Goal: Information Seeking & Learning: Learn about a topic

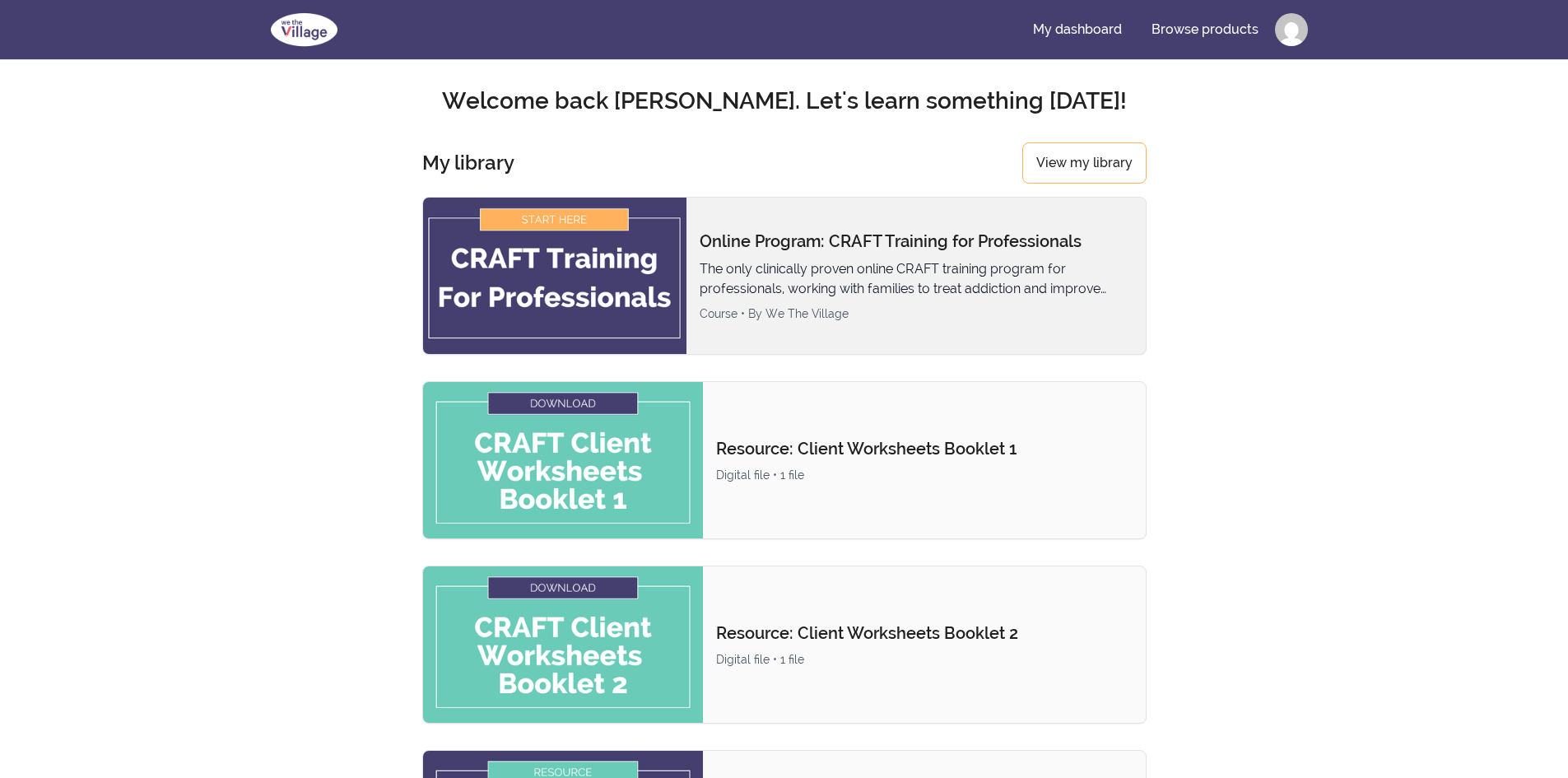
click at [637, 281] on img at bounding box center [554, 275] width 263 height 156
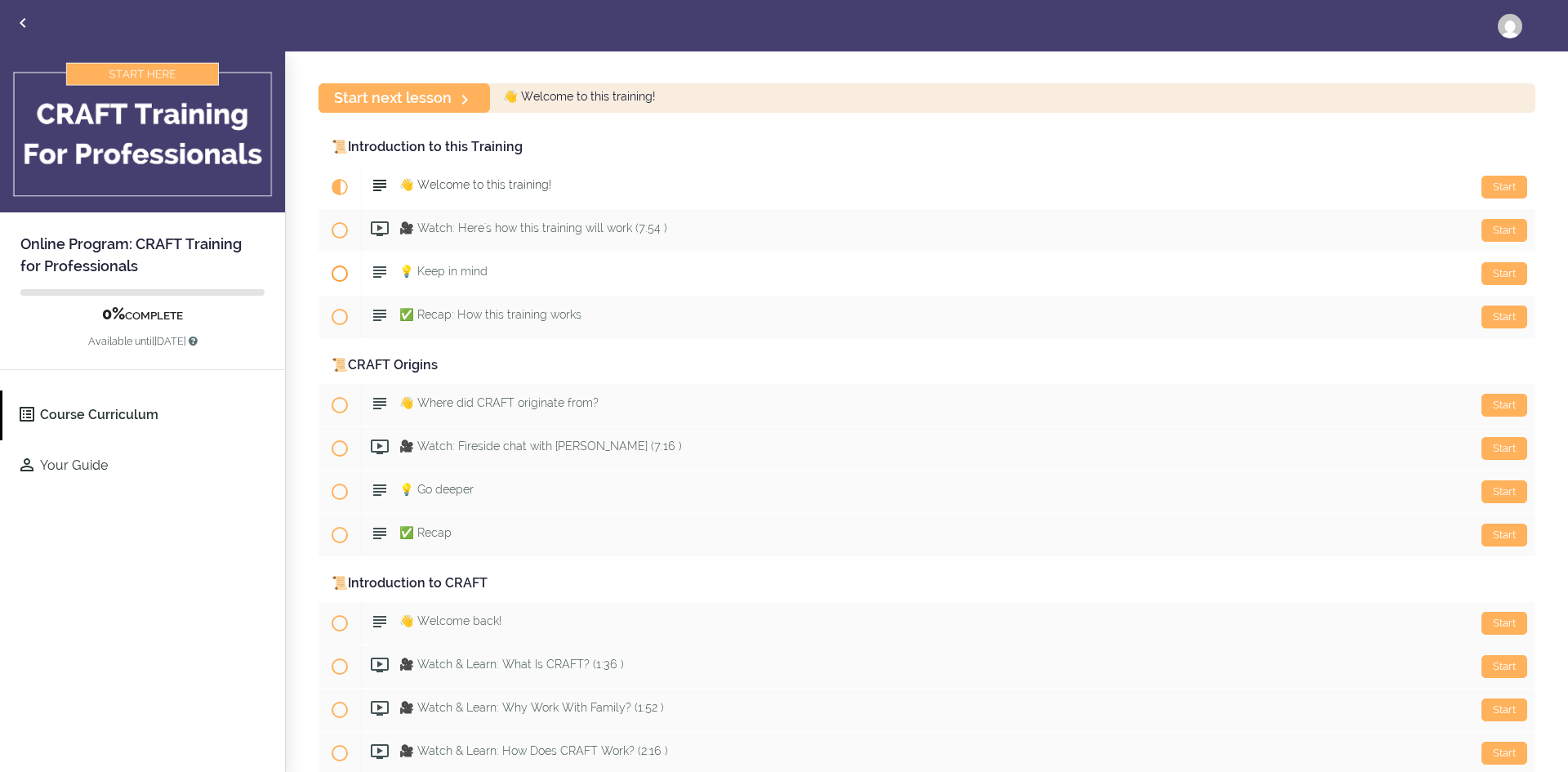
scroll to position [163, 0]
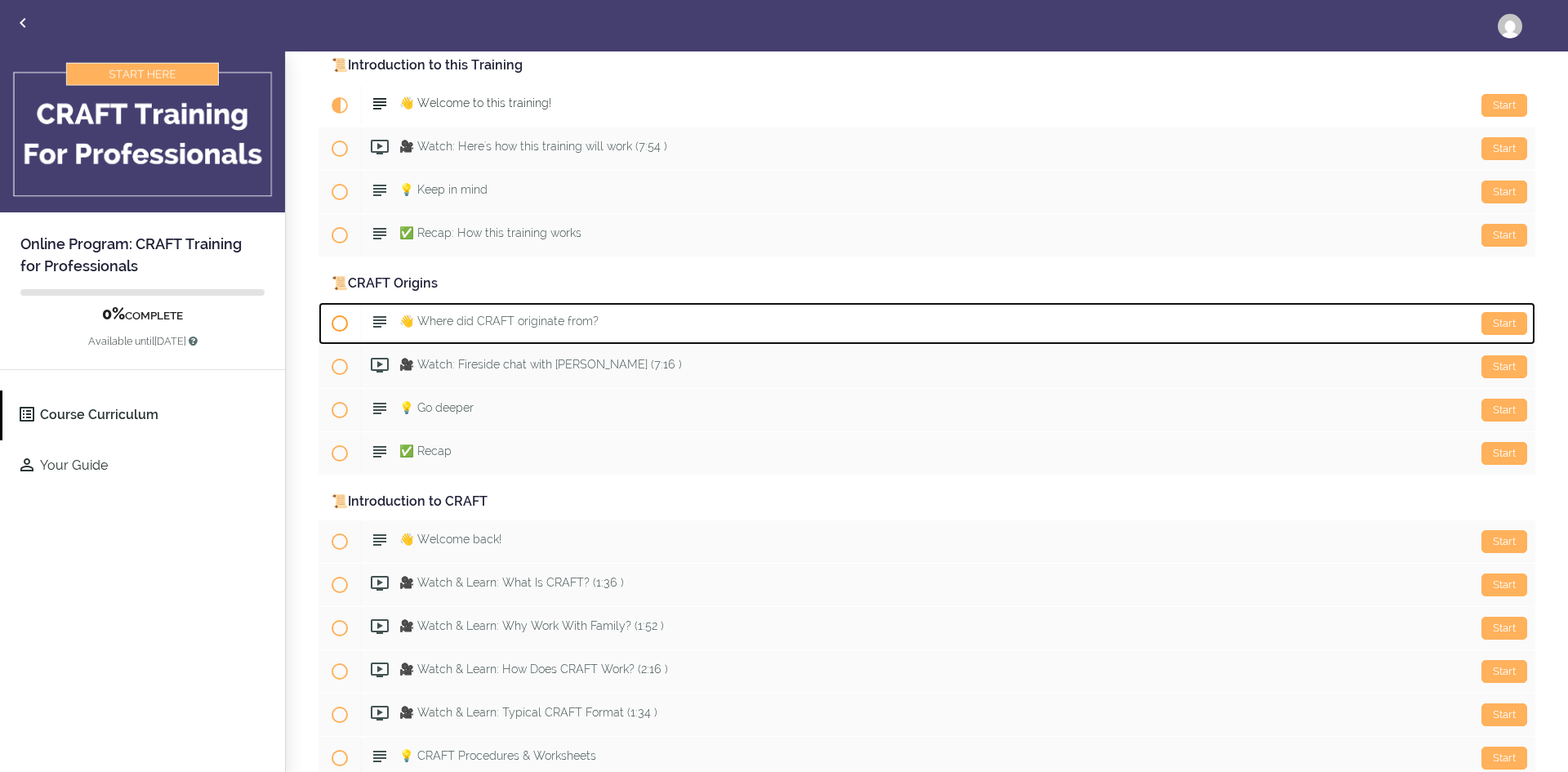
click at [623, 323] on div "Start 👋 Where did CRAFT originate from?" at bounding box center [948, 322] width 1175 height 39
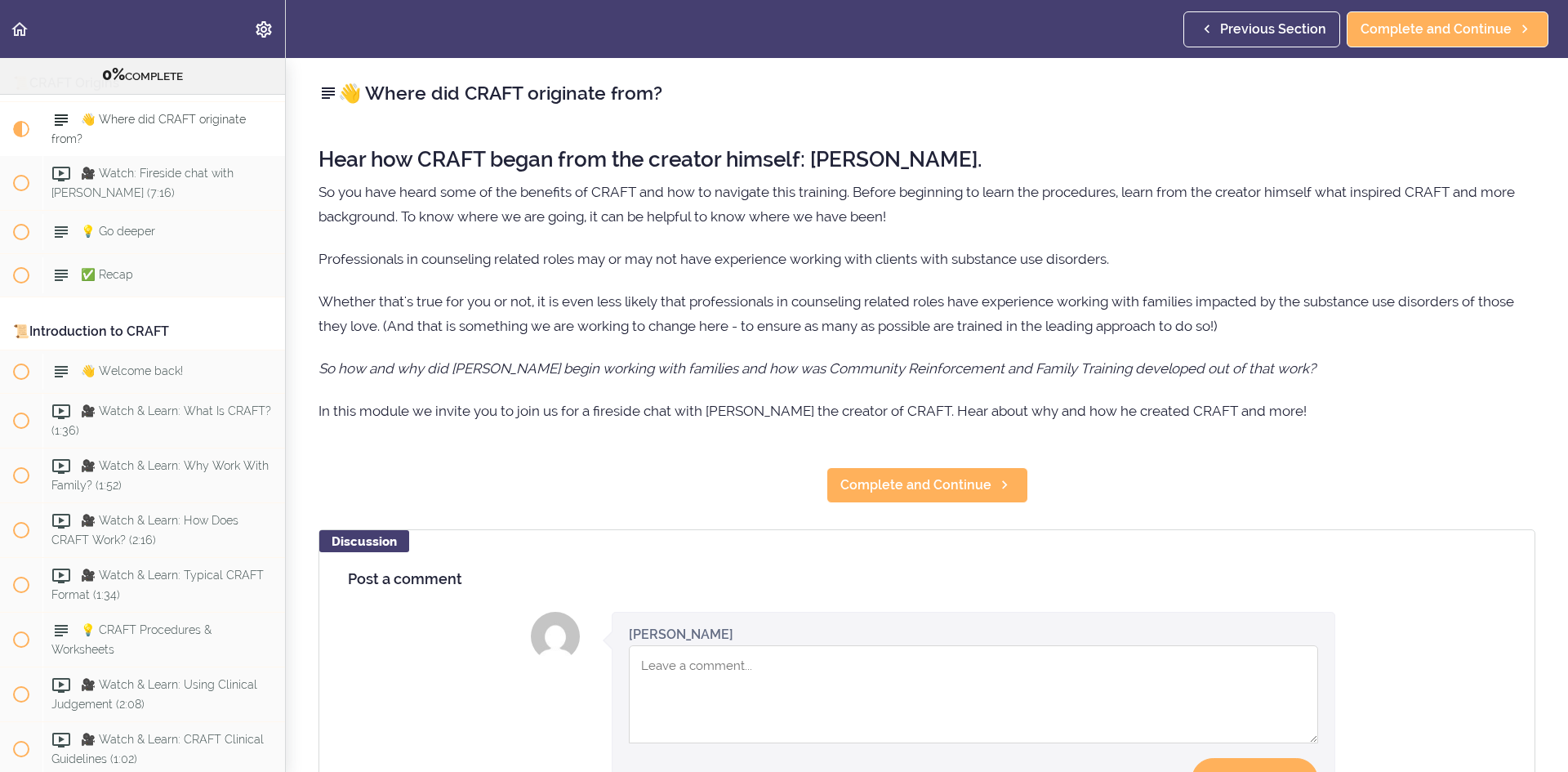
scroll to position [368, 0]
click at [947, 196] on p "So you have heard some of the benefits of CRAFT and how to navigate this traini…" at bounding box center [926, 204] width 1216 height 49
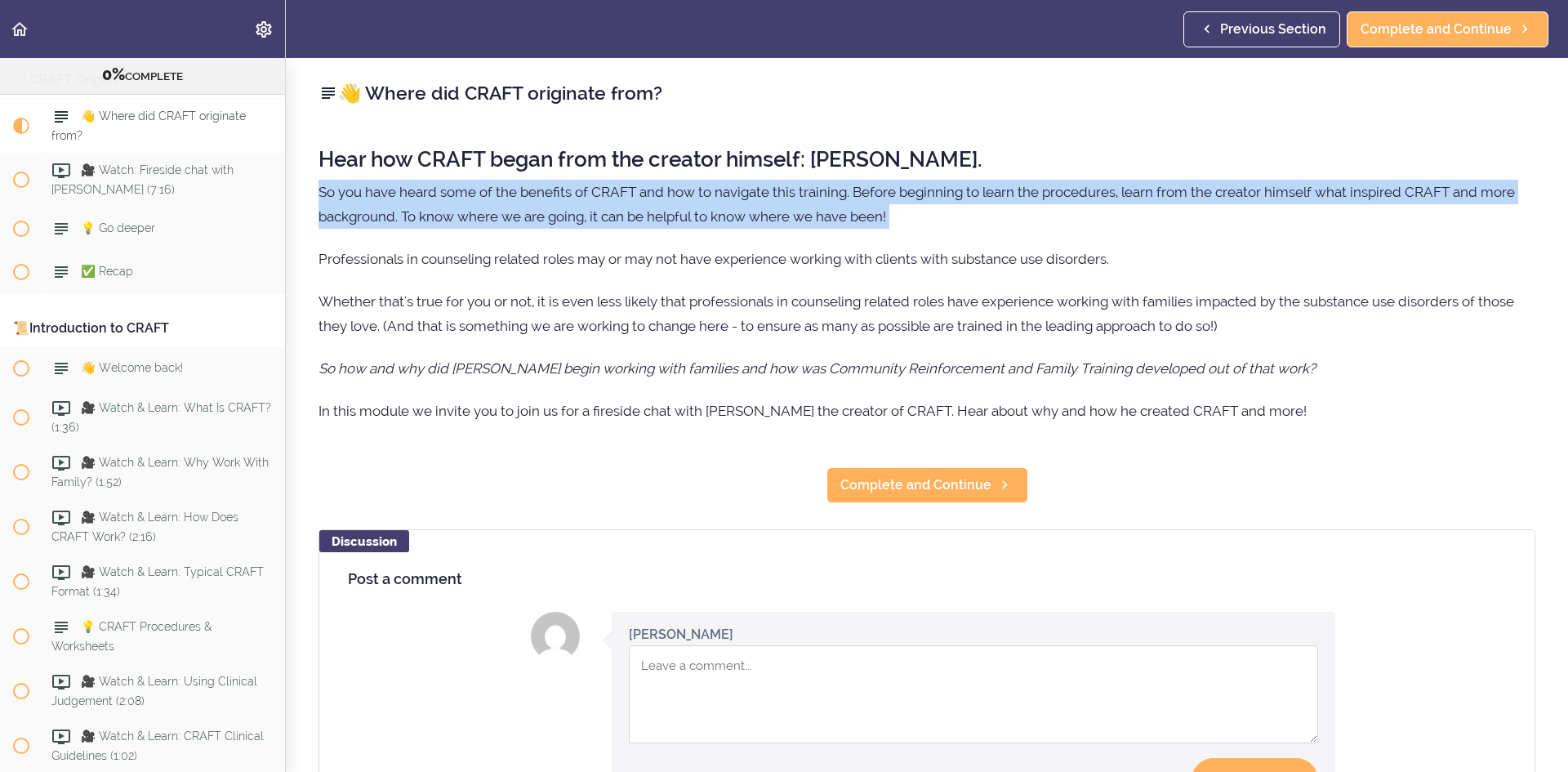
click at [947, 196] on p "So you have heard some of the benefits of CRAFT and how to navigate this traini…" at bounding box center [926, 204] width 1216 height 49
click at [945, 215] on p "So you have heard some of the benefits of CRAFT and how to navigate this traini…" at bounding box center [926, 204] width 1216 height 49
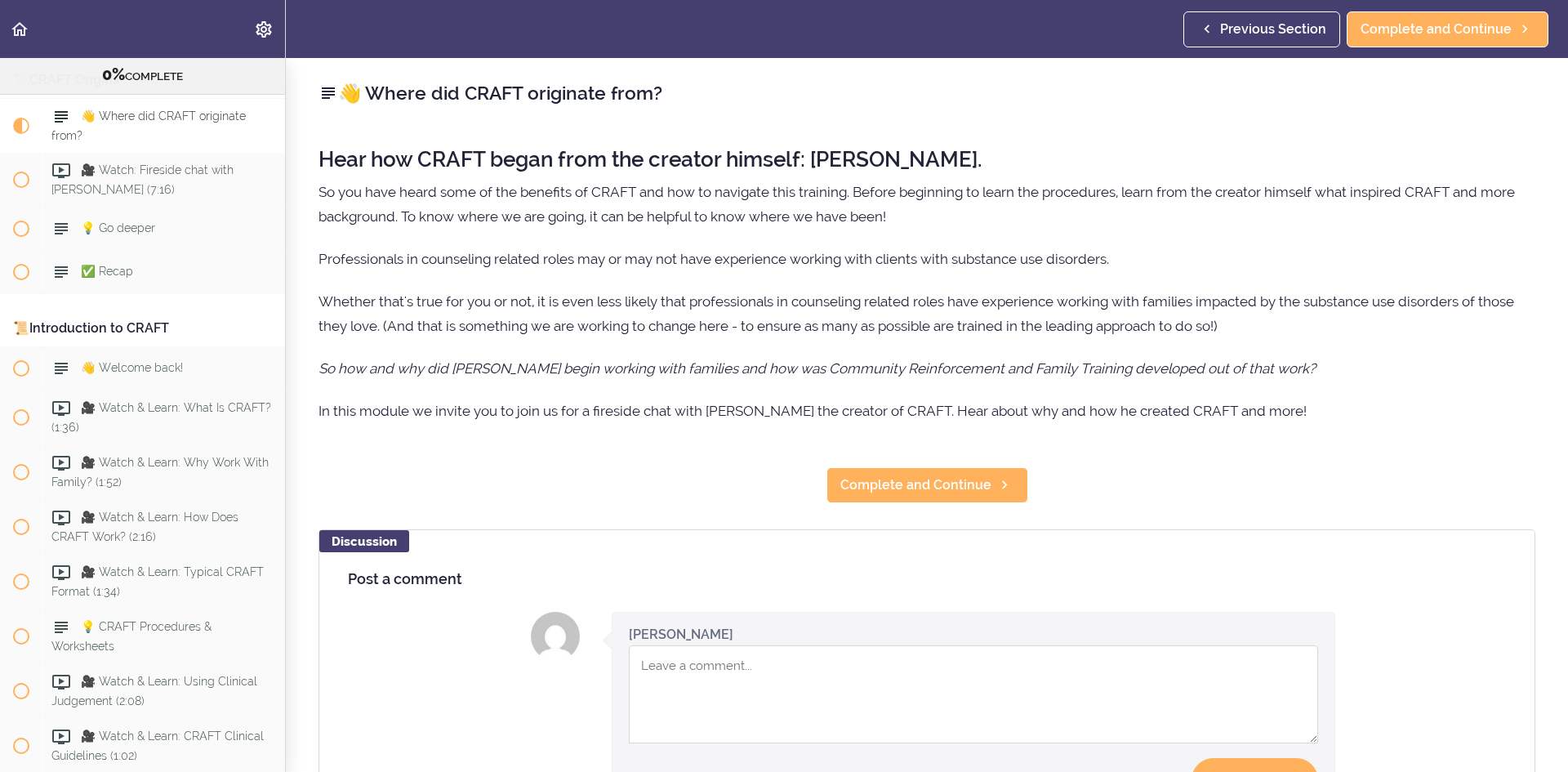
scroll to position [189, 0]
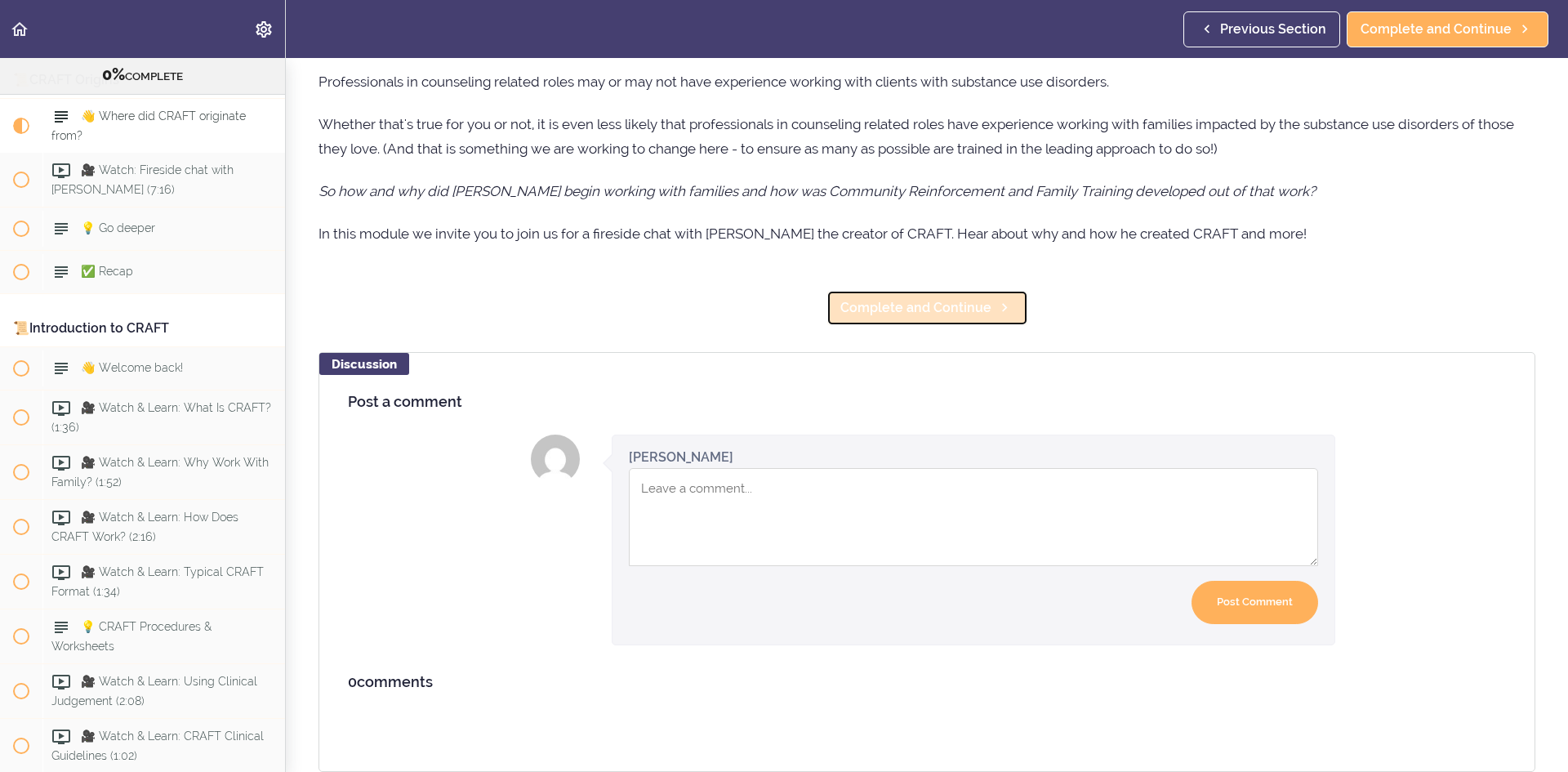
click at [934, 302] on span "Complete and Continue" at bounding box center [916, 307] width 151 height 20
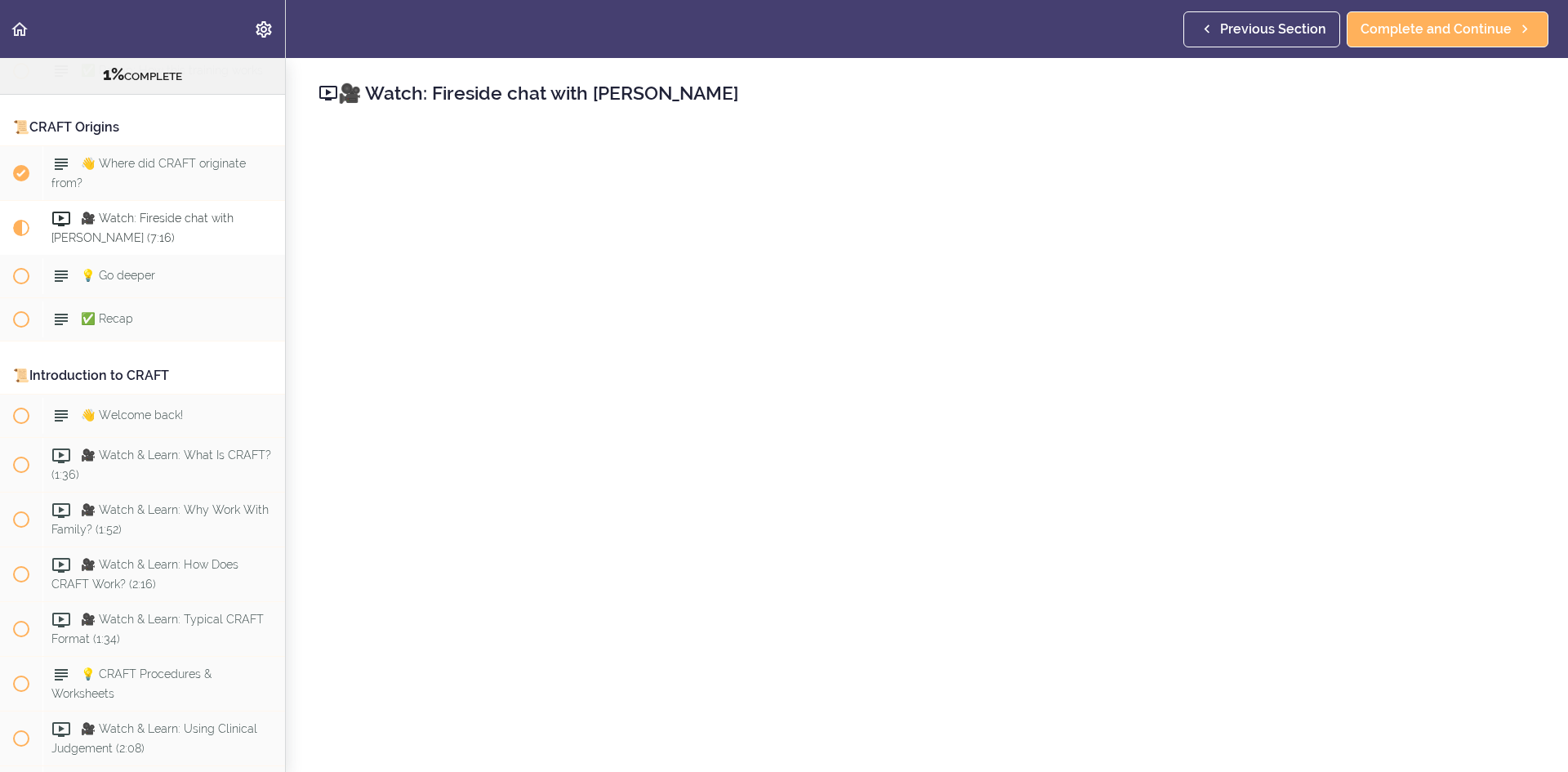
click at [1439, 85] on h2 "🎥 Watch: Fireside chat with Dr. R.J. Meyers" at bounding box center [926, 93] width 1216 height 27
click at [1042, 2] on header "Autoplay Autocomplete Previous Section Complete and Continue" at bounding box center [784, 28] width 1568 height 58
click at [1492, 15] on link "Complete and Continue" at bounding box center [1447, 29] width 201 height 36
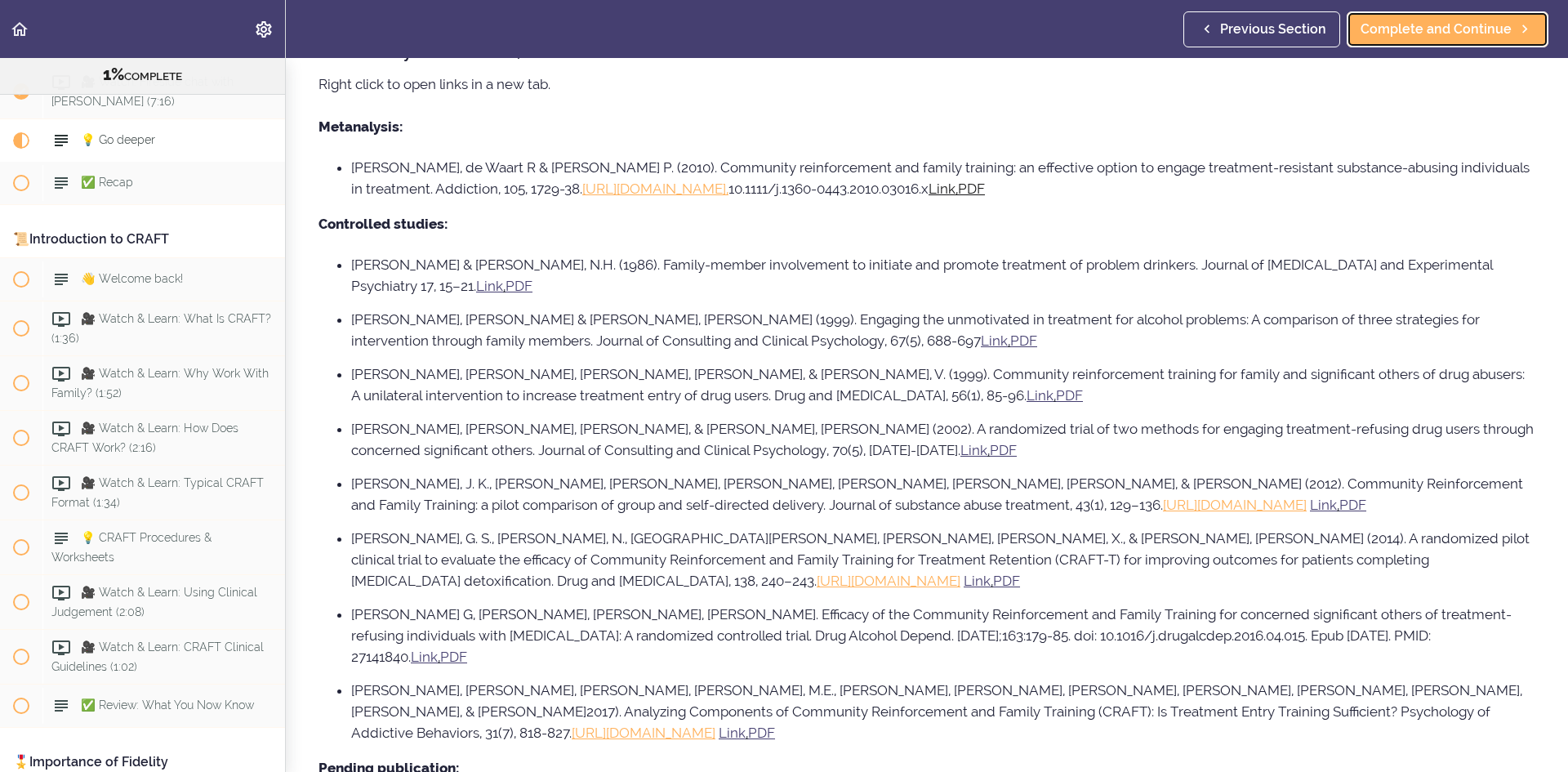
scroll to position [816, 0]
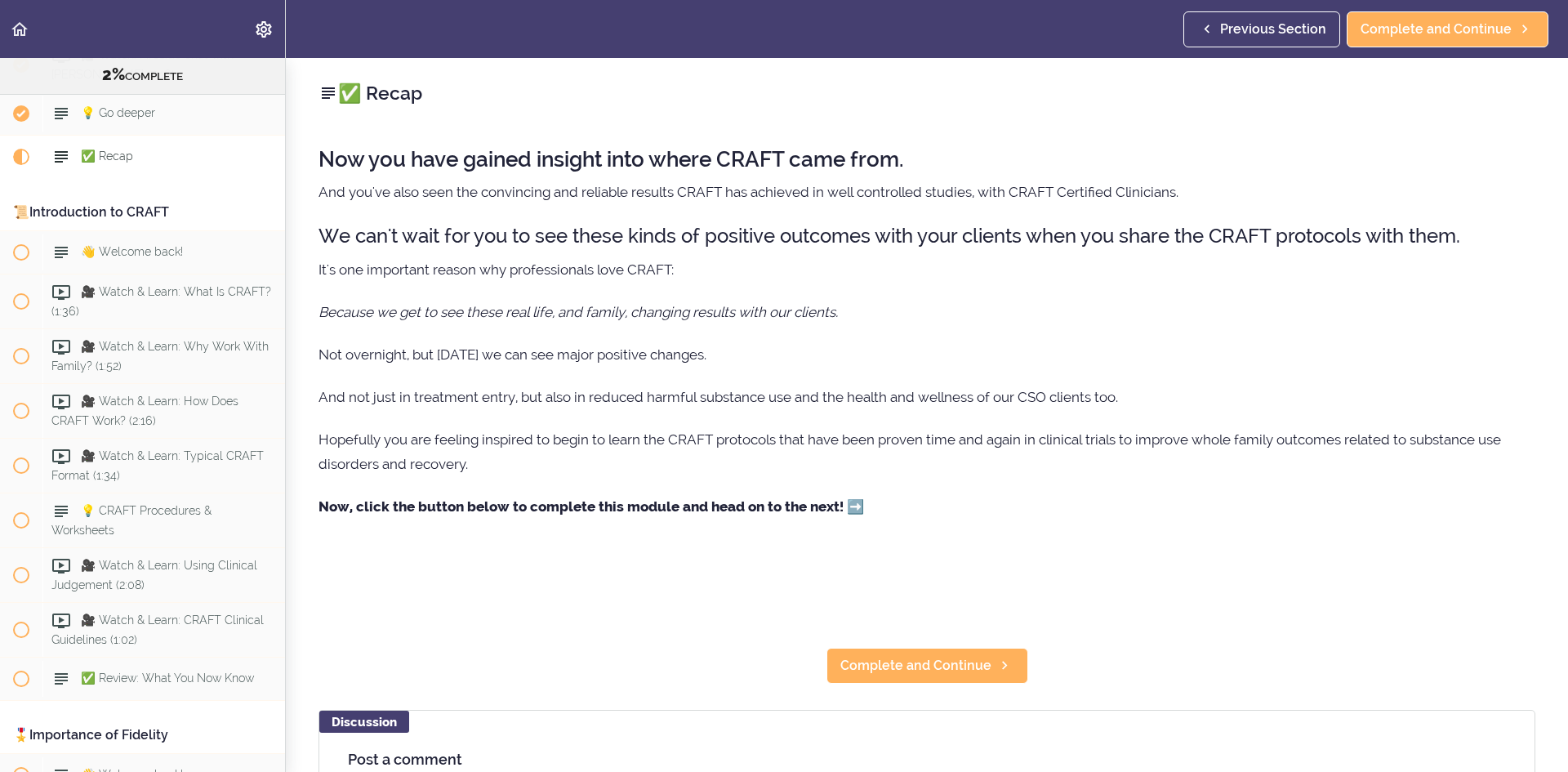
scroll to position [500, 0]
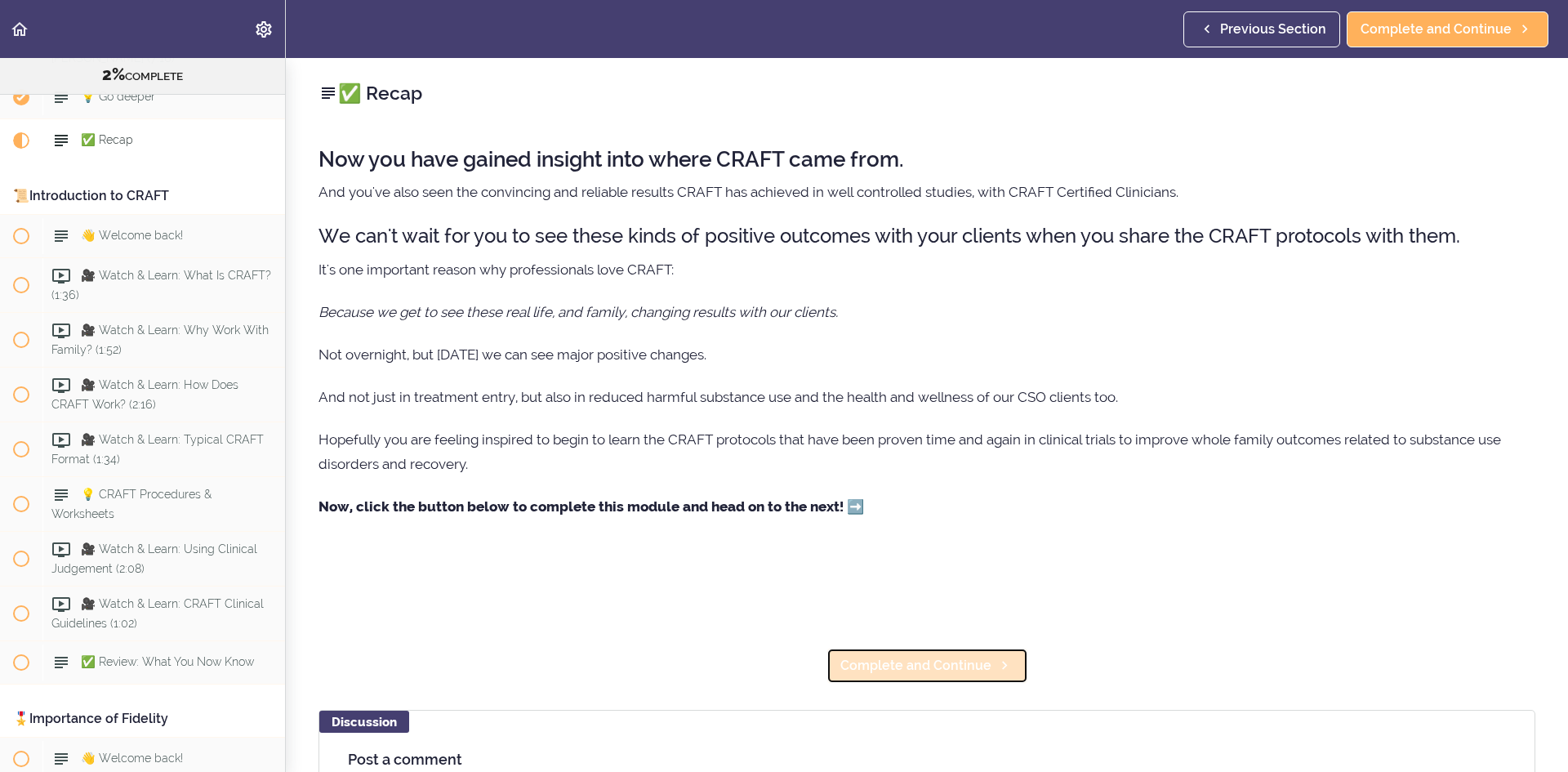
click at [916, 664] on span "Complete and Continue" at bounding box center [916, 665] width 151 height 20
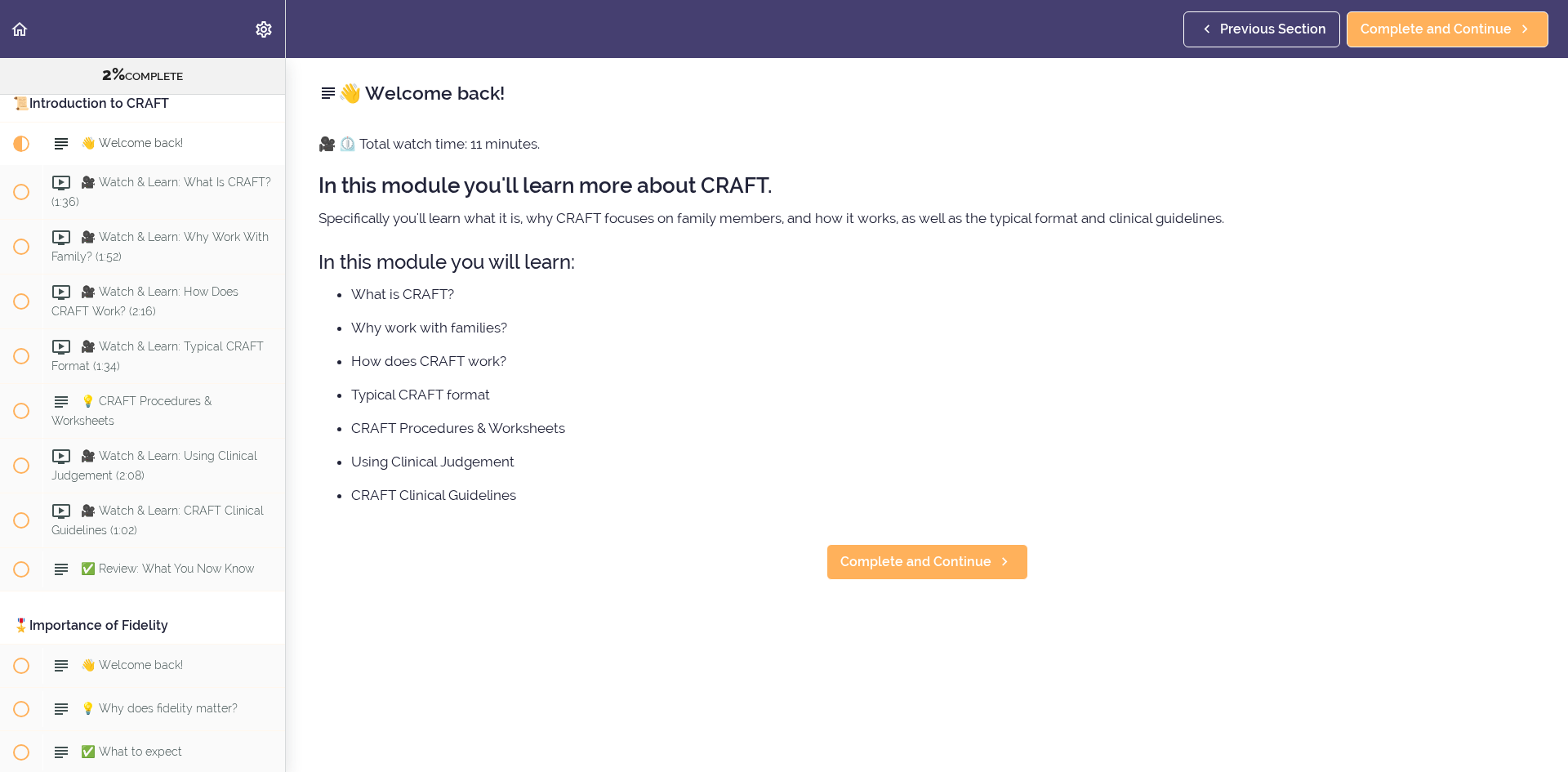
scroll to position [596, 0]
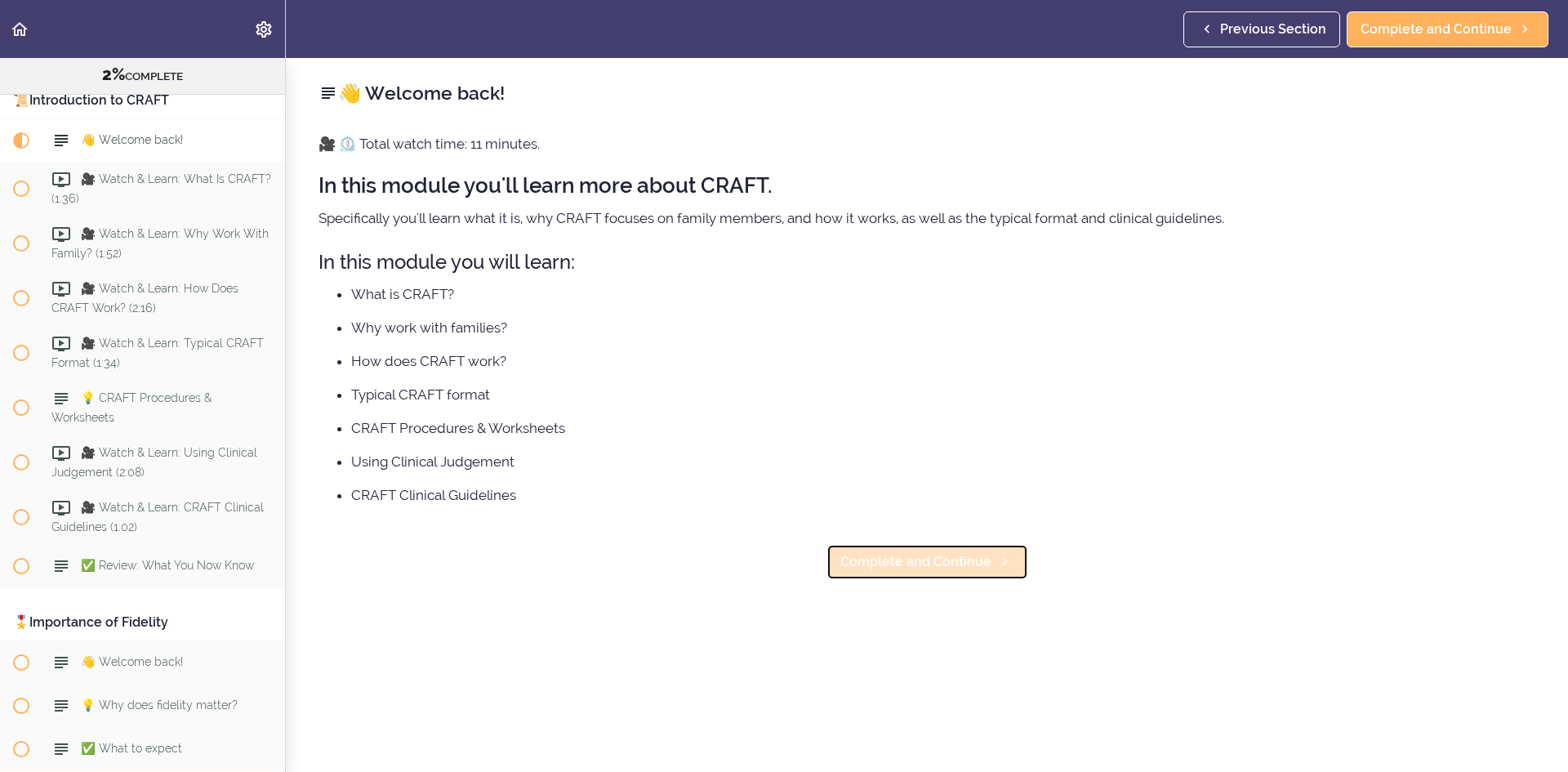
click at [963, 570] on span "Complete and Continue" at bounding box center [916, 561] width 151 height 20
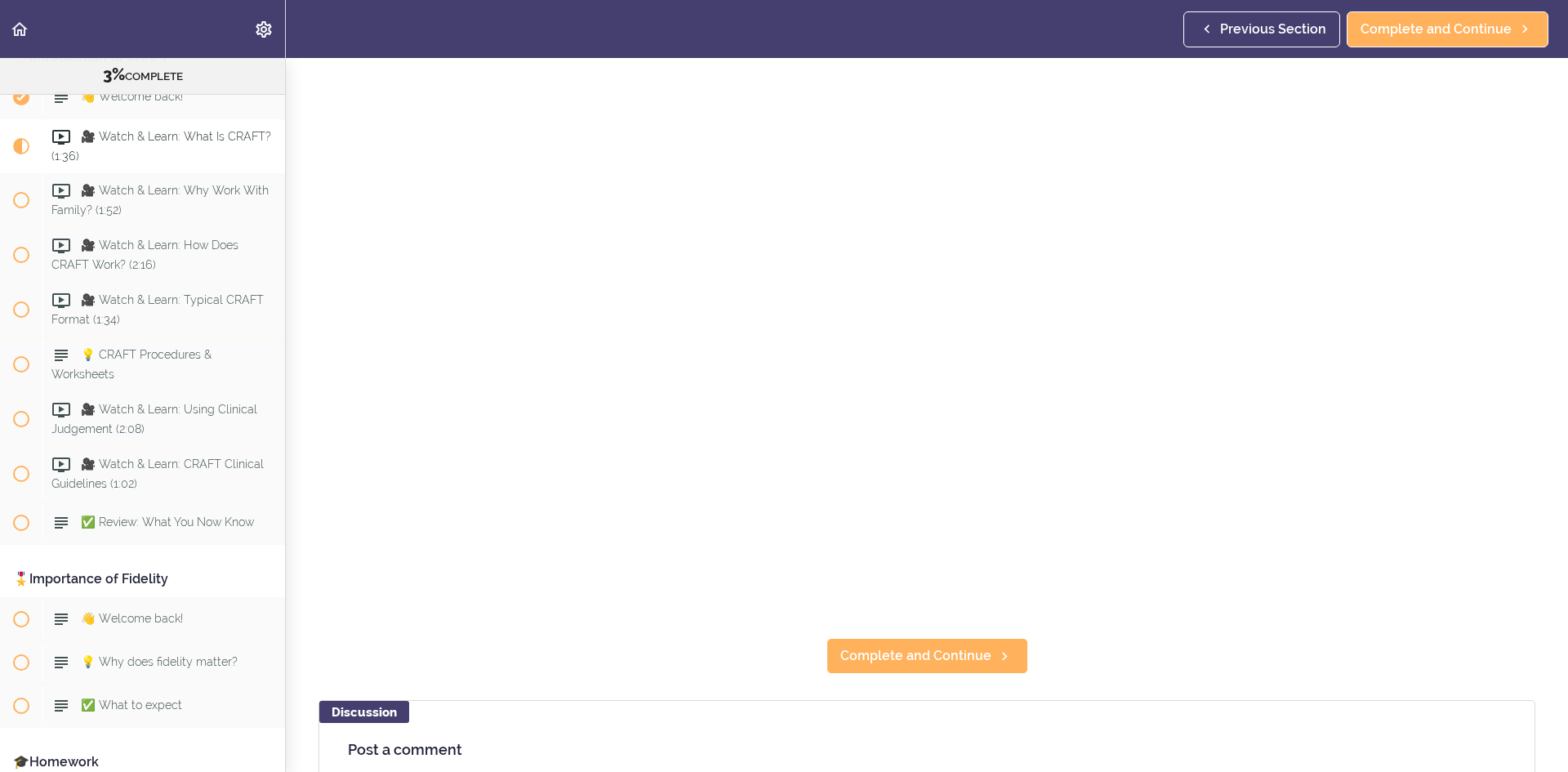
scroll to position [68, 0]
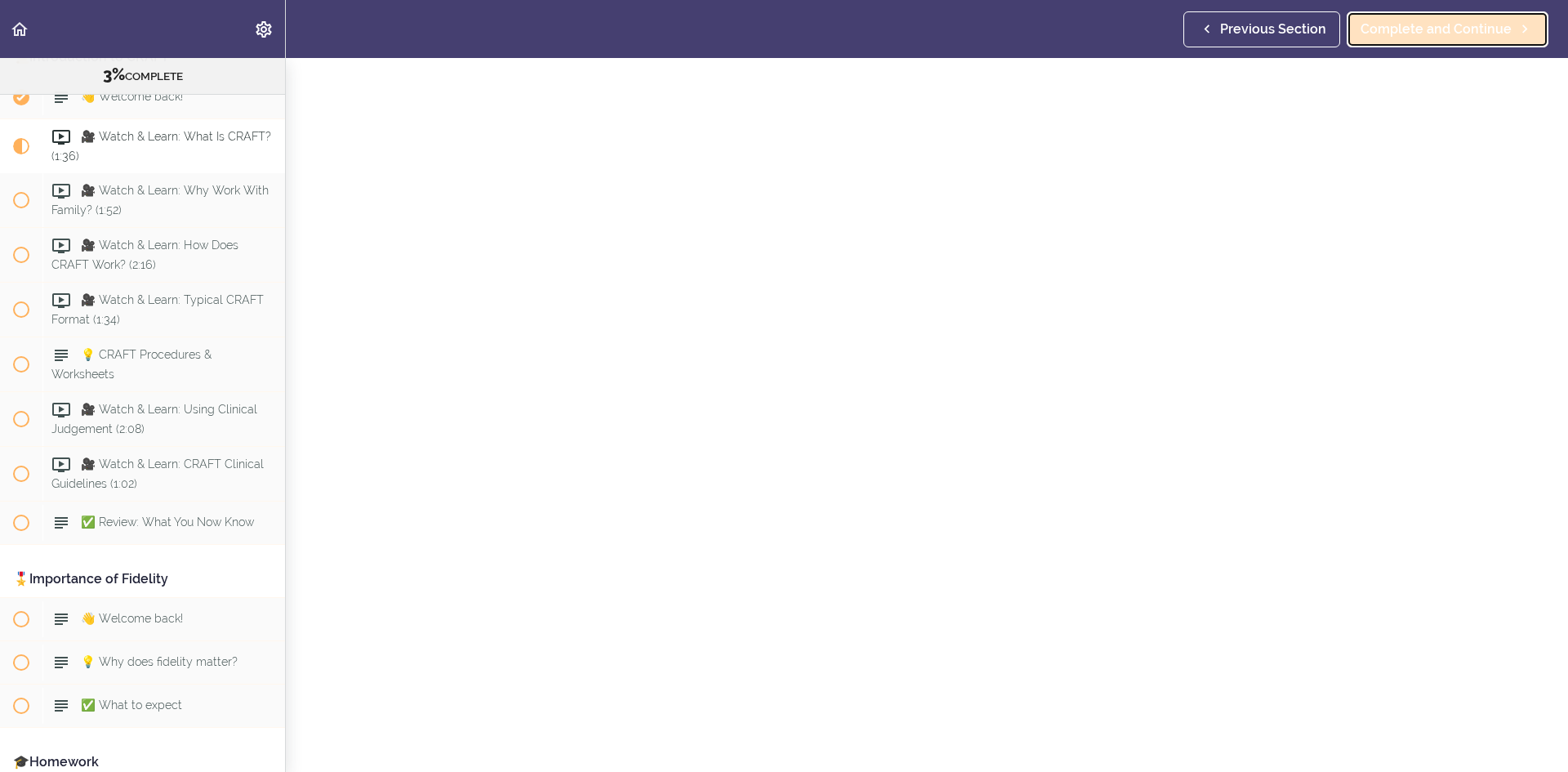
click at [1445, 29] on span "Complete and Continue" at bounding box center [1437, 29] width 151 height 20
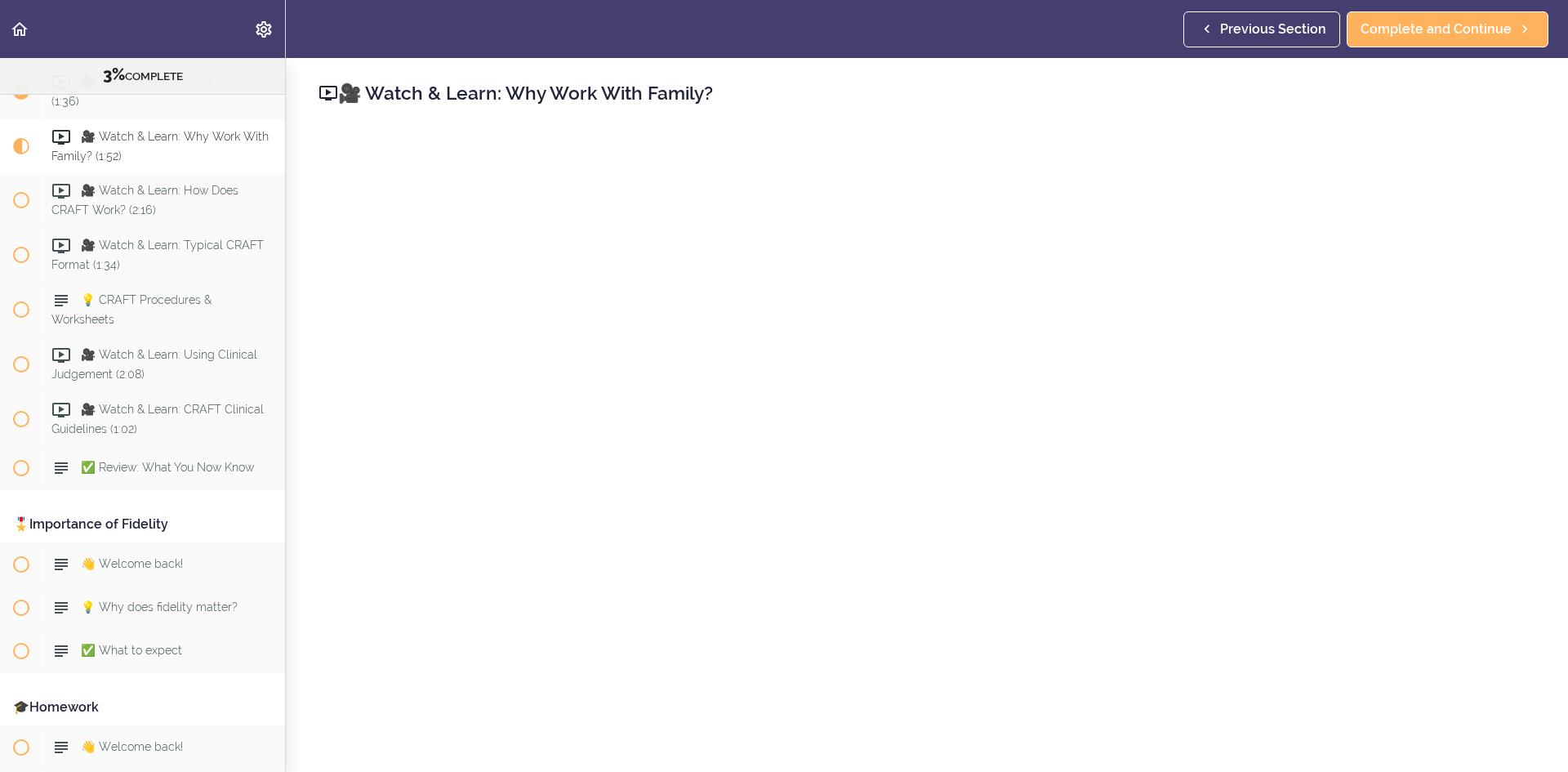
scroll to position [81, 0]
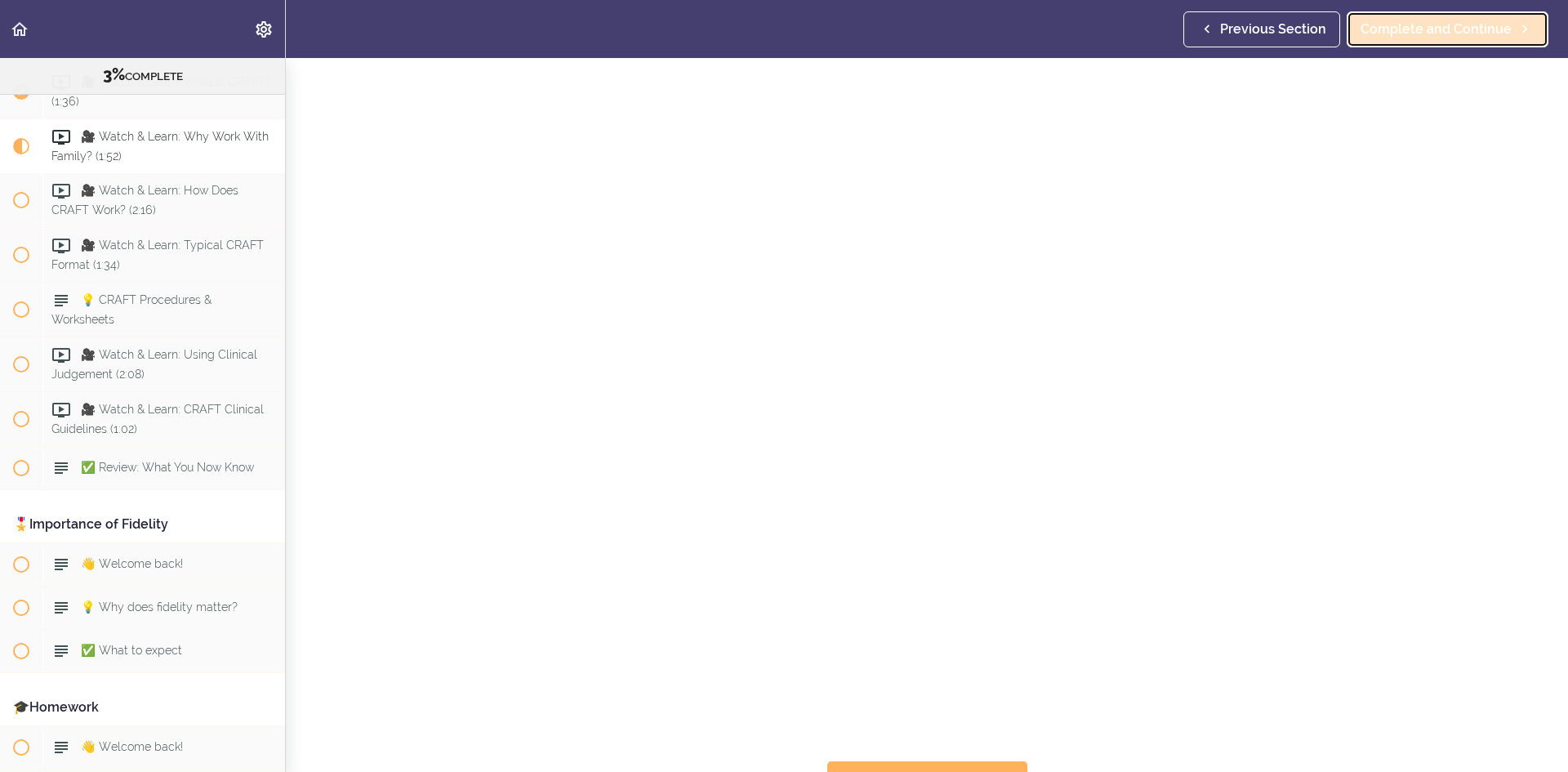
click at [1445, 30] on span "Complete and Continue" at bounding box center [1437, 29] width 151 height 20
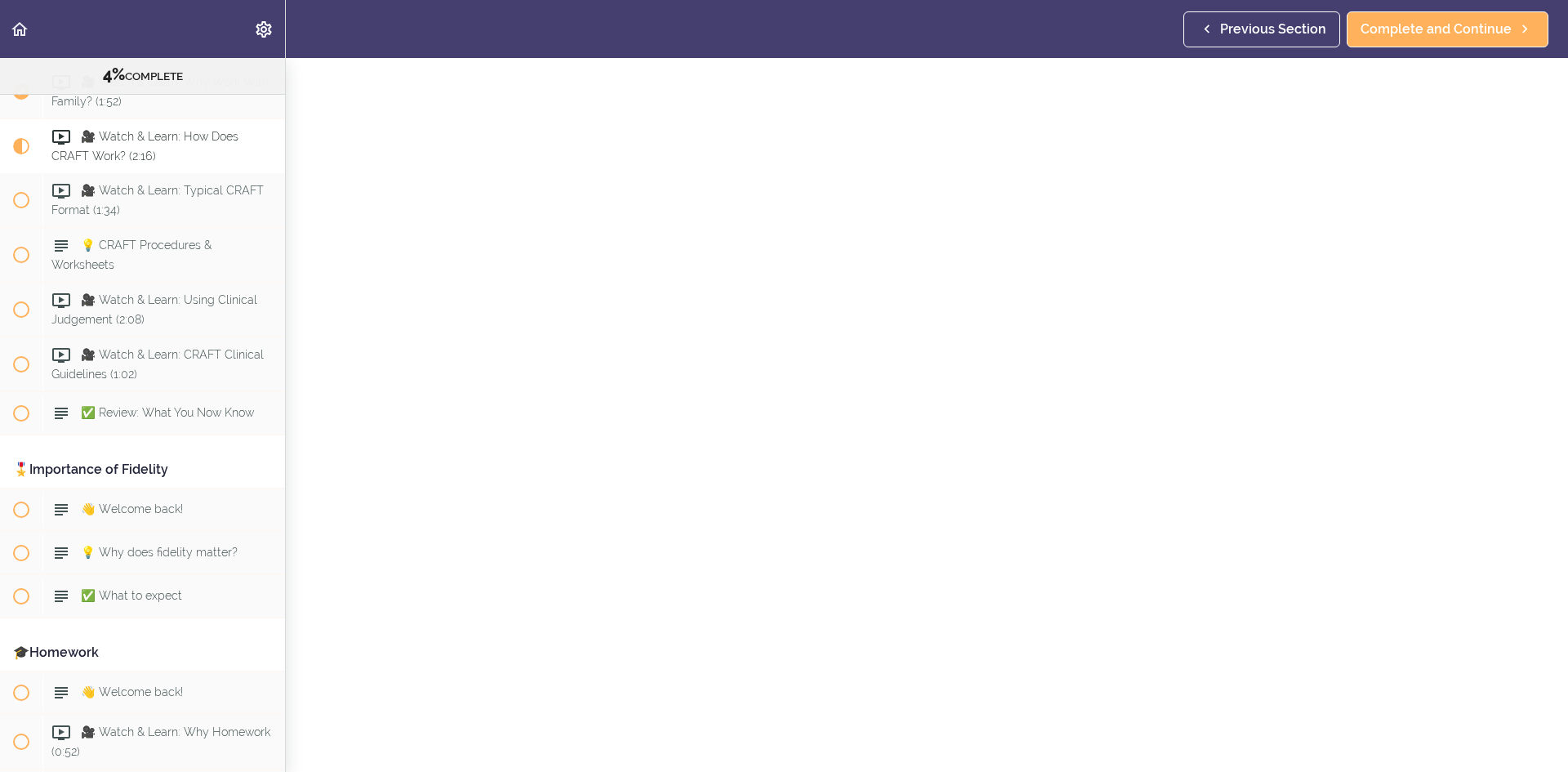
scroll to position [81, 0]
click at [1478, 33] on span "Complete and Continue" at bounding box center [1437, 29] width 151 height 20
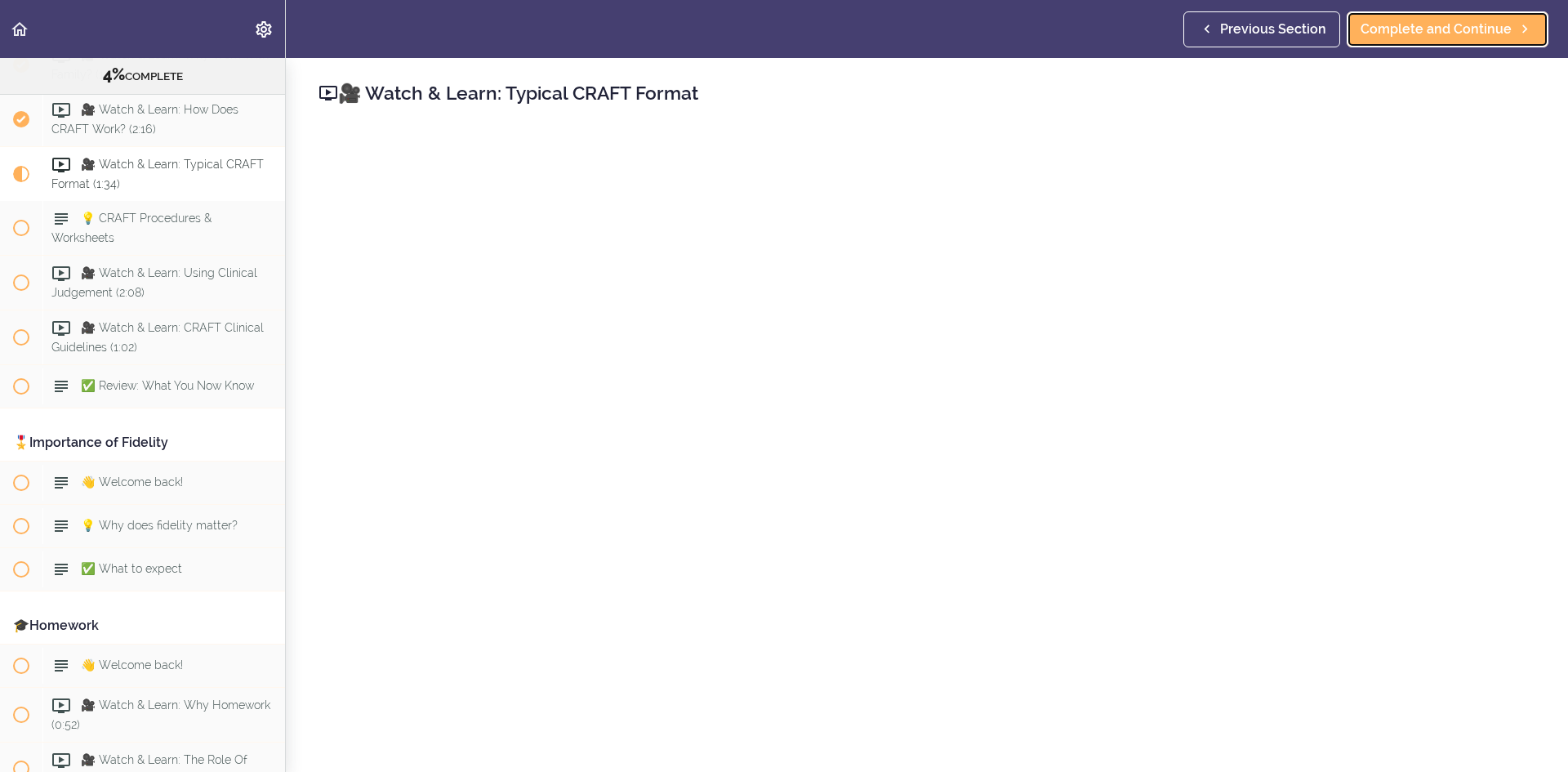
scroll to position [803, 0]
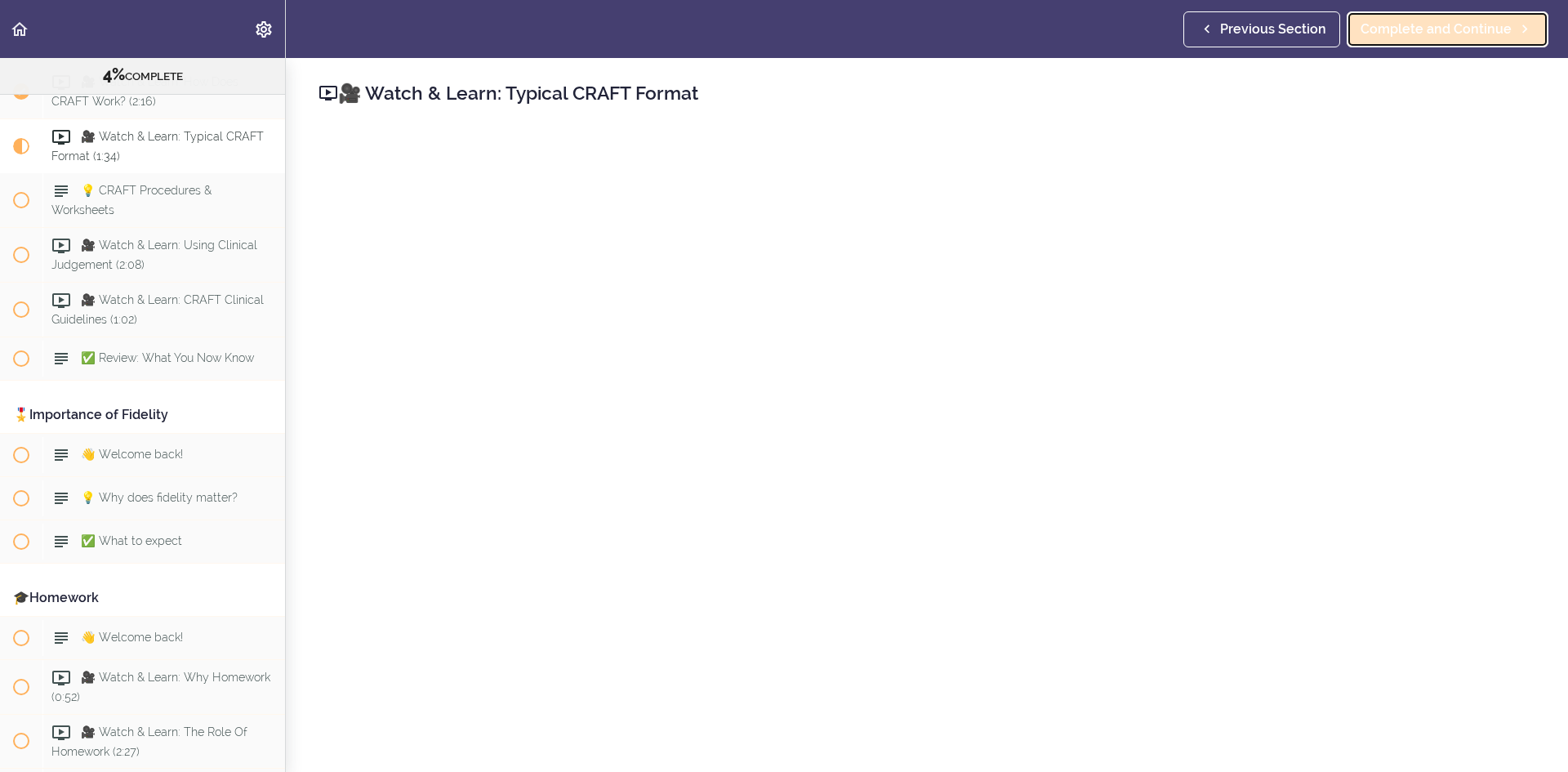
drag, startPoint x: 1433, startPoint y: 26, endPoint x: 1437, endPoint y: 36, distance: 10.8
click at [1433, 26] on span "Complete and Continue" at bounding box center [1437, 29] width 151 height 20
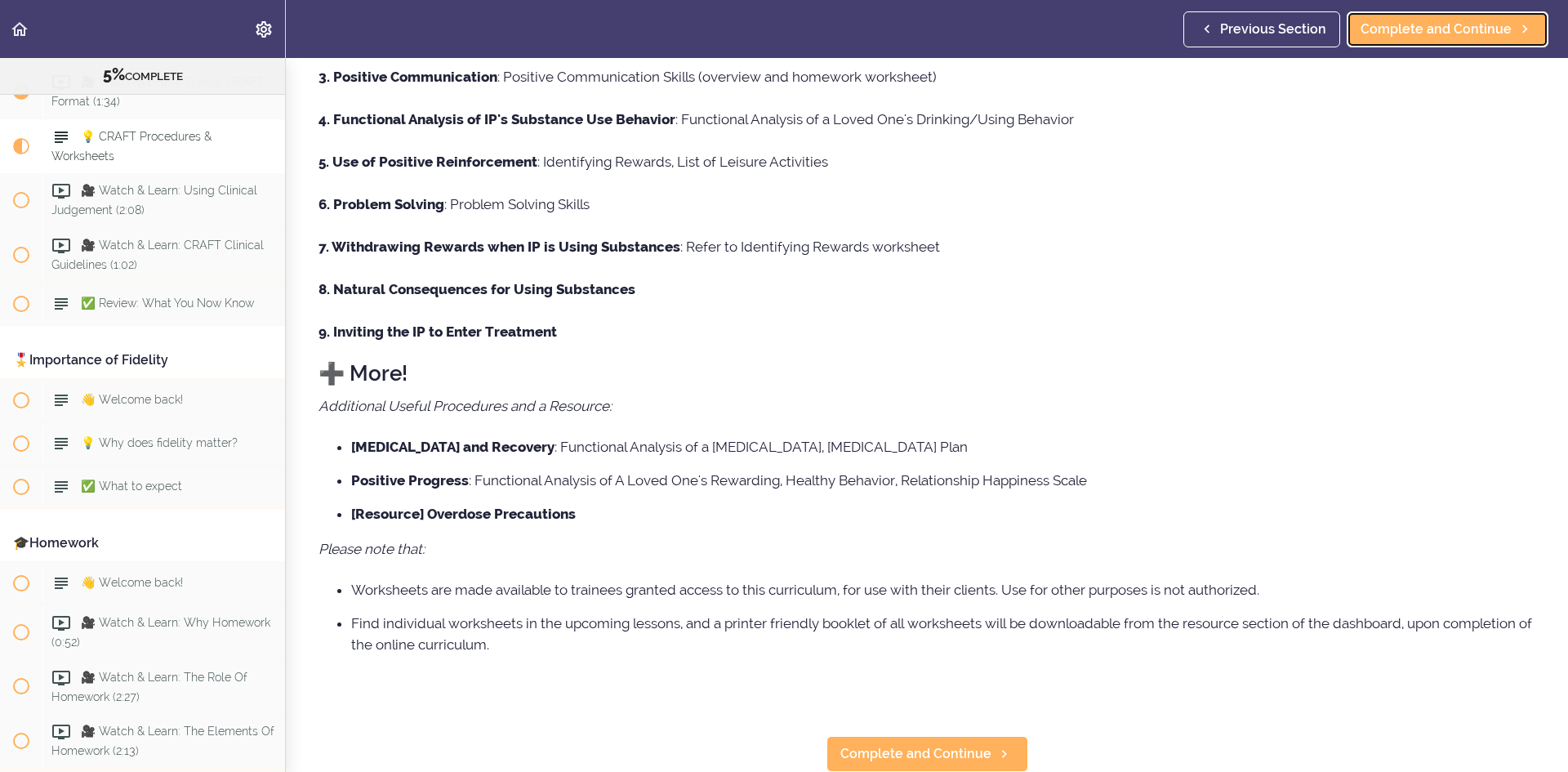
scroll to position [352, 0]
click at [916, 744] on span "Complete and Continue" at bounding box center [916, 753] width 151 height 20
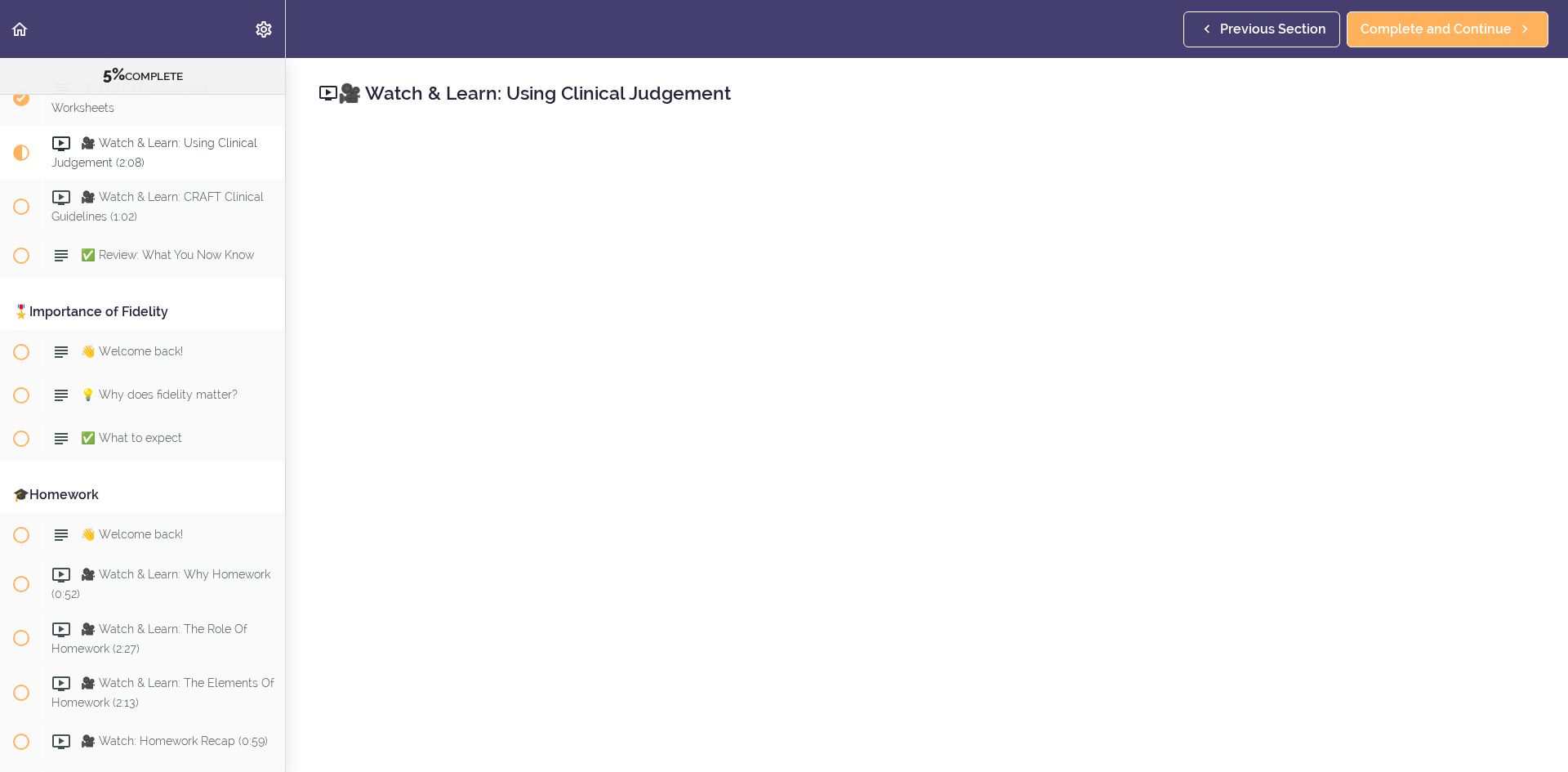
scroll to position [913, 0]
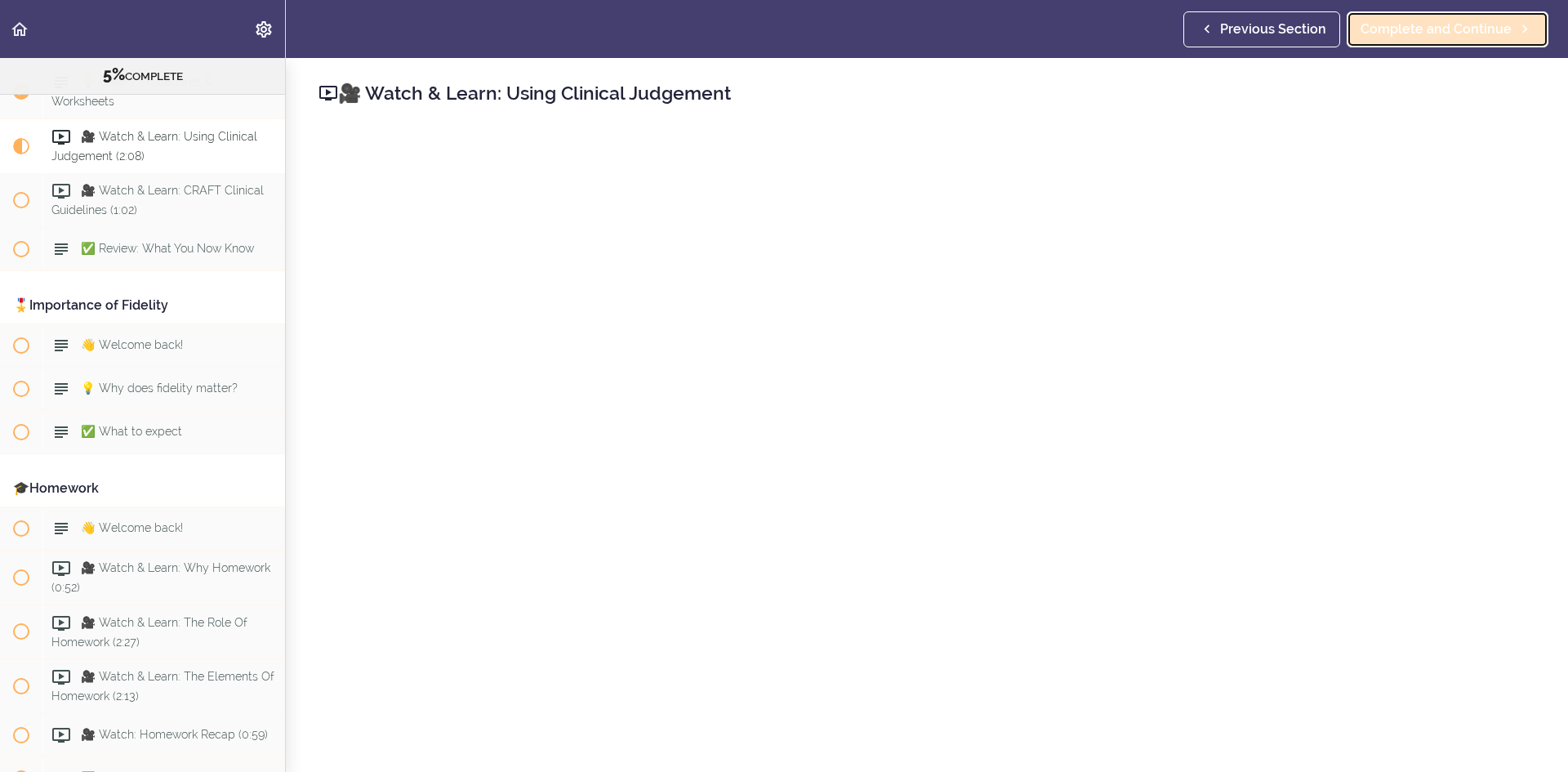
click at [1424, 27] on span "Complete and Continue" at bounding box center [1437, 29] width 151 height 20
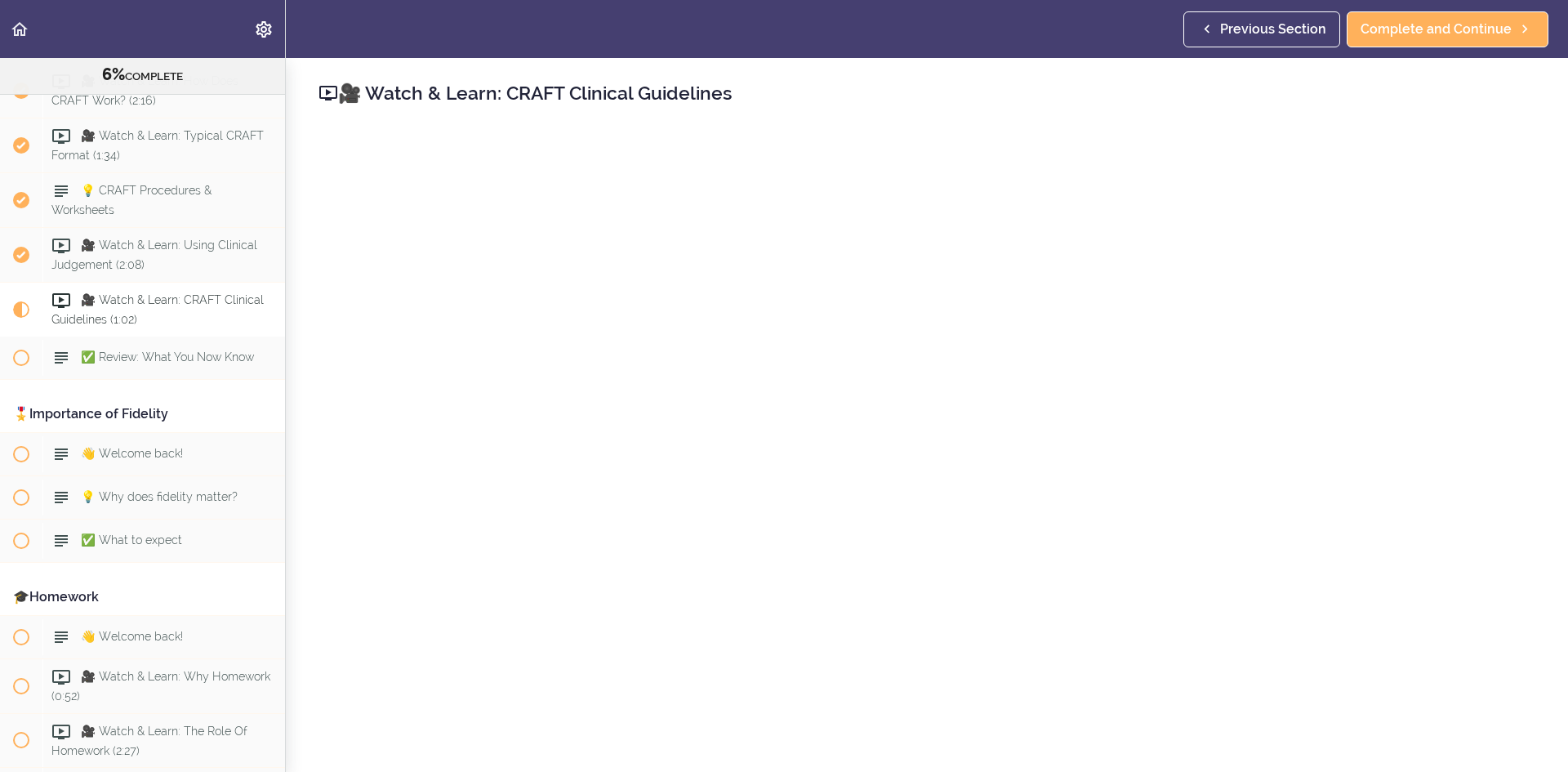
scroll to position [723, 0]
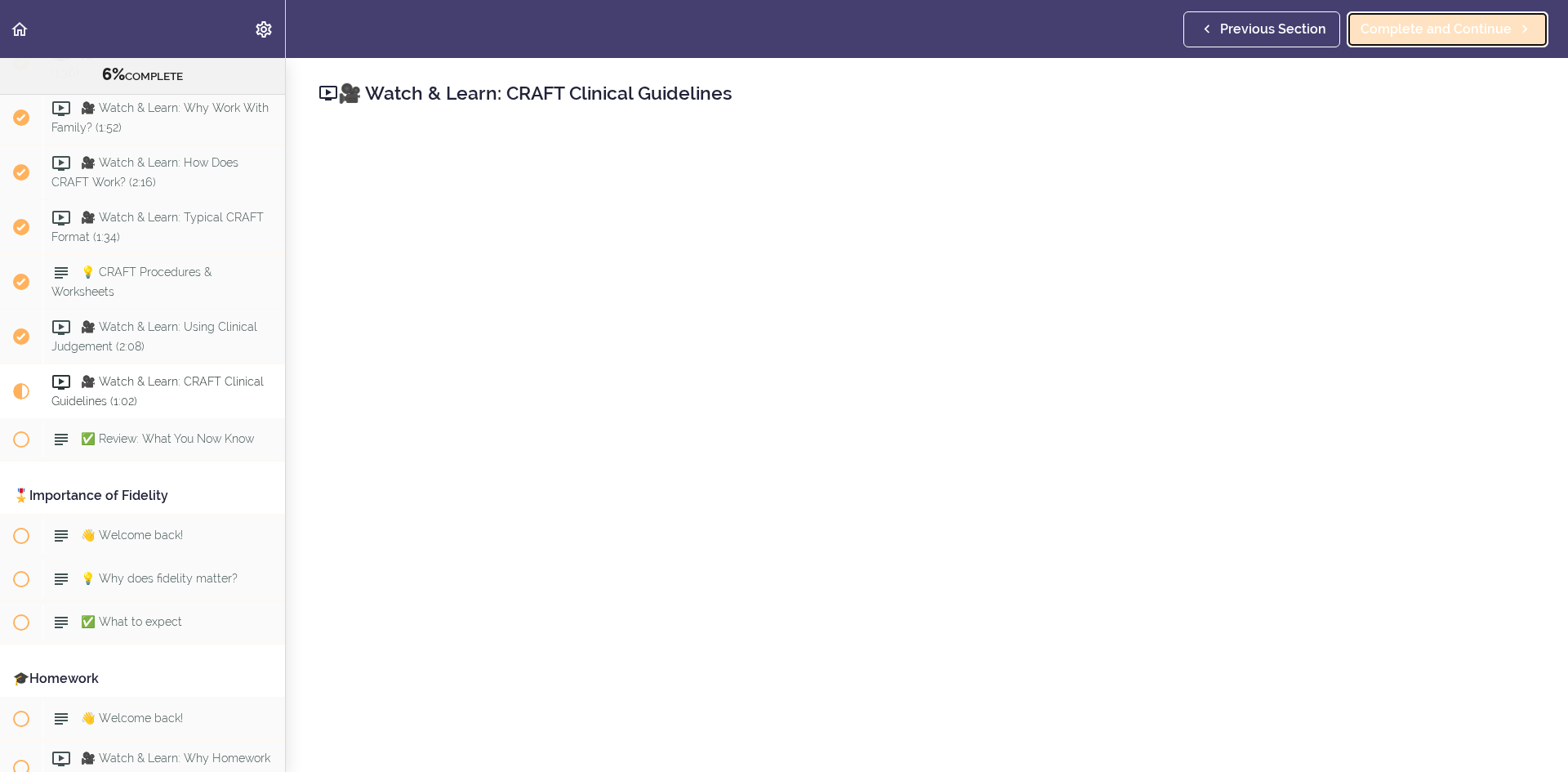
click at [1455, 28] on span "Complete and Continue" at bounding box center [1437, 29] width 151 height 20
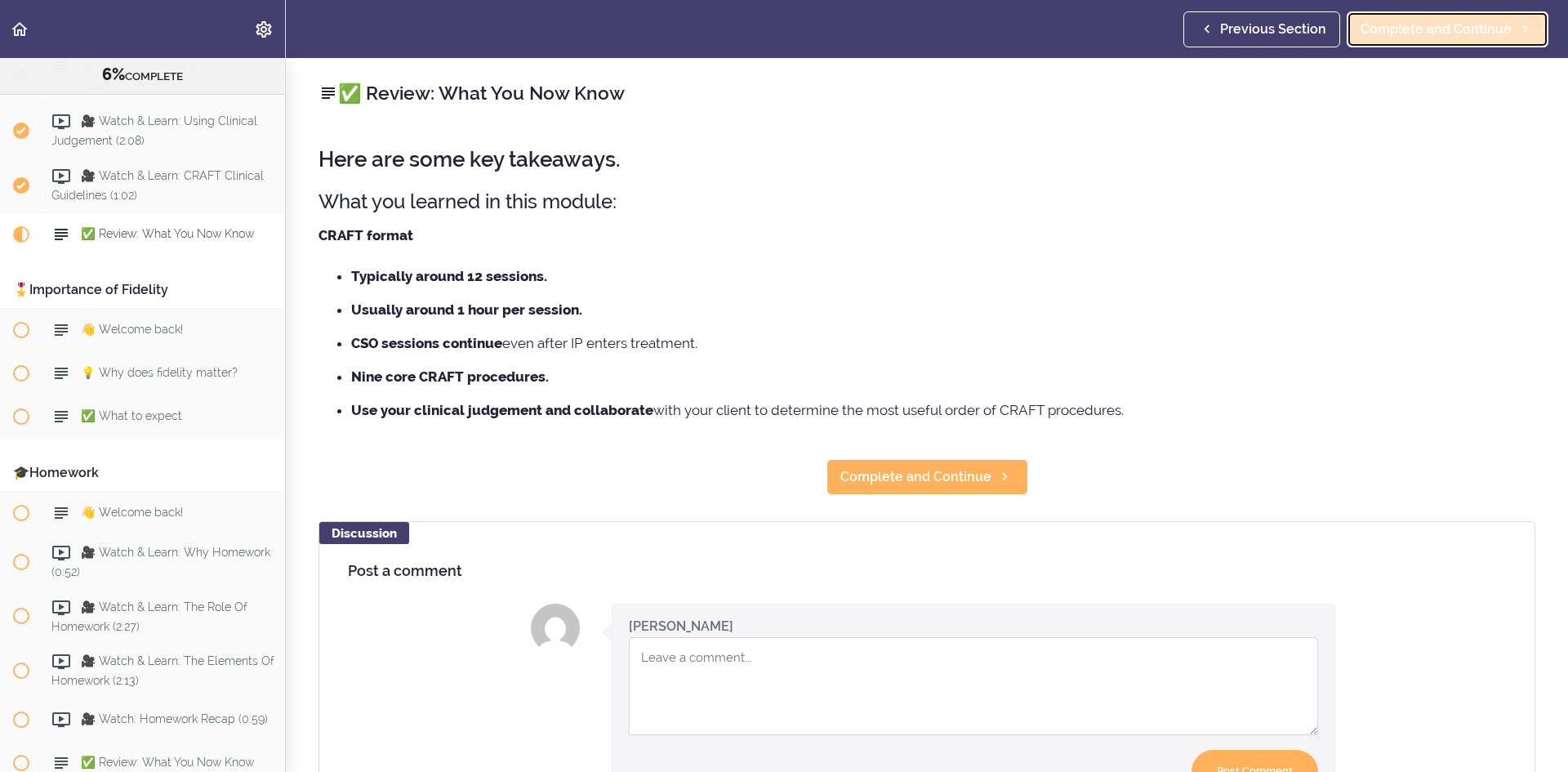
scroll to position [1022, 0]
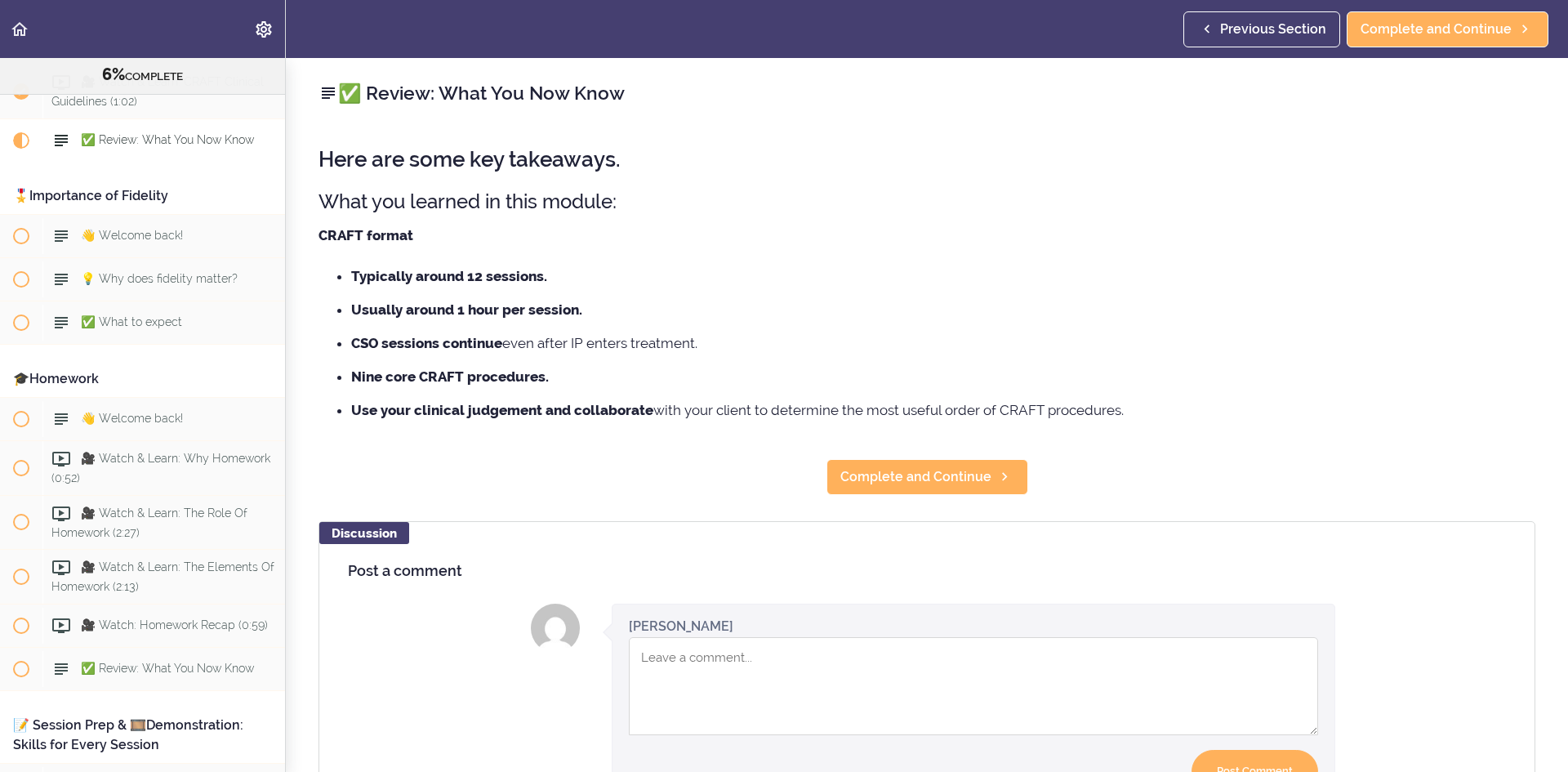
click at [531, 284] on li "Typically around 12 sessions." at bounding box center [943, 276] width 1184 height 21
click at [526, 321] on ul "Typically around 12 sessions. Usually around 1 hour per session. CSO sessions c…" at bounding box center [926, 343] width 1216 height 155
click at [526, 311] on strong "Usually around 1 hour per session." at bounding box center [467, 309] width 232 height 16
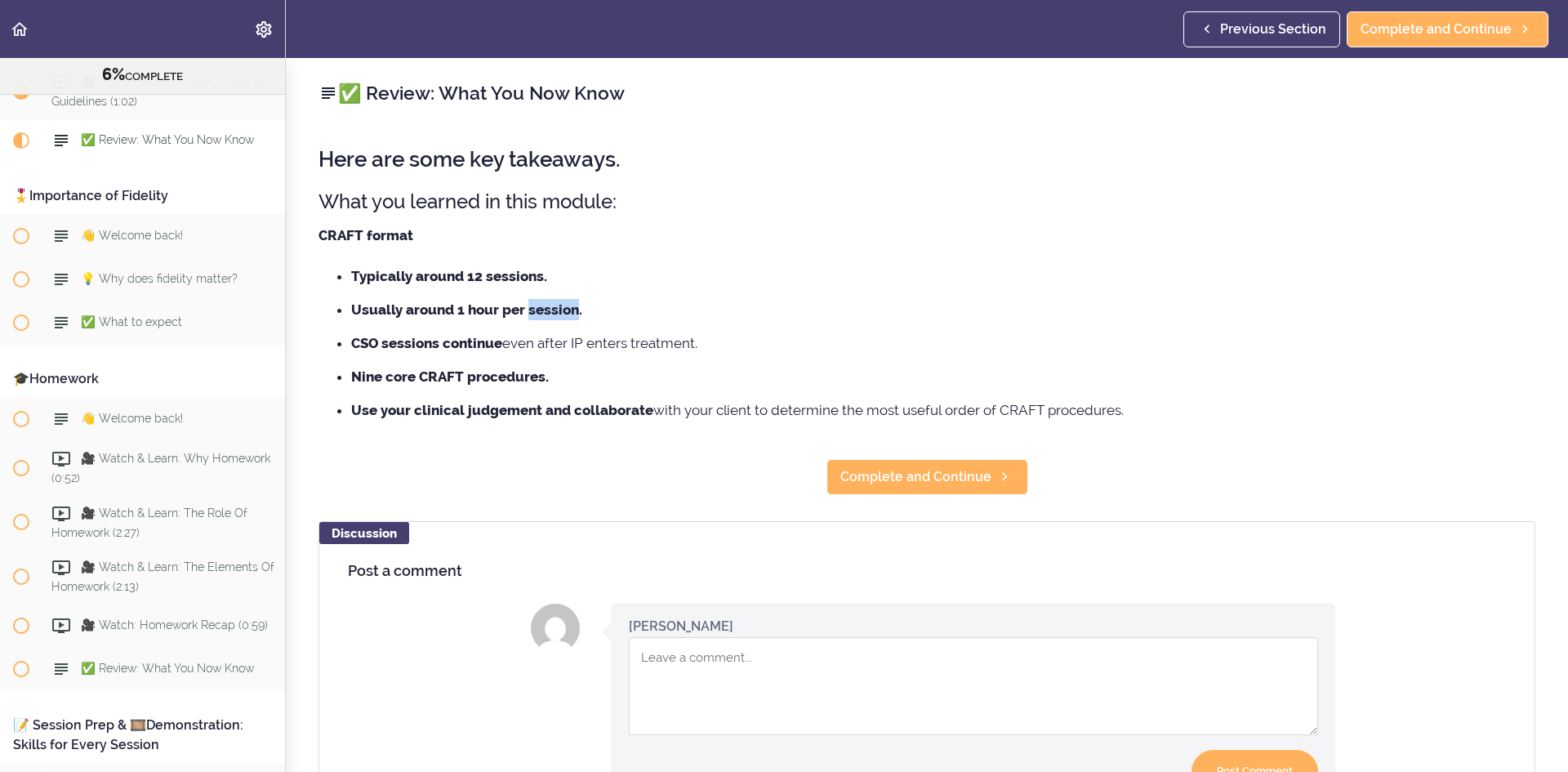
click at [526, 311] on strong "Usually around 1 hour per session." at bounding box center [467, 309] width 232 height 16
click at [472, 342] on strong "CSO sessions continue" at bounding box center [427, 342] width 151 height 16
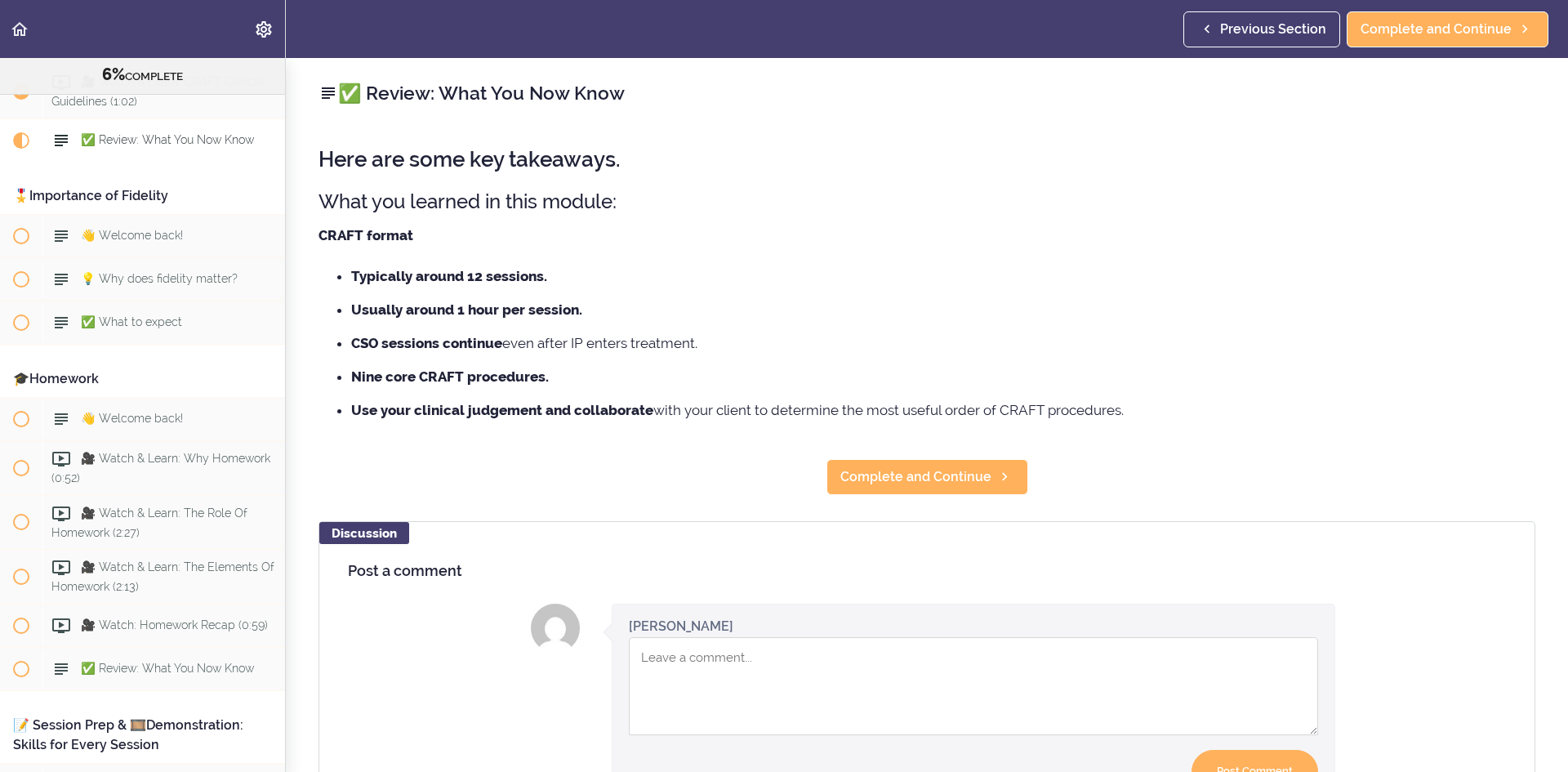
click at [735, 377] on li "Nine core CRAFT procedures." at bounding box center [943, 376] width 1184 height 21
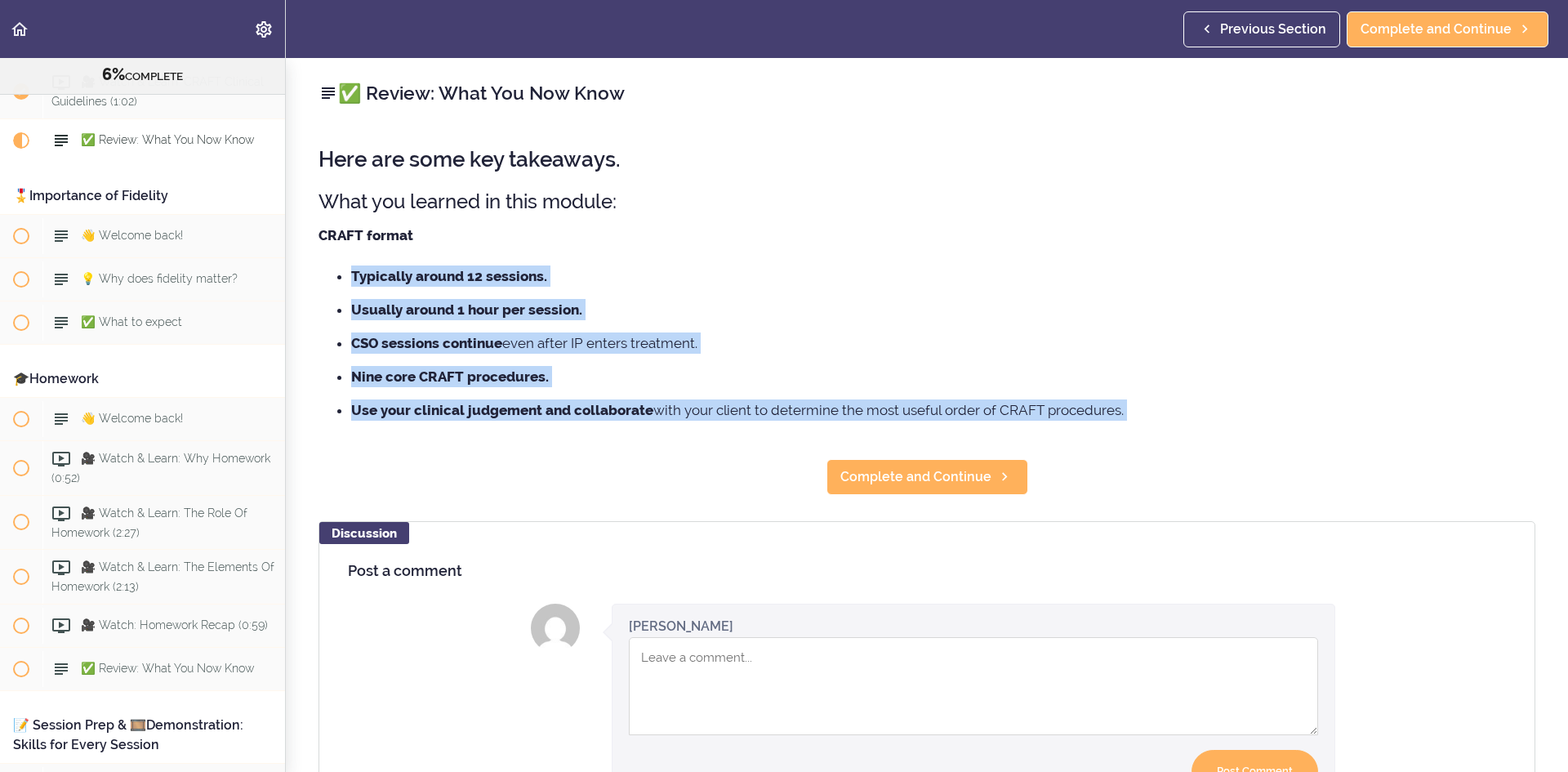
drag, startPoint x: 796, startPoint y: 446, endPoint x: 833, endPoint y: 219, distance: 230.0
click at [833, 219] on div "✅ Review: What You Now Know Here are some key takeaways. What you learned in th…" at bounding box center [926, 414] width 1283 height 713
click at [833, 219] on div "Here are some key takeaways. What you learned in this module: CRAFT format Typi…" at bounding box center [926, 282] width 1216 height 301
drag, startPoint x: 833, startPoint y: 219, endPoint x: 868, endPoint y: 419, distance: 203.0
click at [868, 419] on div "Here are some key takeaways. What you learned in this module: CRAFT format Typi…" at bounding box center [926, 282] width 1216 height 301
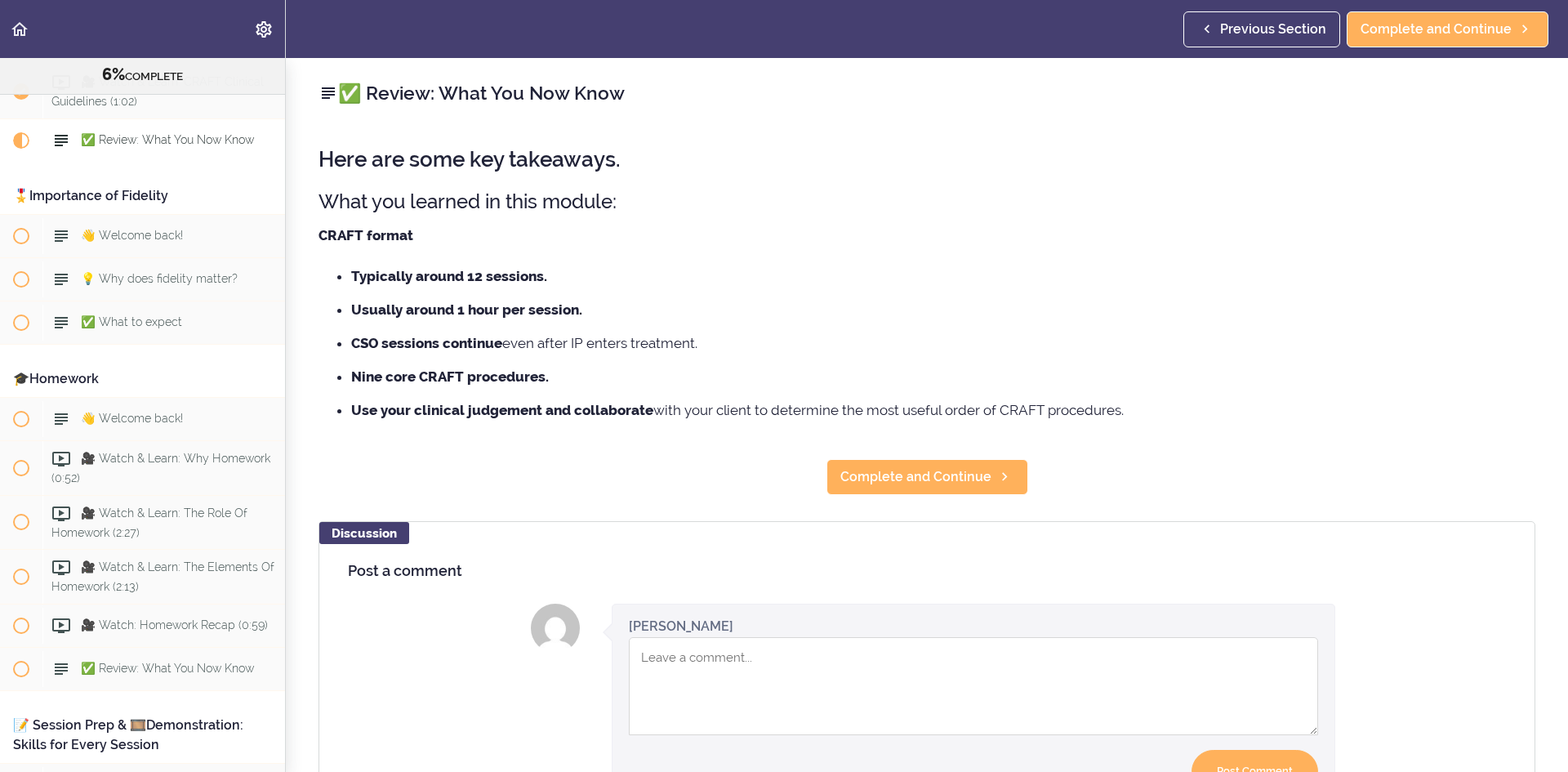
click at [1085, 423] on div "Here are some key takeaways. What you learned in this module: CRAFT format Typi…" at bounding box center [926, 282] width 1216 height 301
click at [977, 484] on span "Complete and Continue" at bounding box center [916, 476] width 151 height 20
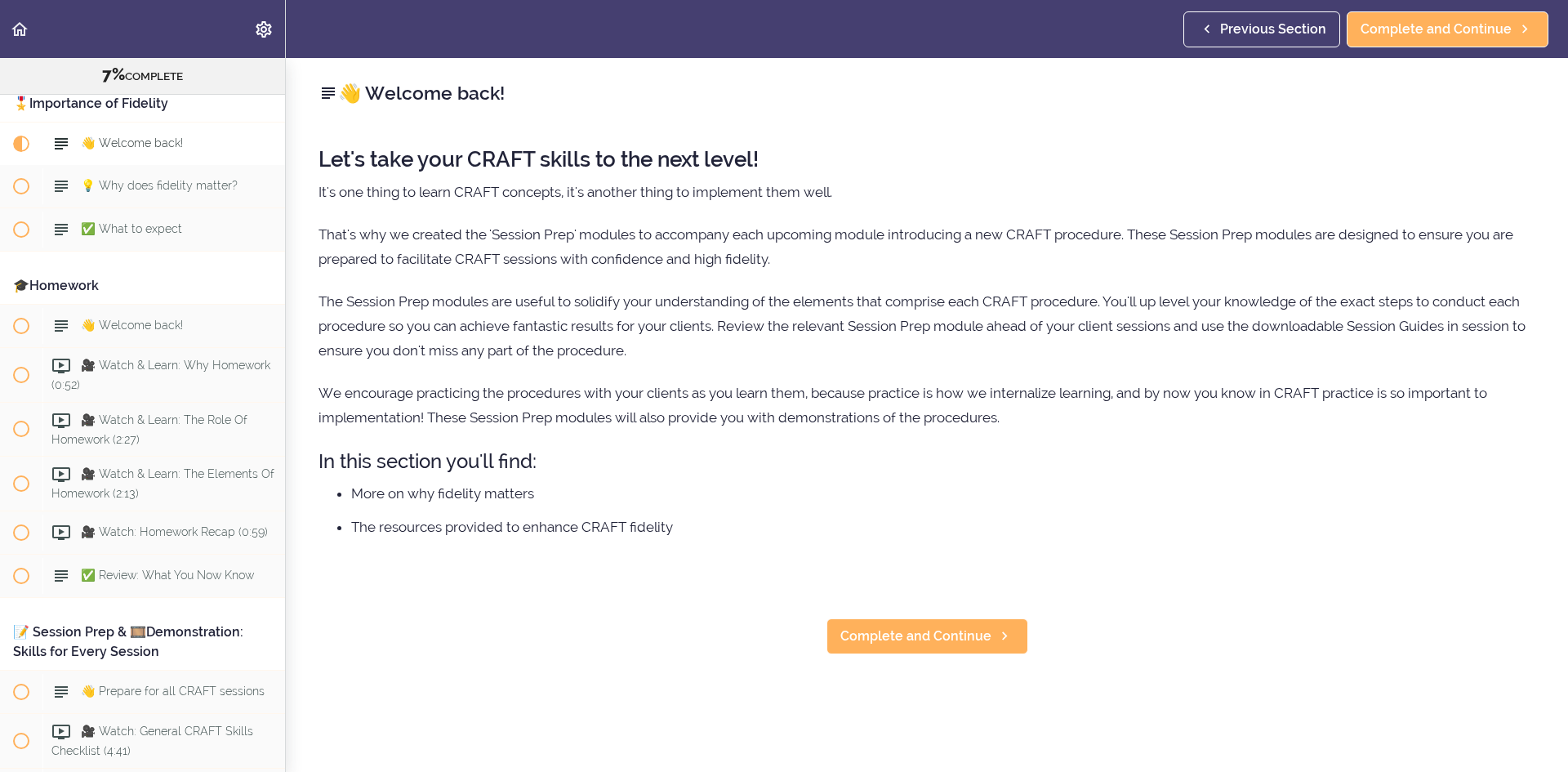
scroll to position [1119, 0]
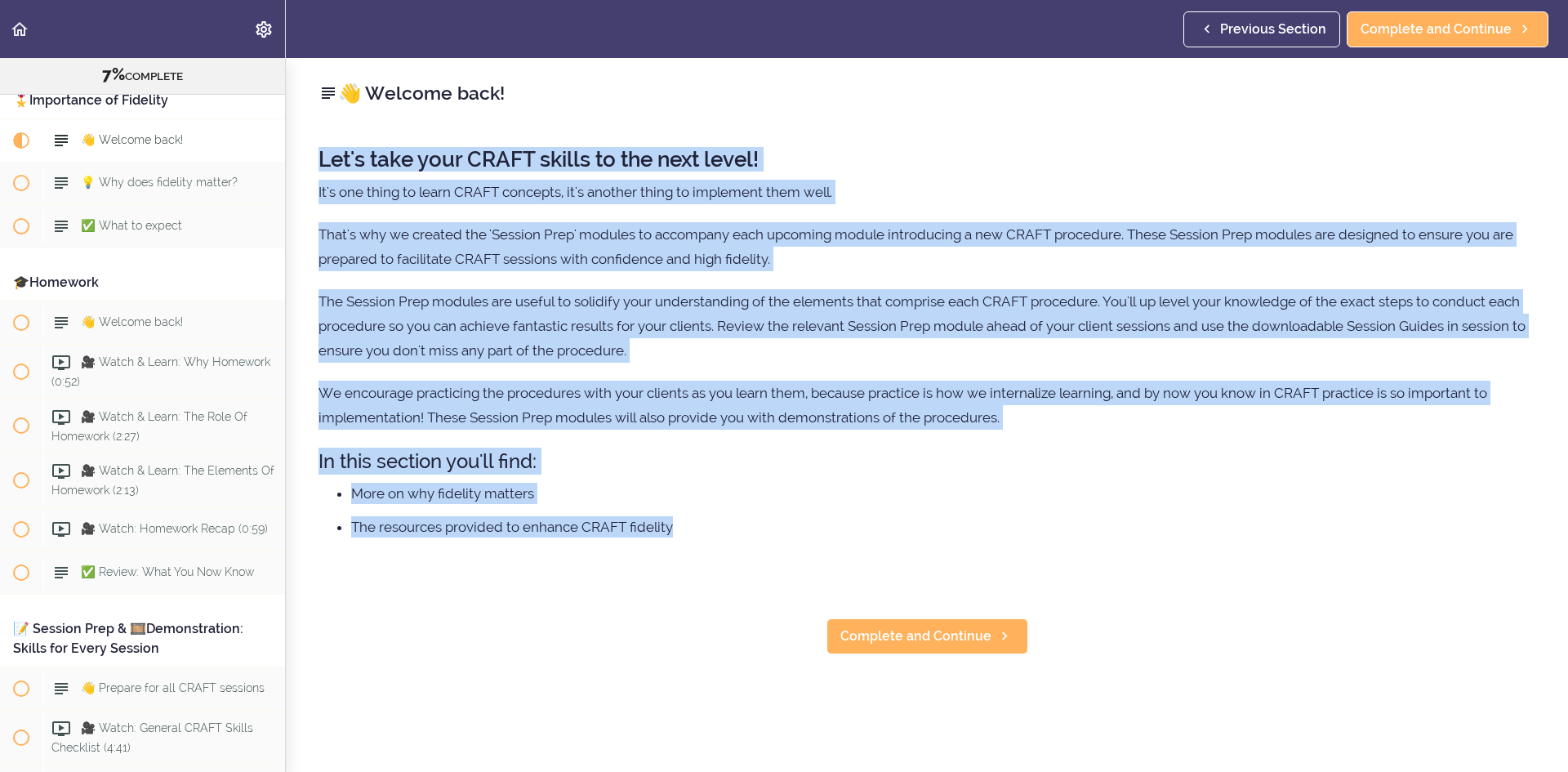
drag, startPoint x: 312, startPoint y: 161, endPoint x: 1023, endPoint y: 533, distance: 802.4
click at [1023, 533] on div "👋 Welcome back! Let's take your CRAFT skills to the next level! It's one thing …" at bounding box center [926, 414] width 1283 height 713
click at [1023, 533] on li "The resources provided to enhance CRAFT fidelity" at bounding box center [943, 526] width 1184 height 21
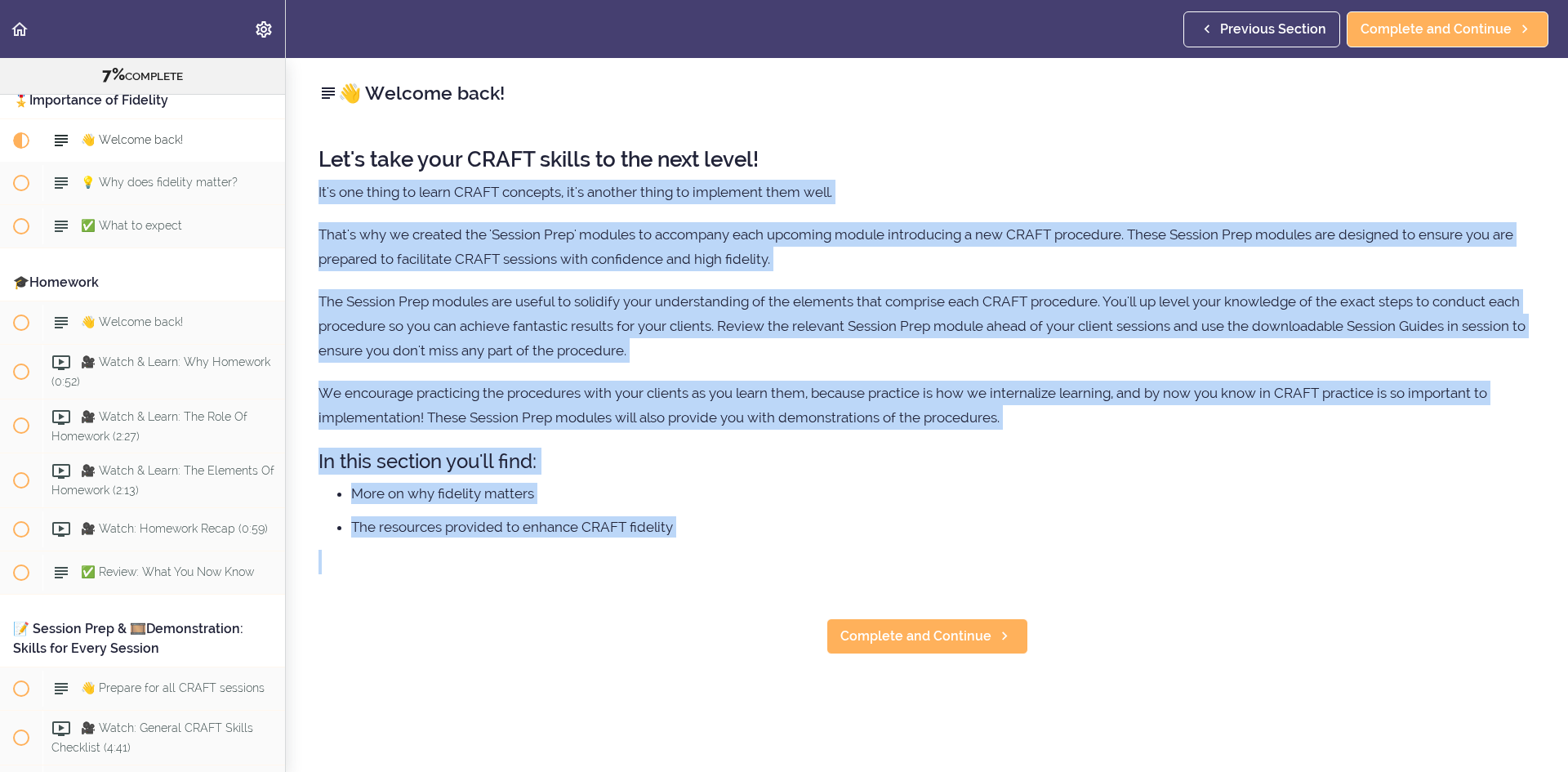
drag, startPoint x: 1022, startPoint y: 535, endPoint x: 1036, endPoint y: 122, distance: 413.2
click at [1036, 122] on div "👋 Welcome back! Let's take your CRAFT skills to the next level! It's one thing …" at bounding box center [926, 414] width 1283 height 713
click at [1022, 208] on div "Let's take your CRAFT skills to the next level! It's one thing to learn CRAFT c…" at bounding box center [926, 361] width 1216 height 460
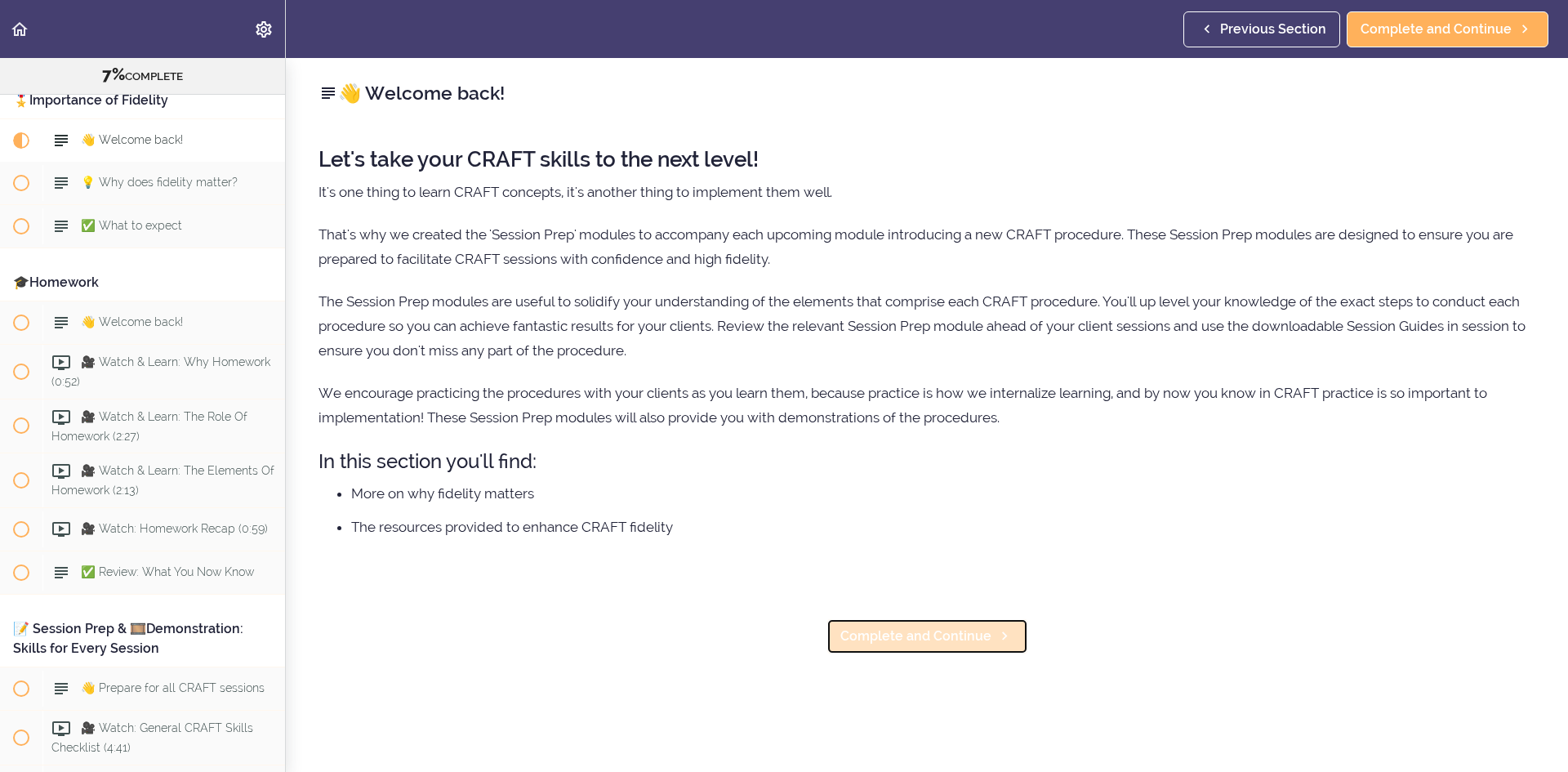
click at [928, 640] on span "Complete and Continue" at bounding box center [916, 636] width 151 height 20
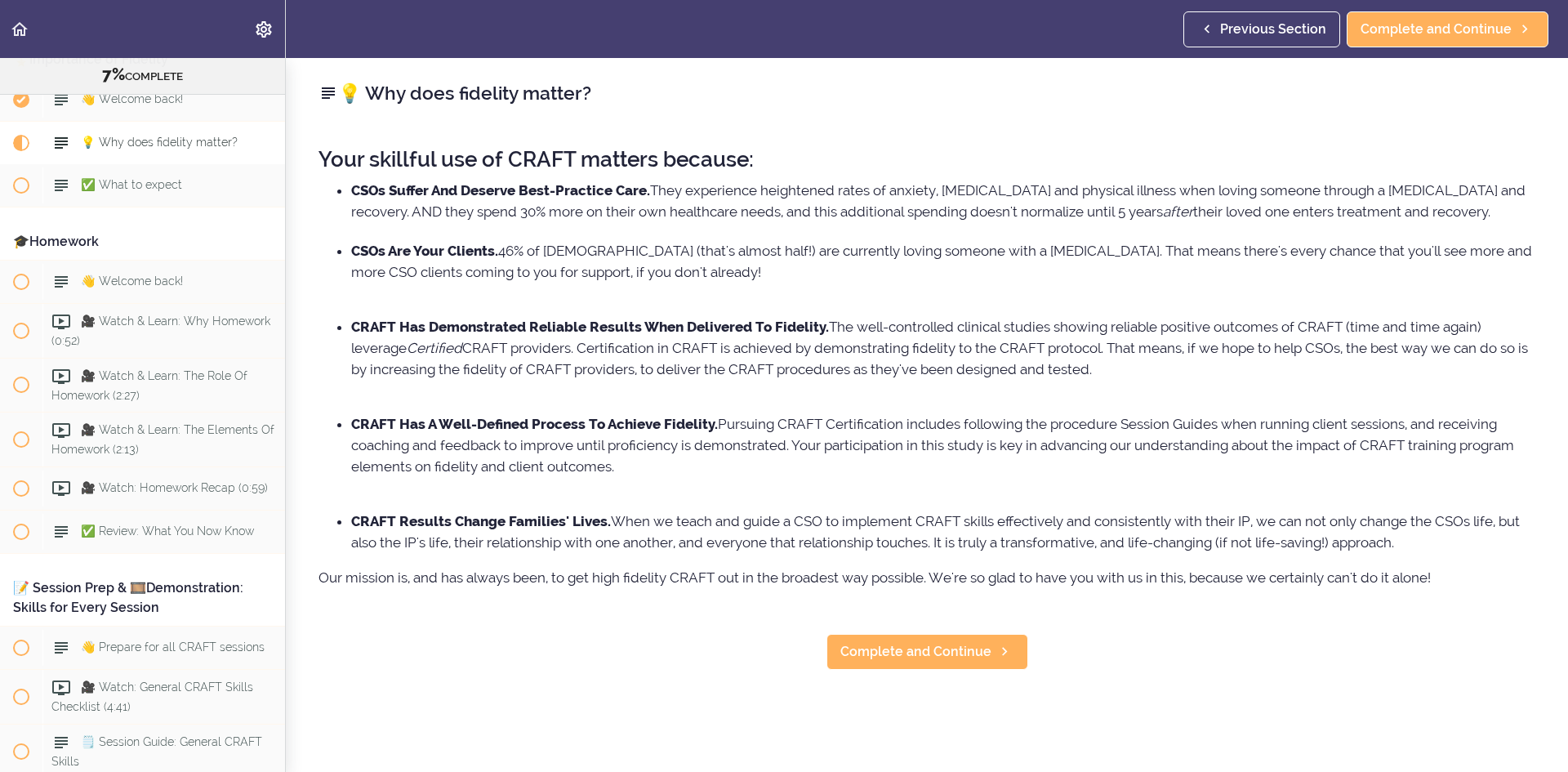
scroll to position [1162, 0]
click at [836, 379] on li "CRAFT Has Demonstrated Reliable Results When Delivered To Fidelity. The well-co…" at bounding box center [943, 358] width 1184 height 85
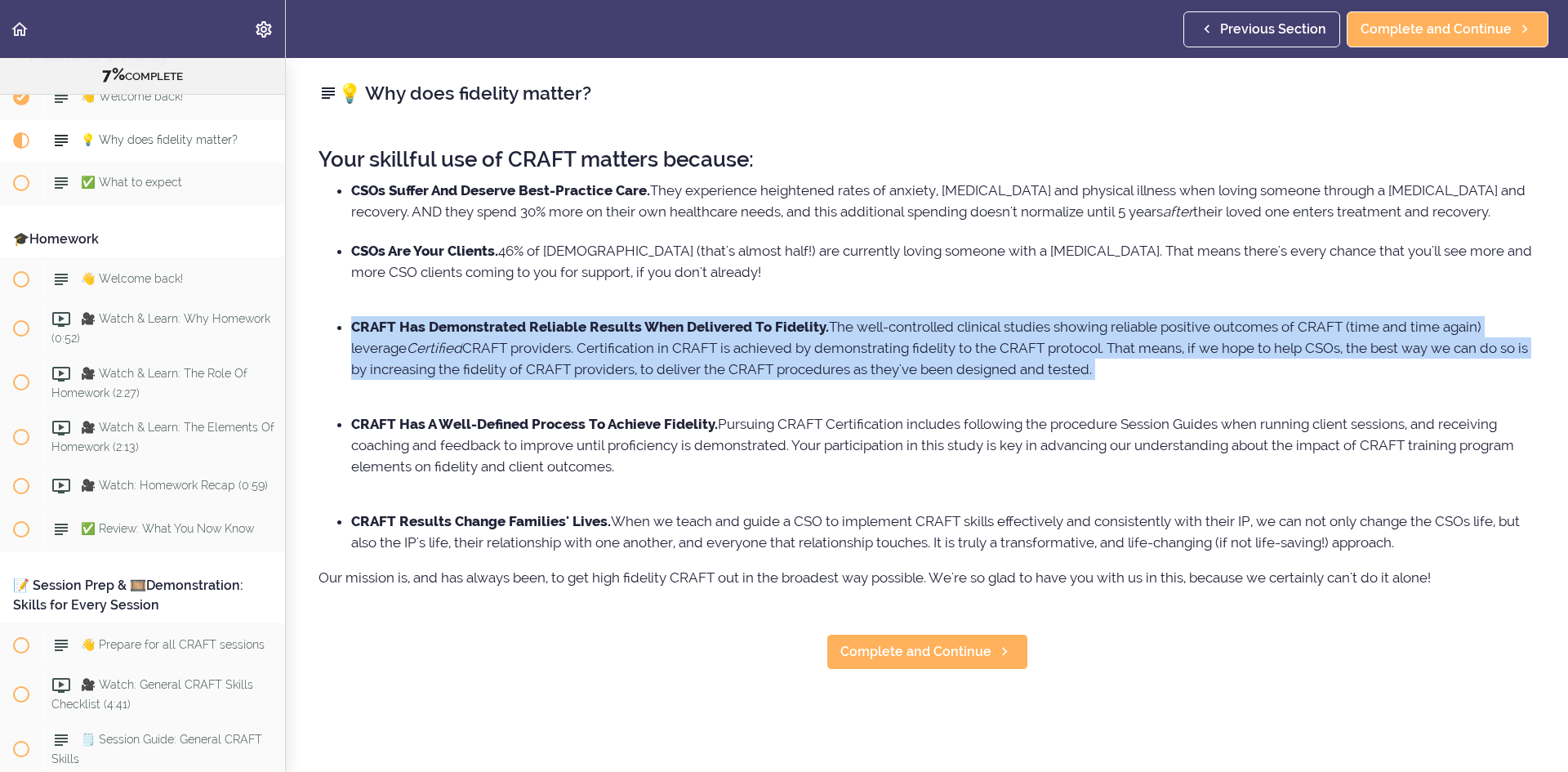
click at [836, 379] on li "CRAFT Has Demonstrated Reliable Results When Delivered To Fidelity. The well-co…" at bounding box center [943, 358] width 1184 height 85
click at [837, 401] on li "CRAFT Has Demonstrated Reliable Results When Delivered To Fidelity. The well-co…" at bounding box center [943, 358] width 1184 height 85
drag, startPoint x: 860, startPoint y: 412, endPoint x: 883, endPoint y: 322, distance: 92.9
click at [883, 322] on ul "CSOs Are Your Clients. 46% of Americans (that's almost half!) are currently lov…" at bounding box center [926, 396] width 1216 height 313
click at [883, 303] on li "CSOs Are Your Clients. 46% of Americans (that's almost half!) are currently lov…" at bounding box center [943, 271] width 1184 height 63
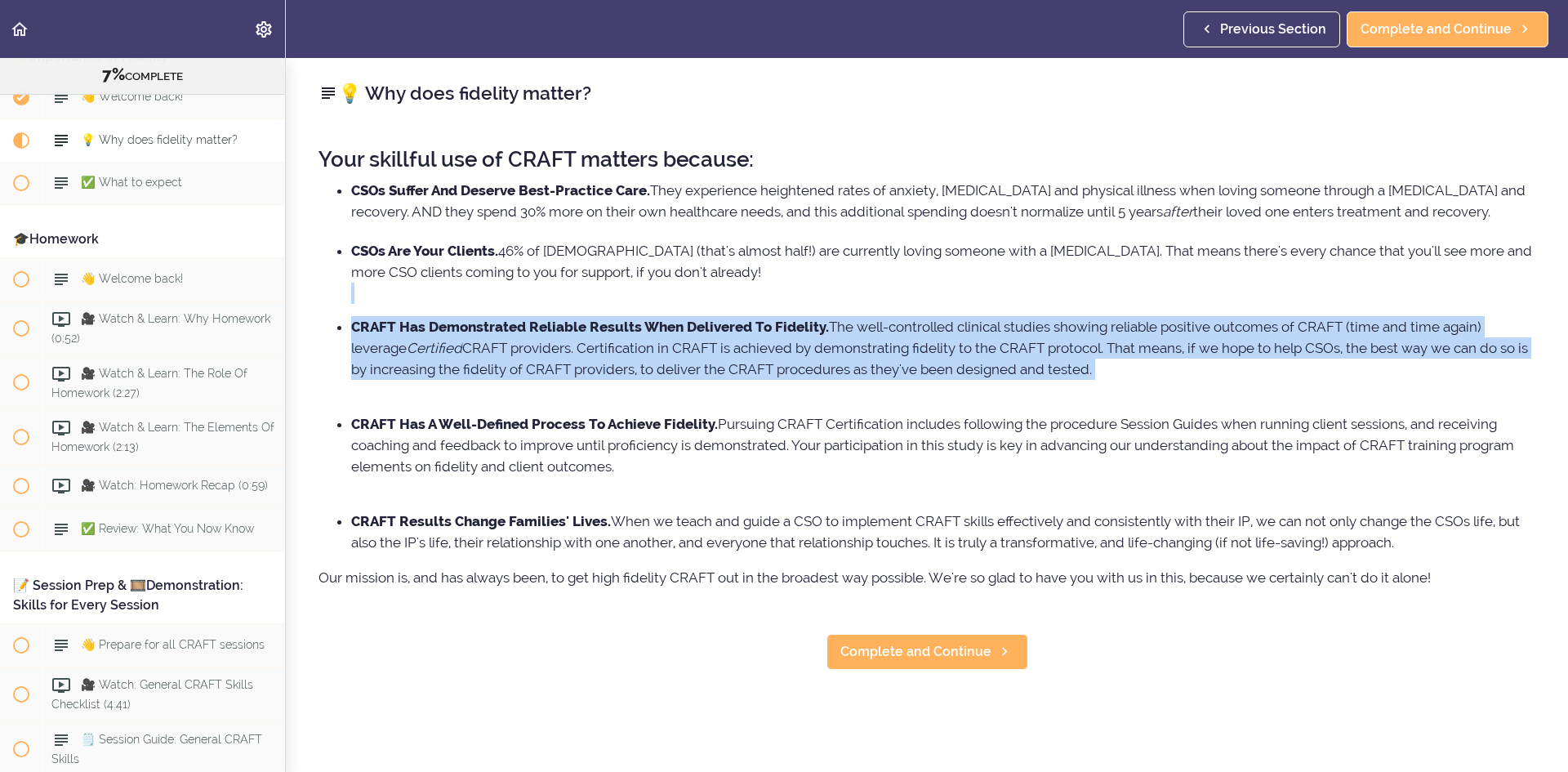
drag, startPoint x: 883, startPoint y: 322, endPoint x: 1206, endPoint y: 393, distance: 330.7
click at [1206, 393] on ul "CSOs Are Your Clients. 46% of Americans (that's almost half!) are currently lov…" at bounding box center [926, 396] width 1216 height 313
click at [1206, 393] on li "CRAFT Has Demonstrated Reliable Results When Delivered To Fidelity. The well-co…" at bounding box center [943, 358] width 1184 height 85
drag, startPoint x: 1206, startPoint y: 393, endPoint x: 1226, endPoint y: 323, distance: 72.8
click at [1226, 323] on ul "CSOs Are Your Clients. 46% of Americans (that's almost half!) are currently lov…" at bounding box center [926, 396] width 1216 height 313
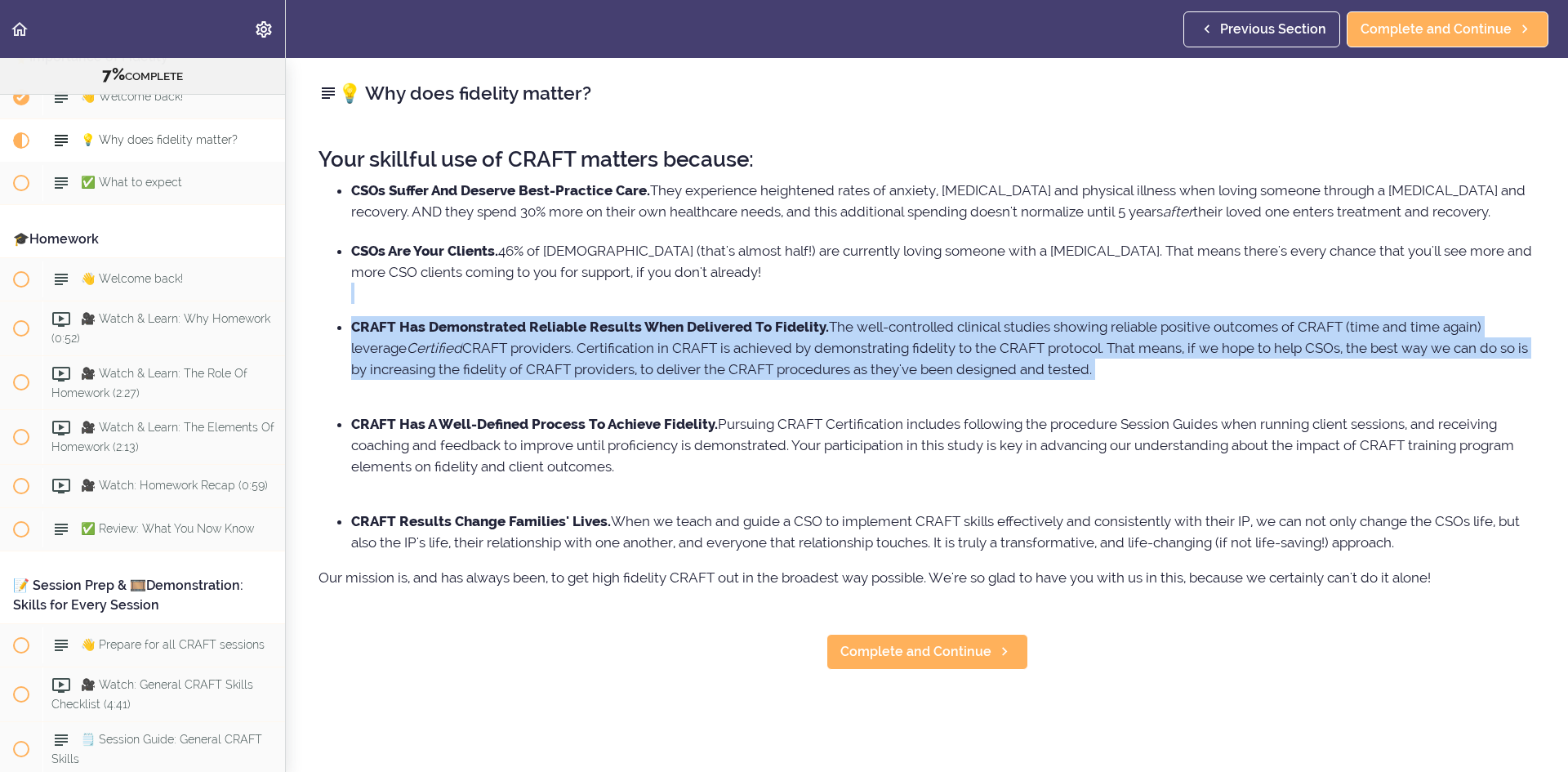
click at [1226, 303] on li "CSOs Are Your Clients. 46% of Americans (that's almost half!) are currently lov…" at bounding box center [943, 271] width 1184 height 63
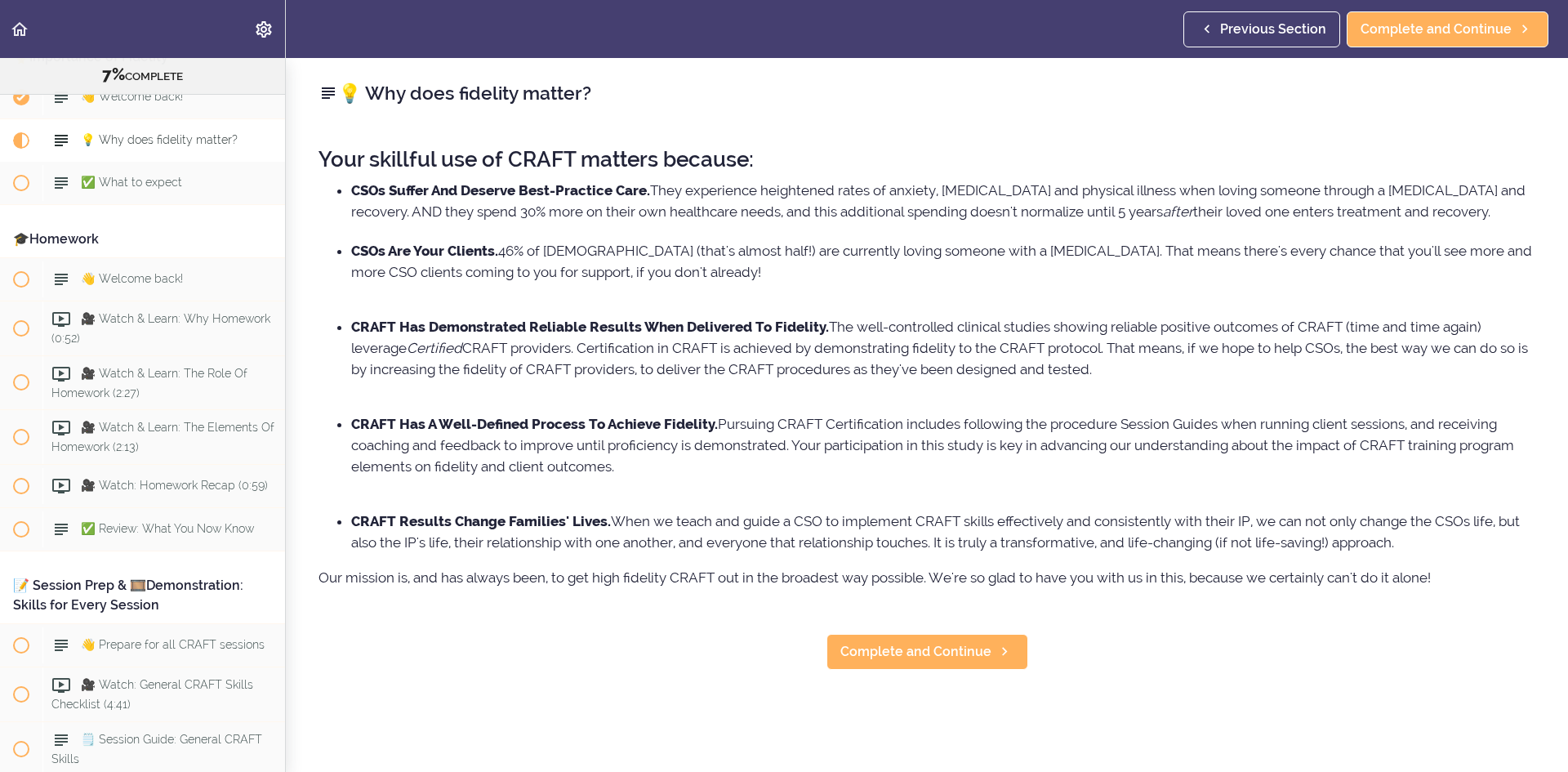
click at [1157, 435] on li "CRAFT Has A Well-Defined Process To Achieve Fidelity. Pursuing CRAFT Certificat…" at bounding box center [943, 455] width 1184 height 85
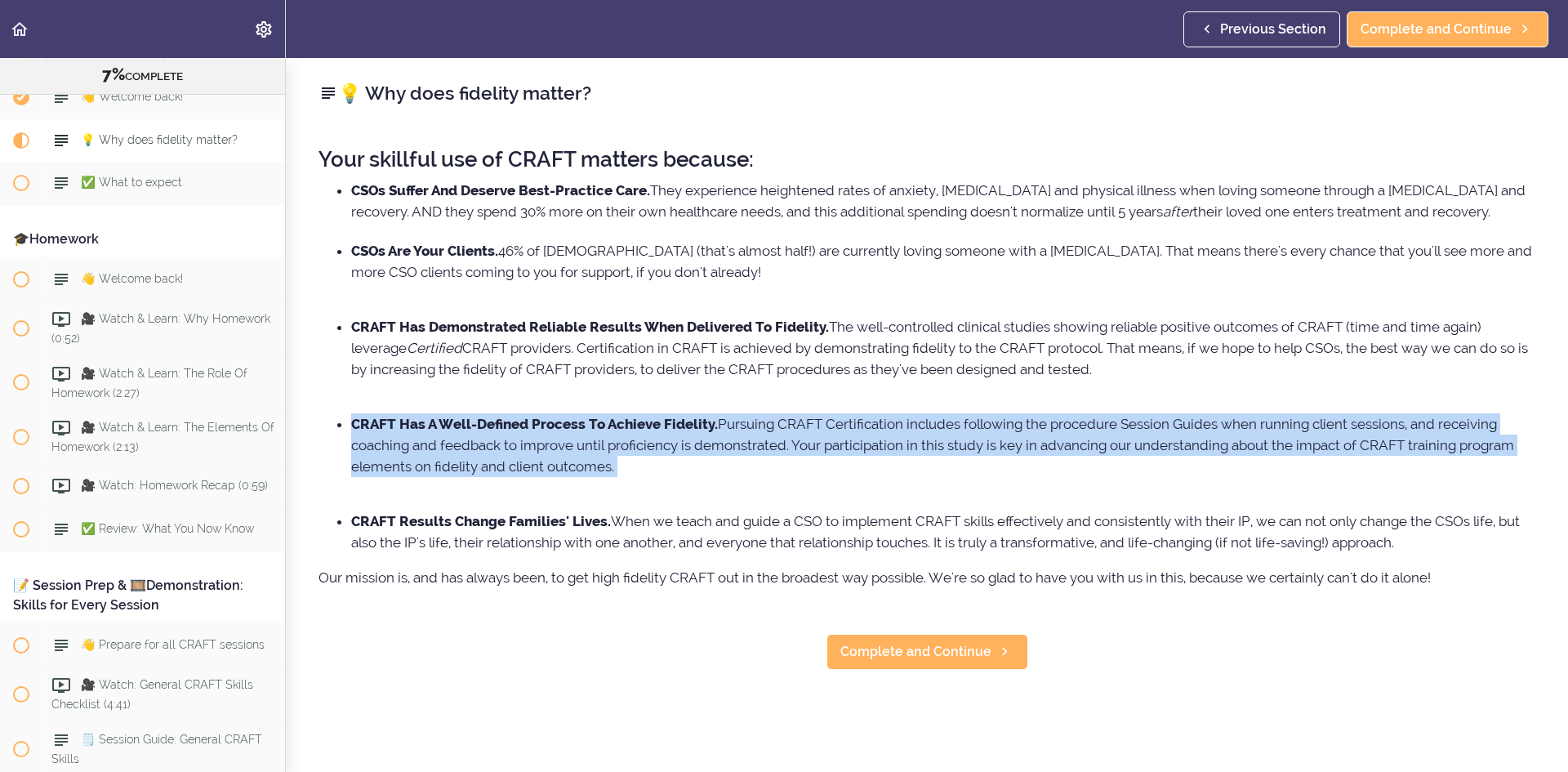
click at [1157, 435] on li "CRAFT Has A Well-Defined Process To Achieve Fidelity. Pursuing CRAFT Certificat…" at bounding box center [943, 455] width 1184 height 85
click at [1155, 441] on li "CRAFT Has A Well-Defined Process To Achieve Fidelity. Pursuing CRAFT Certificat…" at bounding box center [943, 455] width 1184 height 85
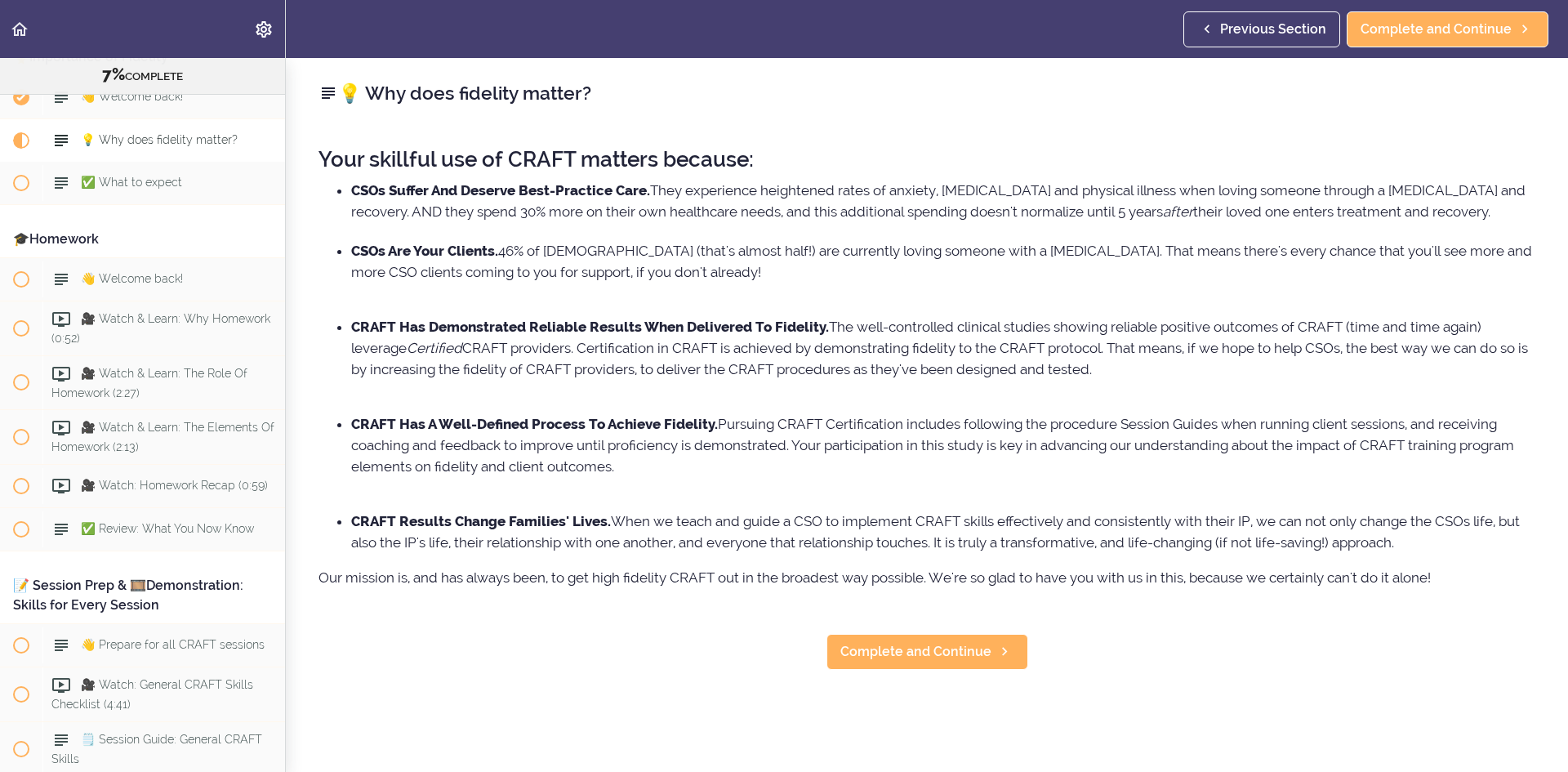
drag, startPoint x: 1186, startPoint y: 496, endPoint x: 1191, endPoint y: 397, distance: 99.1
click at [1191, 397] on ul "CSOs Are Your Clients. 46% of Americans (that's almost half!) are currently lov…" at bounding box center [926, 396] width 1216 height 313
click at [1191, 397] on li "CRAFT Has Demonstrated Reliable Results When Delivered To Fidelity. The well-co…" at bounding box center [943, 358] width 1184 height 85
click at [966, 670] on link "Complete and Continue" at bounding box center [926, 652] width 201 height 36
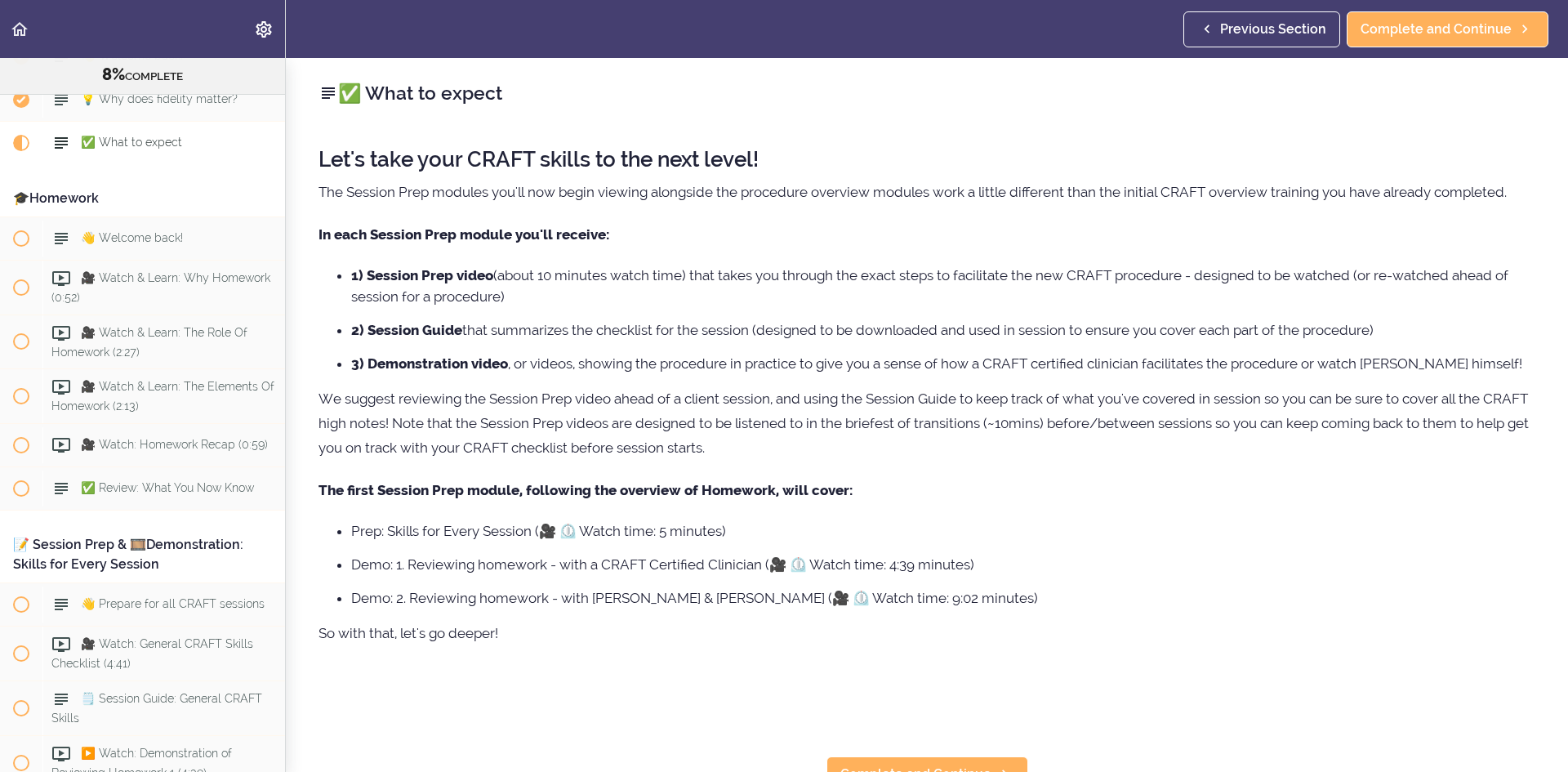
scroll to position [1205, 0]
click at [1413, 32] on span "Complete and Continue" at bounding box center [1437, 29] width 151 height 20
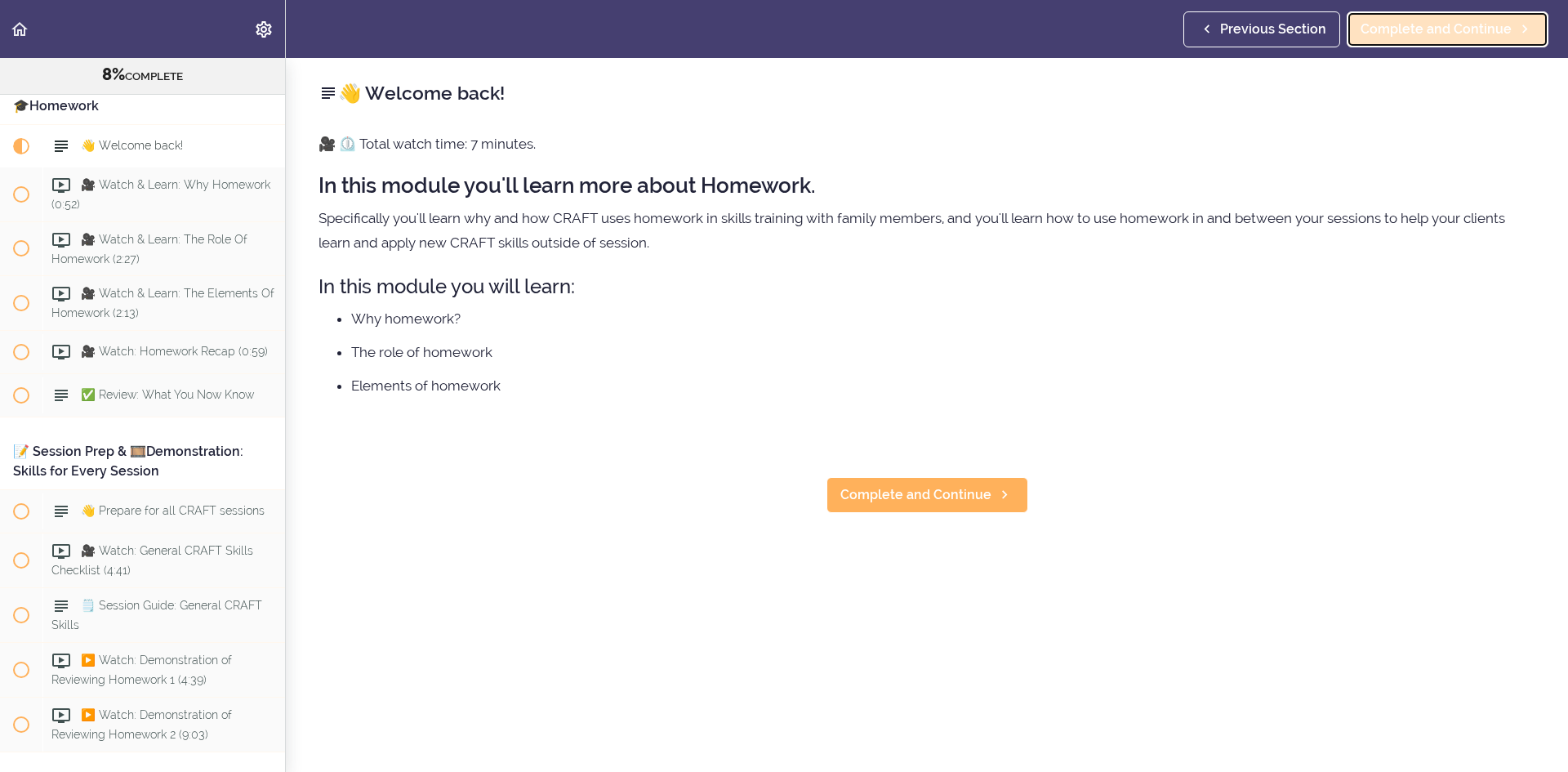
scroll to position [1301, 0]
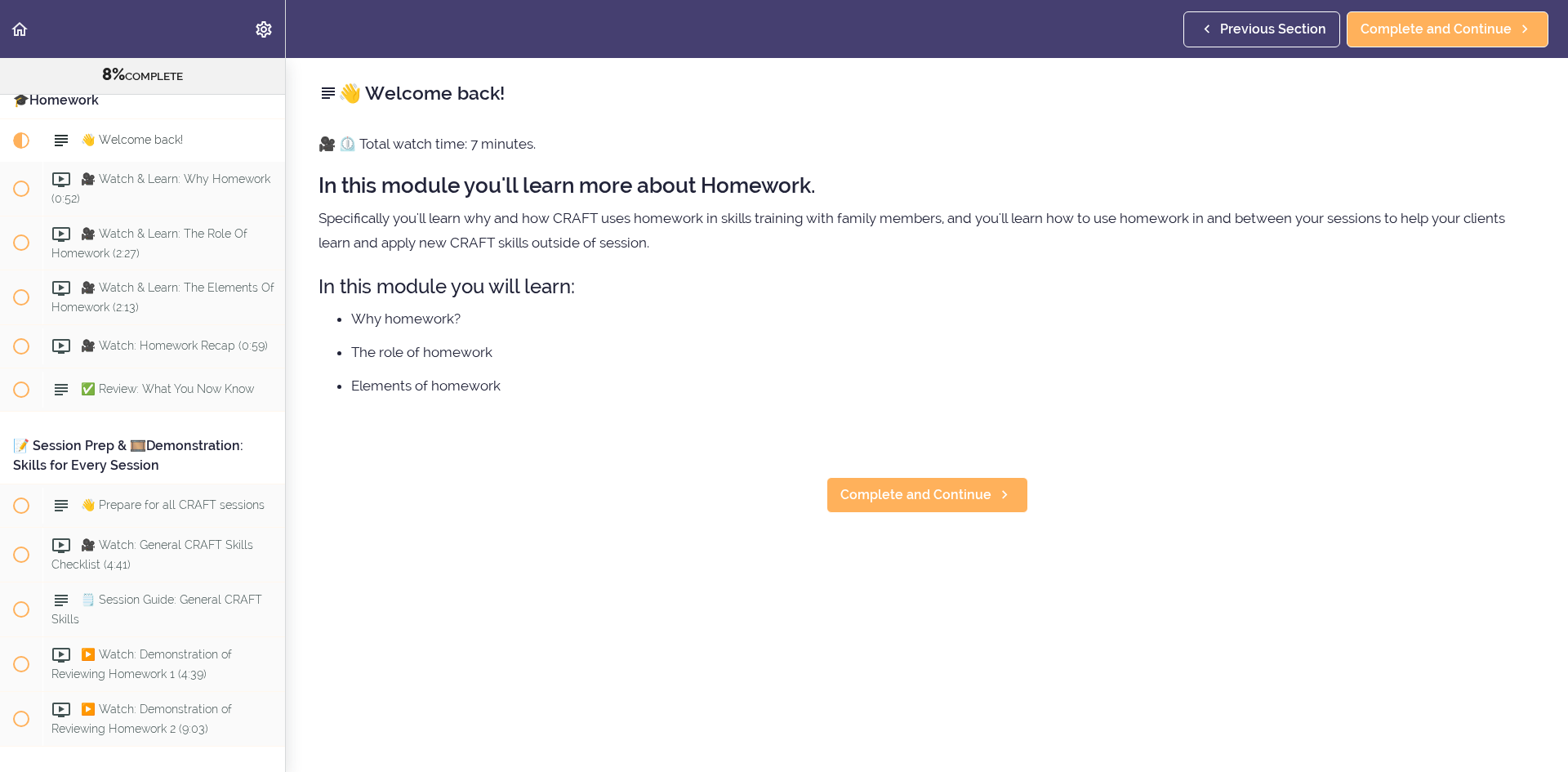
click at [916, 515] on div "👋 Welcome back! 🎥 ⏲️ Total watch time: 7 minutes. In this module you'll learn m…" at bounding box center [926, 414] width 1283 height 713
click at [917, 489] on span "Complete and Continue" at bounding box center [916, 494] width 151 height 20
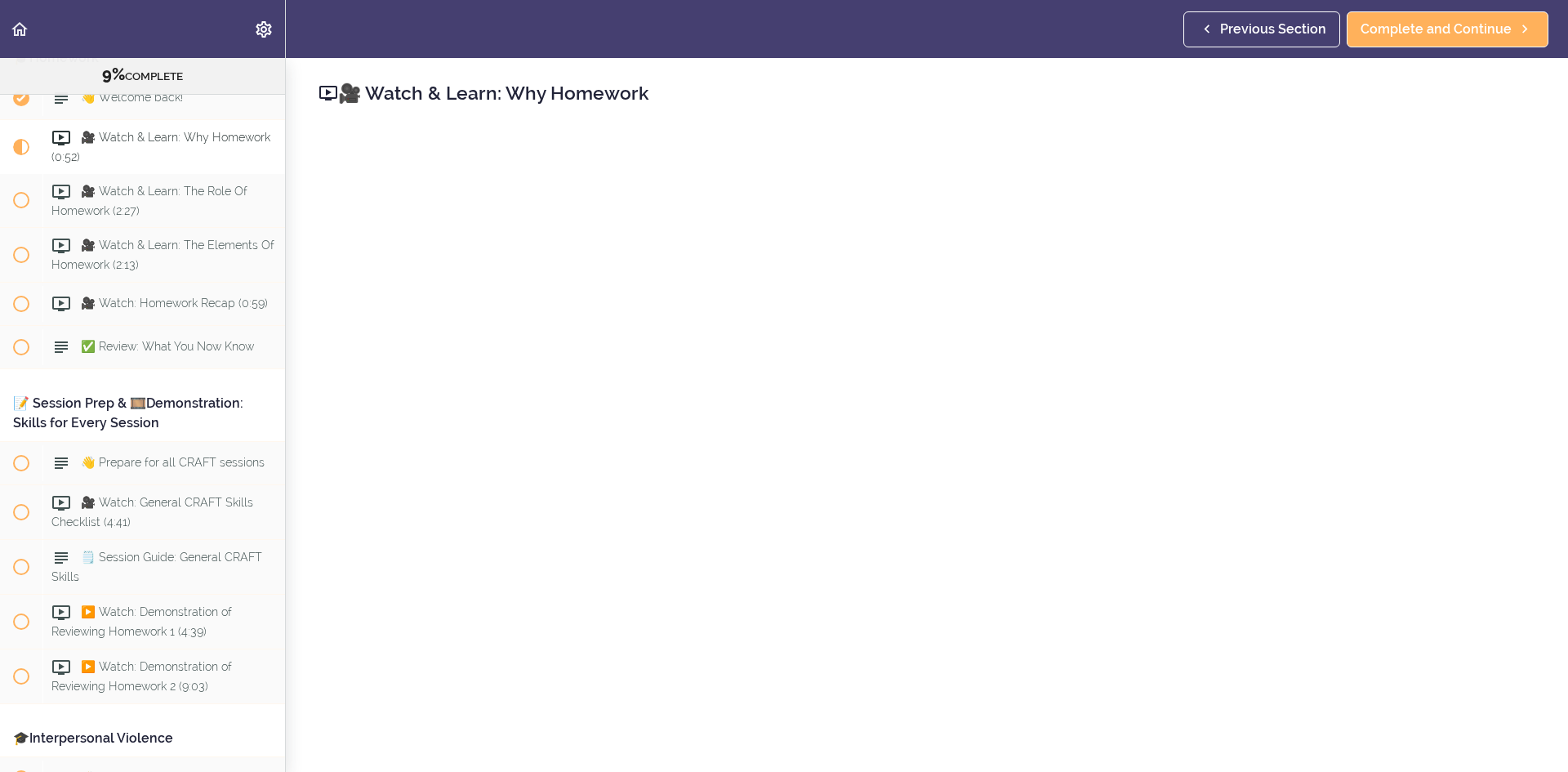
scroll to position [1345, 0]
click at [1422, 27] on span "Complete and Continue" at bounding box center [1437, 29] width 151 height 20
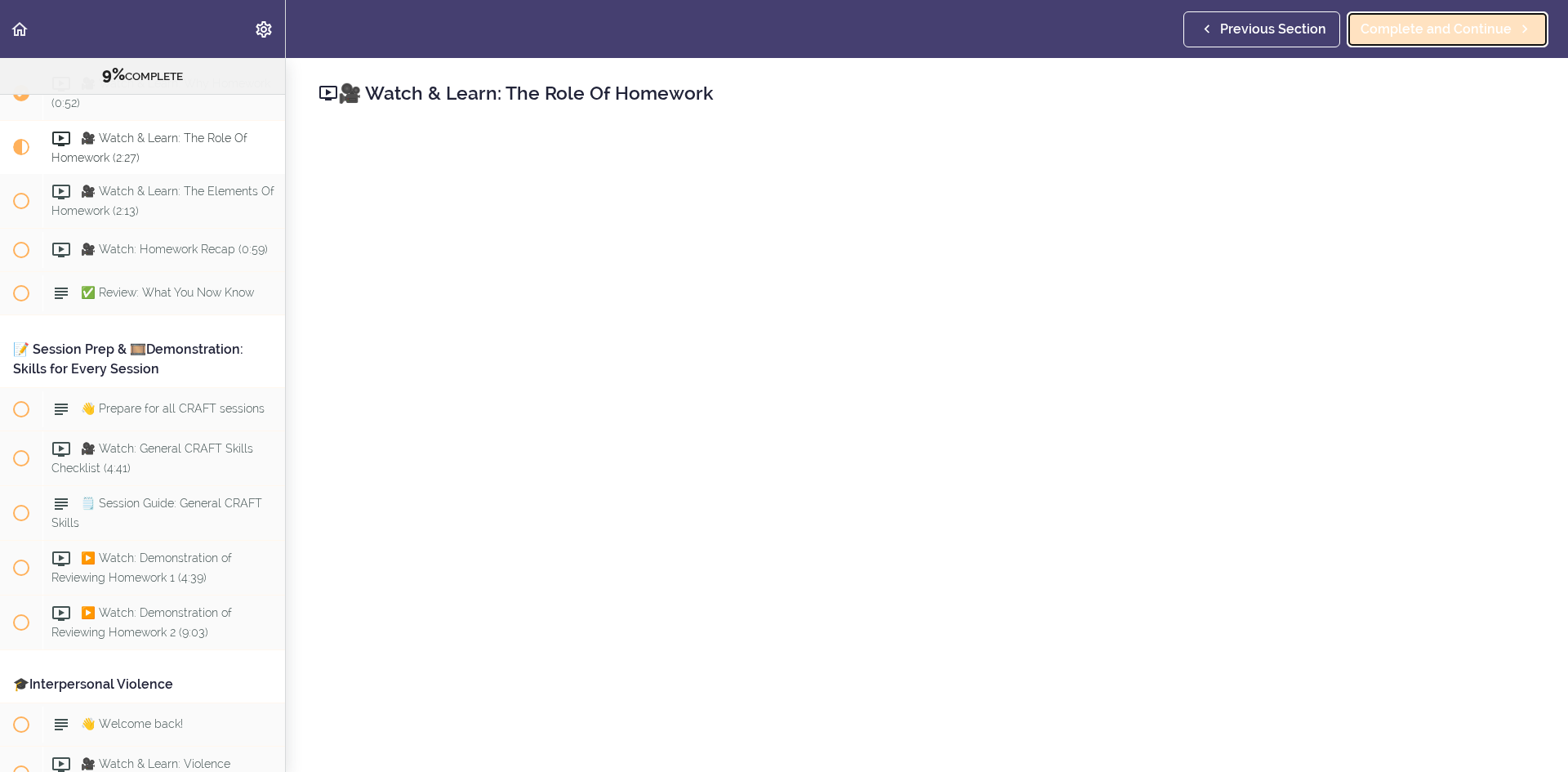
scroll to position [1399, 0]
click at [1409, 21] on span "Complete and Continue" at bounding box center [1437, 29] width 151 height 20
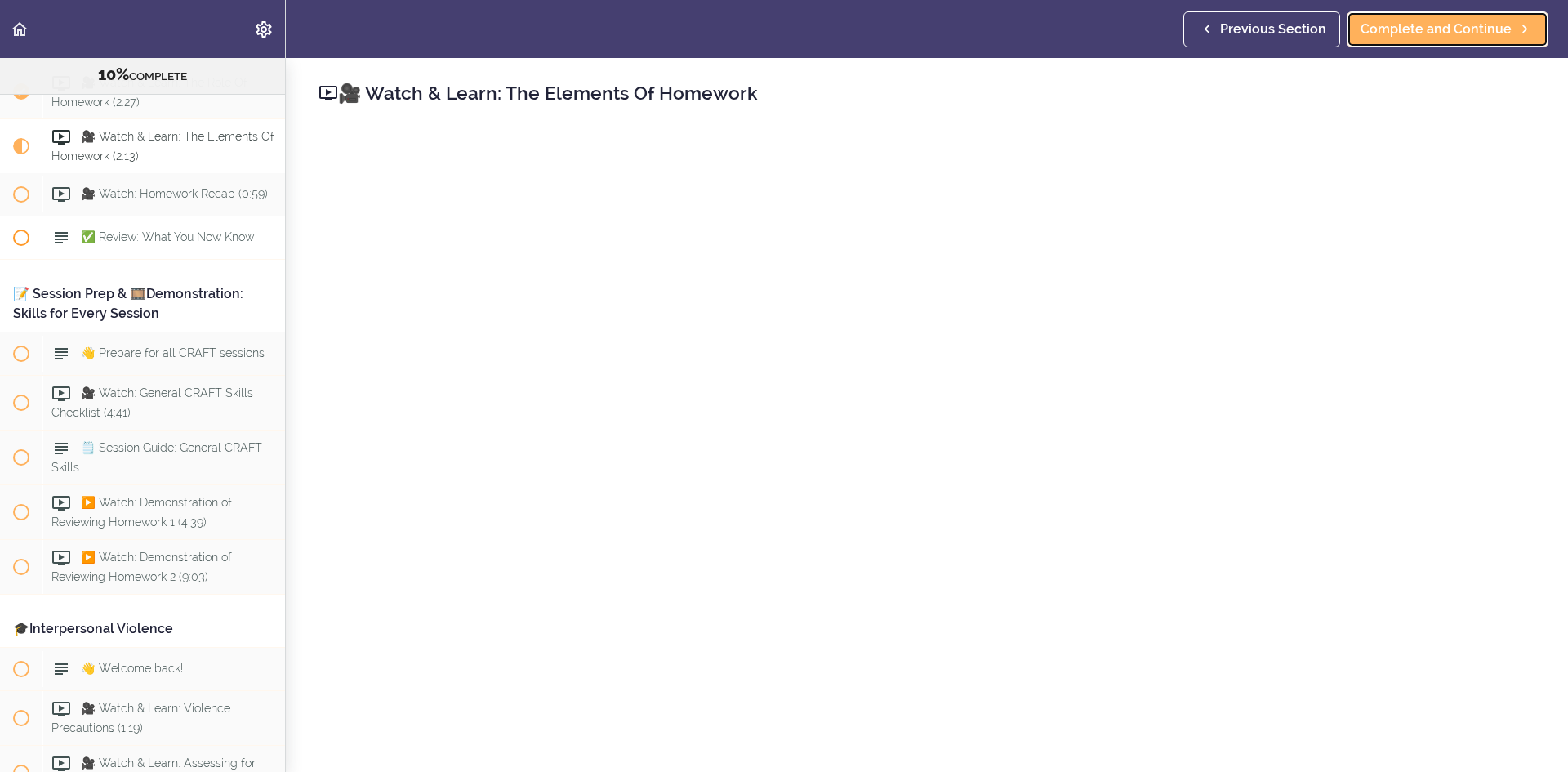
scroll to position [1290, 0]
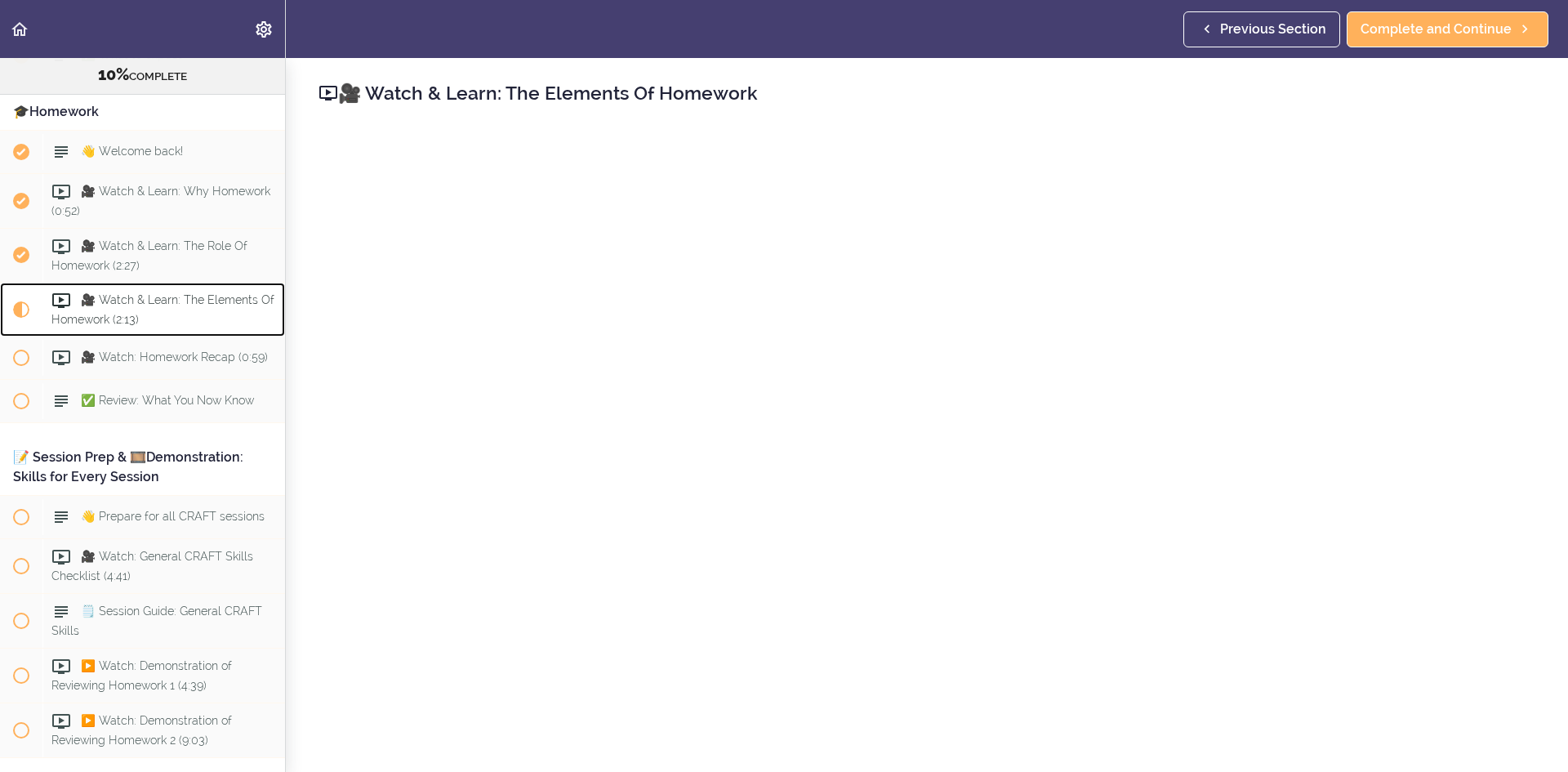
click at [199, 305] on span "🎥 Watch & Learn: The Elements Of Homework (2:13)" at bounding box center [163, 310] width 223 height 32
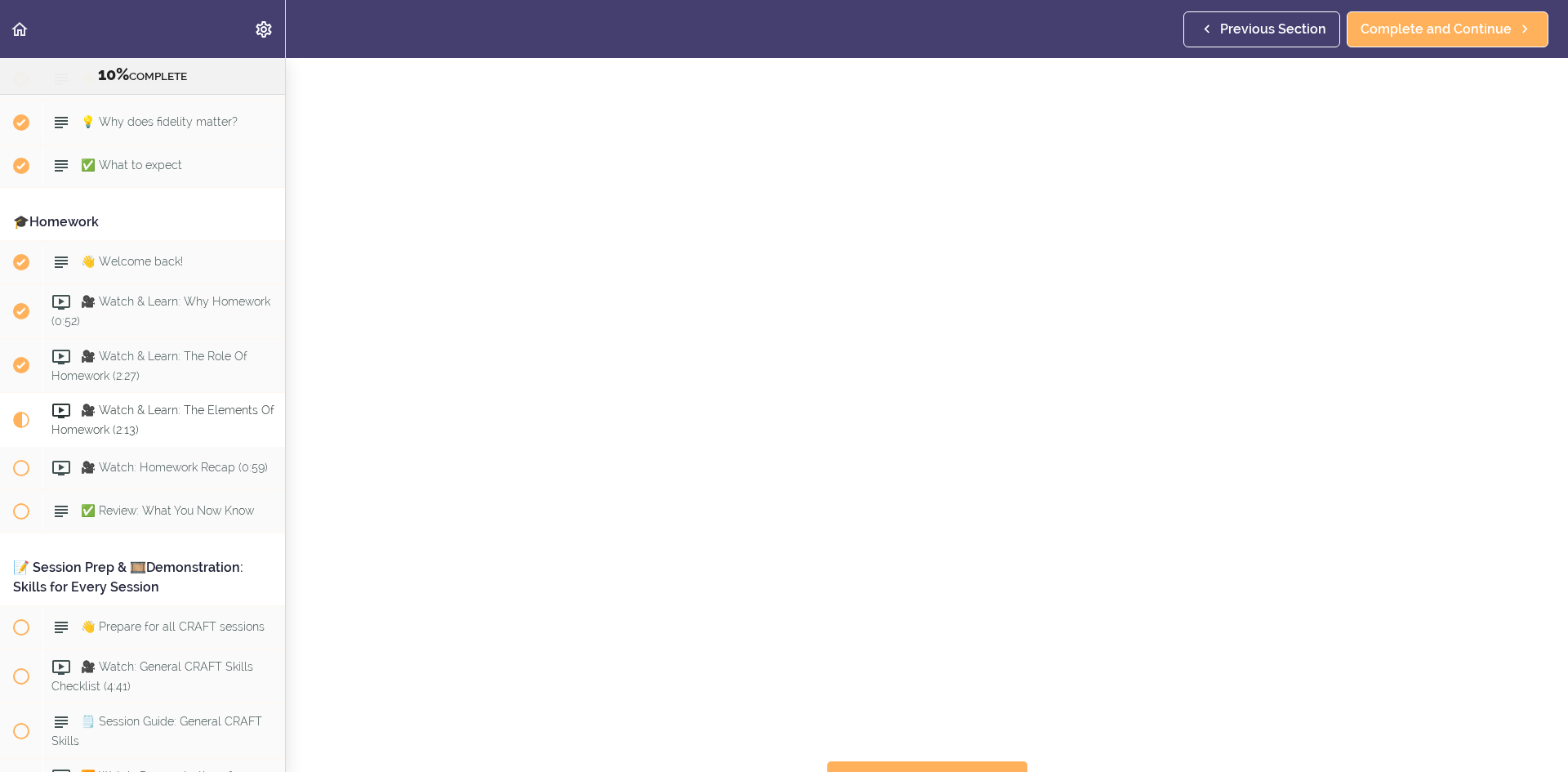
scroll to position [1209, 0]
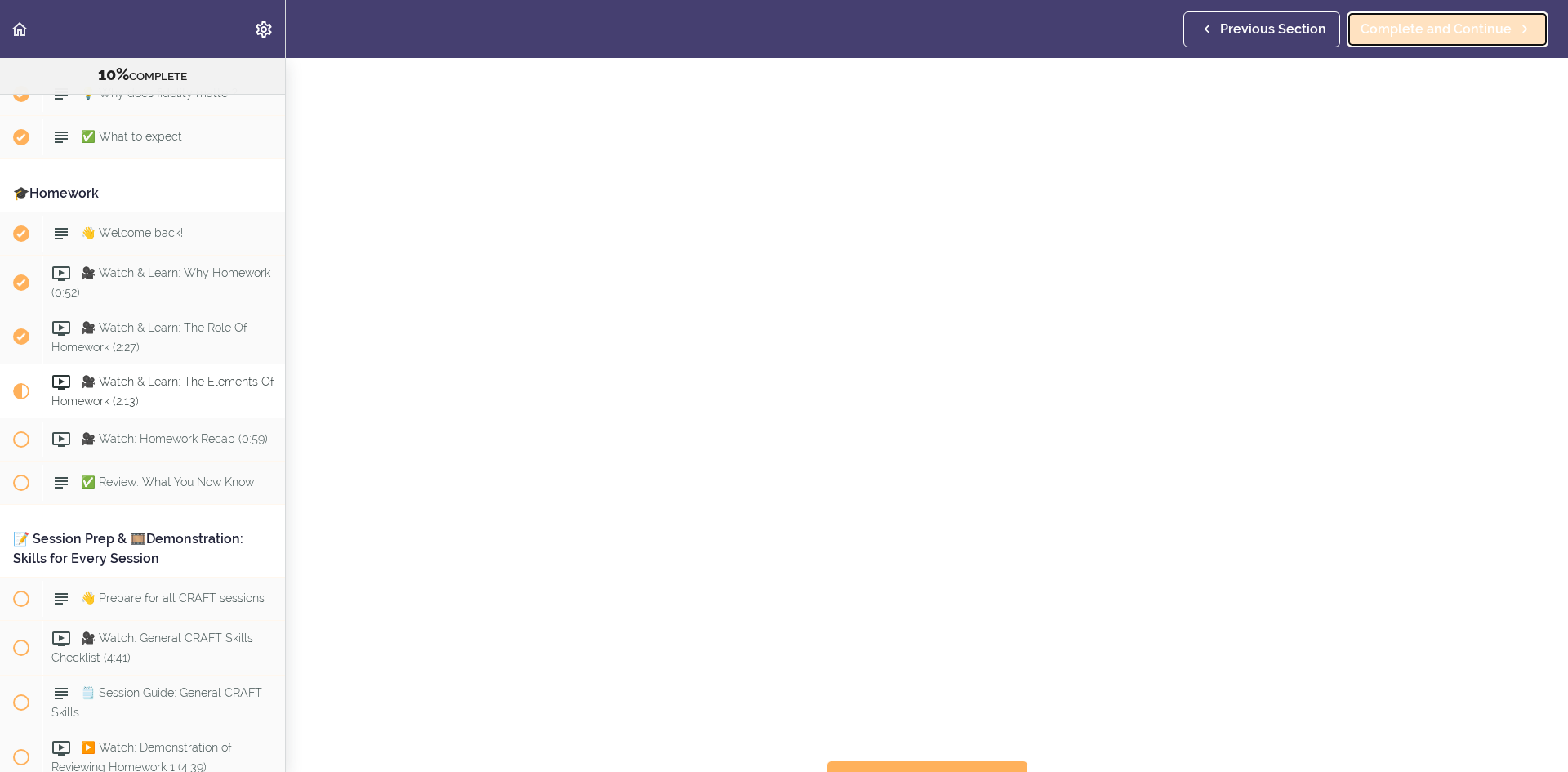
click at [1412, 17] on link "Complete and Continue" at bounding box center [1447, 29] width 201 height 36
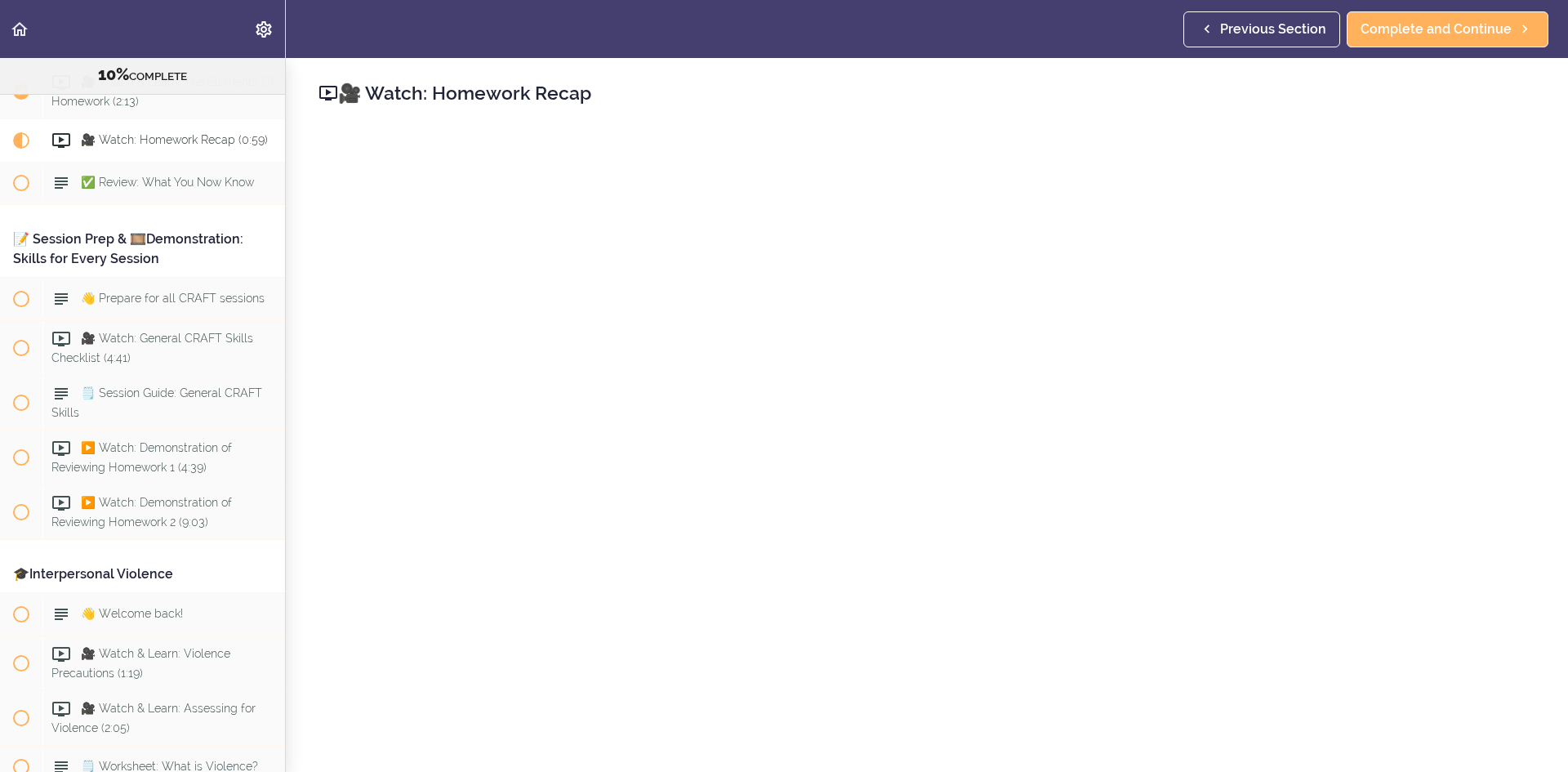
scroll to position [81, 0]
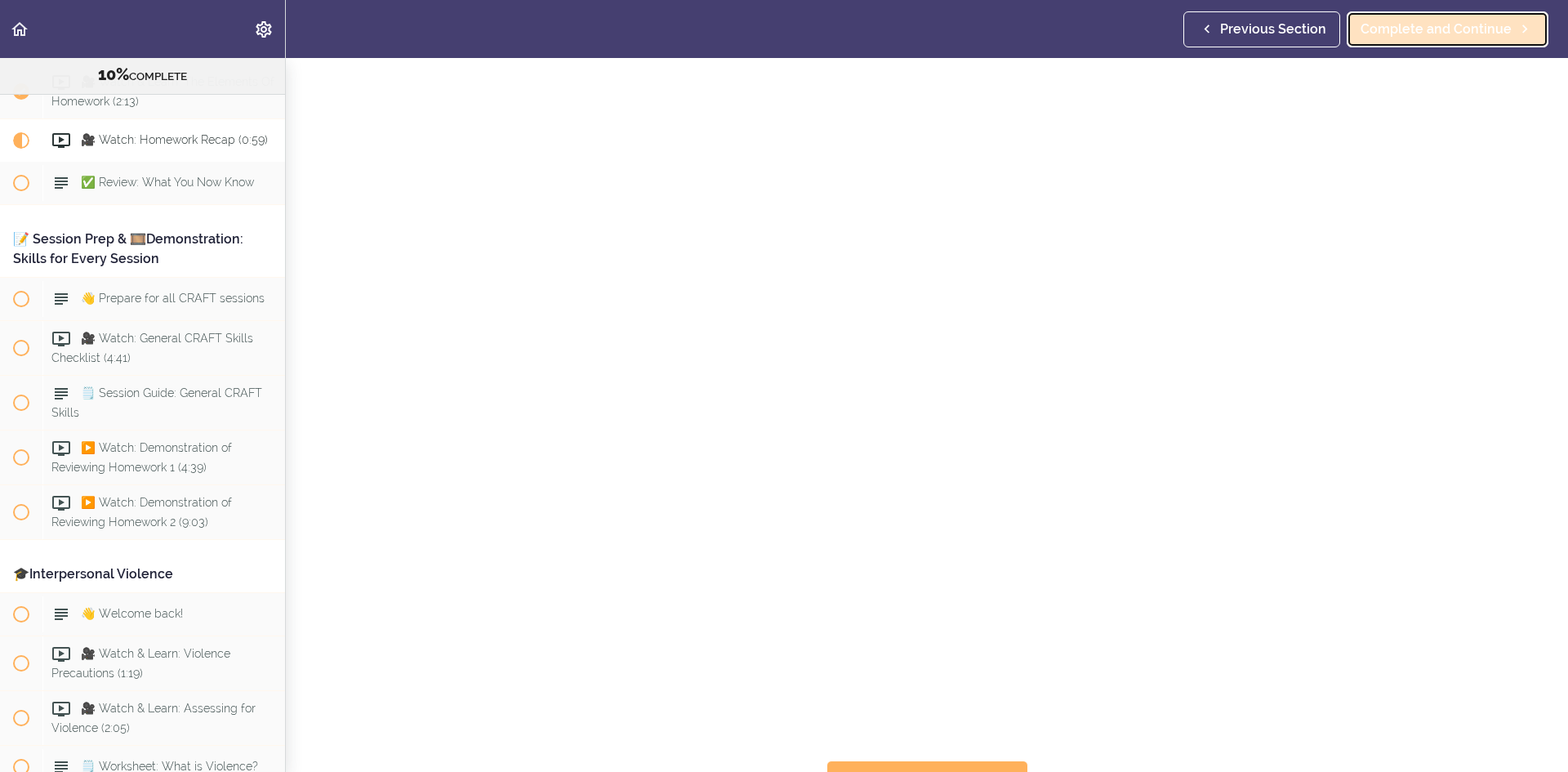
click at [1432, 32] on span "Complete and Continue" at bounding box center [1437, 29] width 151 height 20
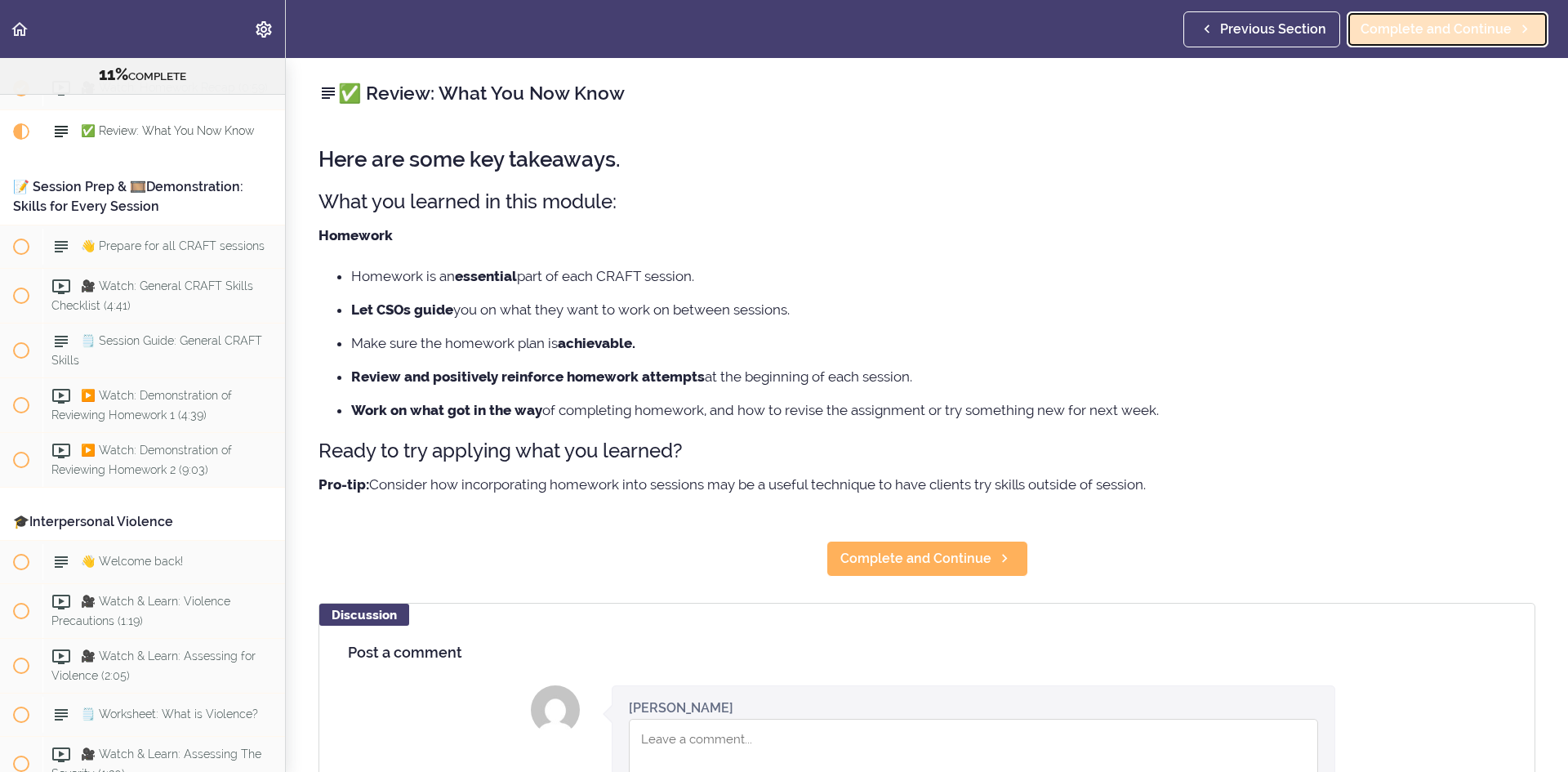
scroll to position [1563, 0]
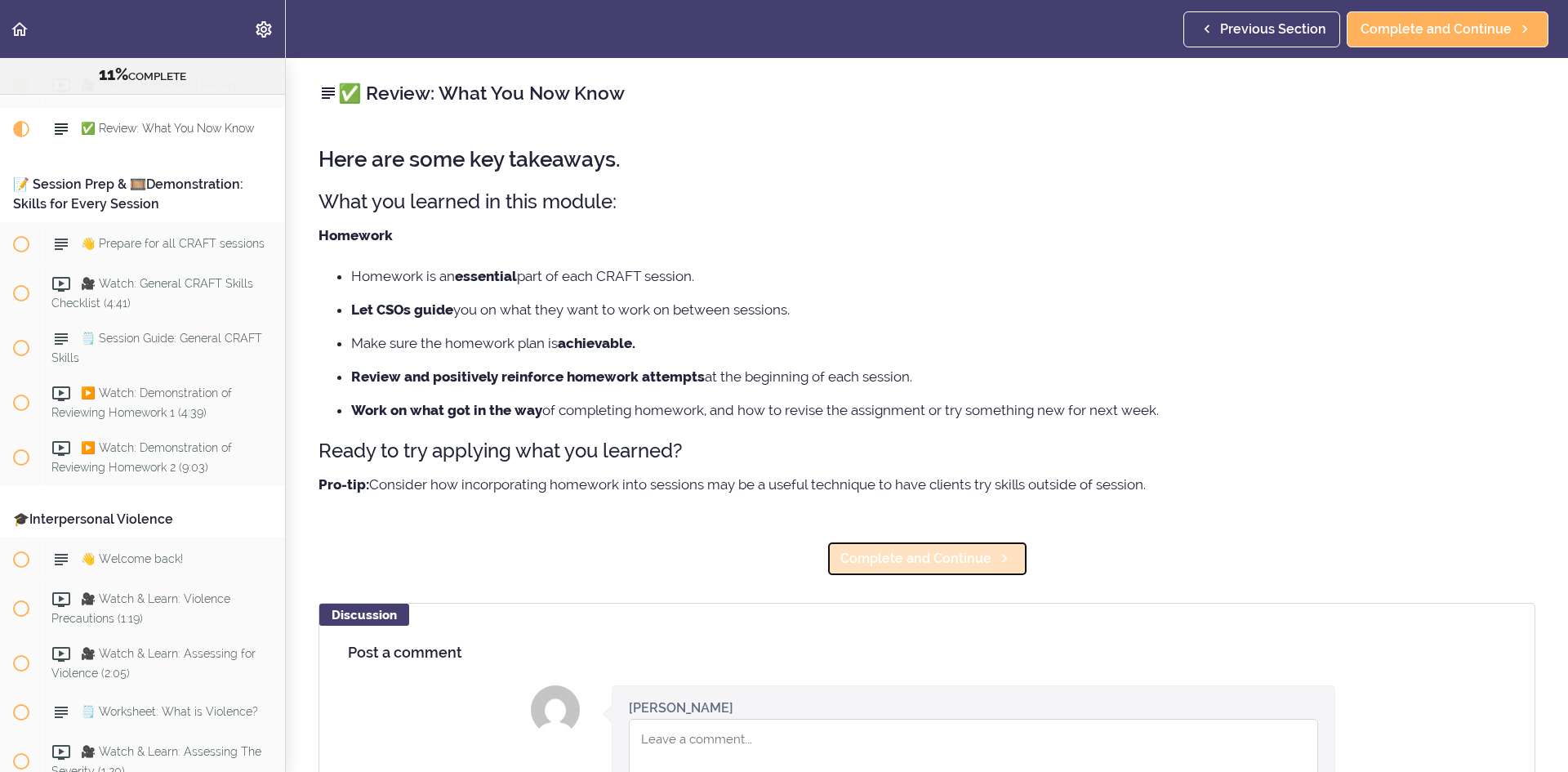
click at [921, 558] on span "Complete and Continue" at bounding box center [916, 558] width 151 height 20
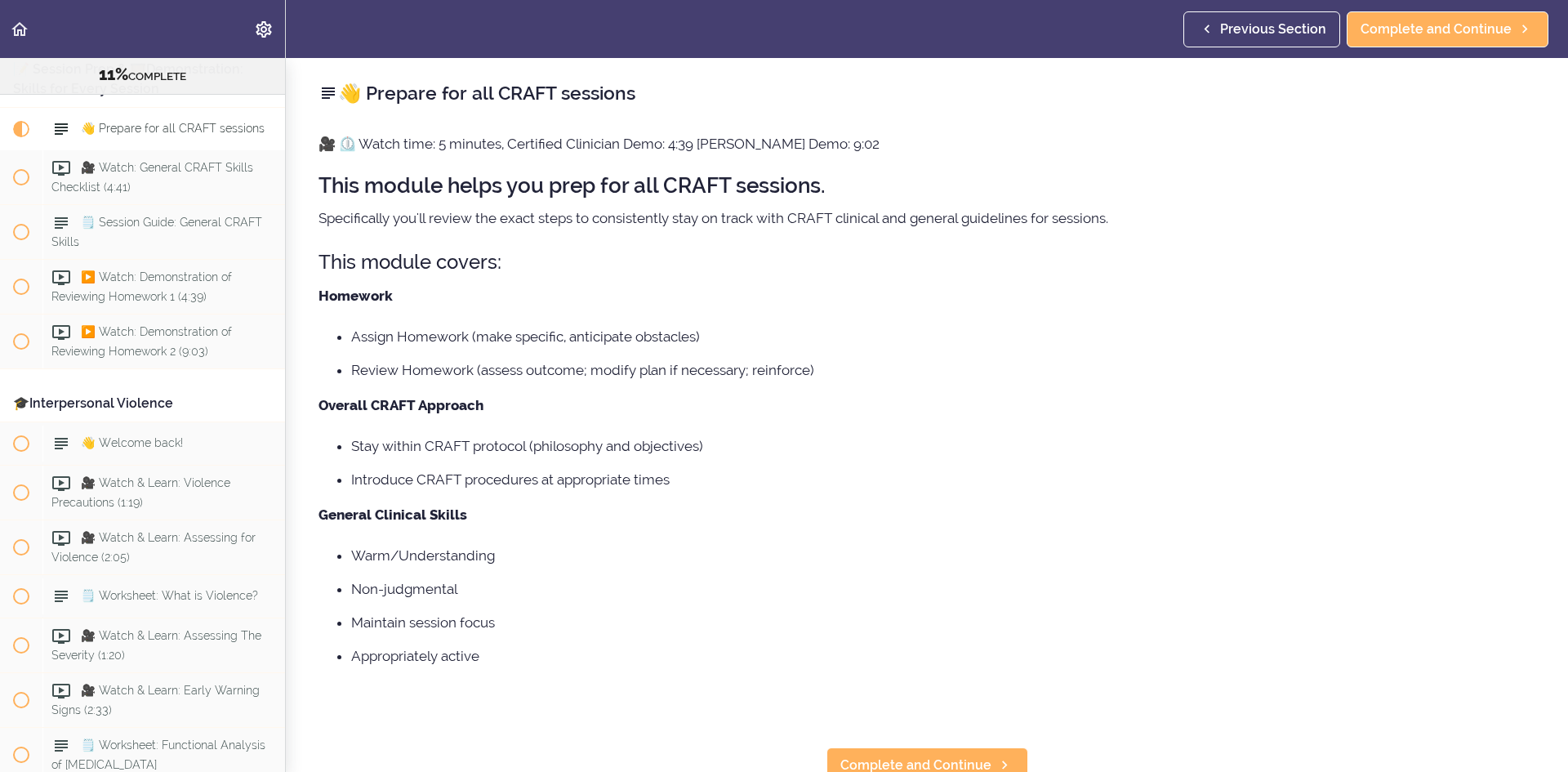
scroll to position [81, 0]
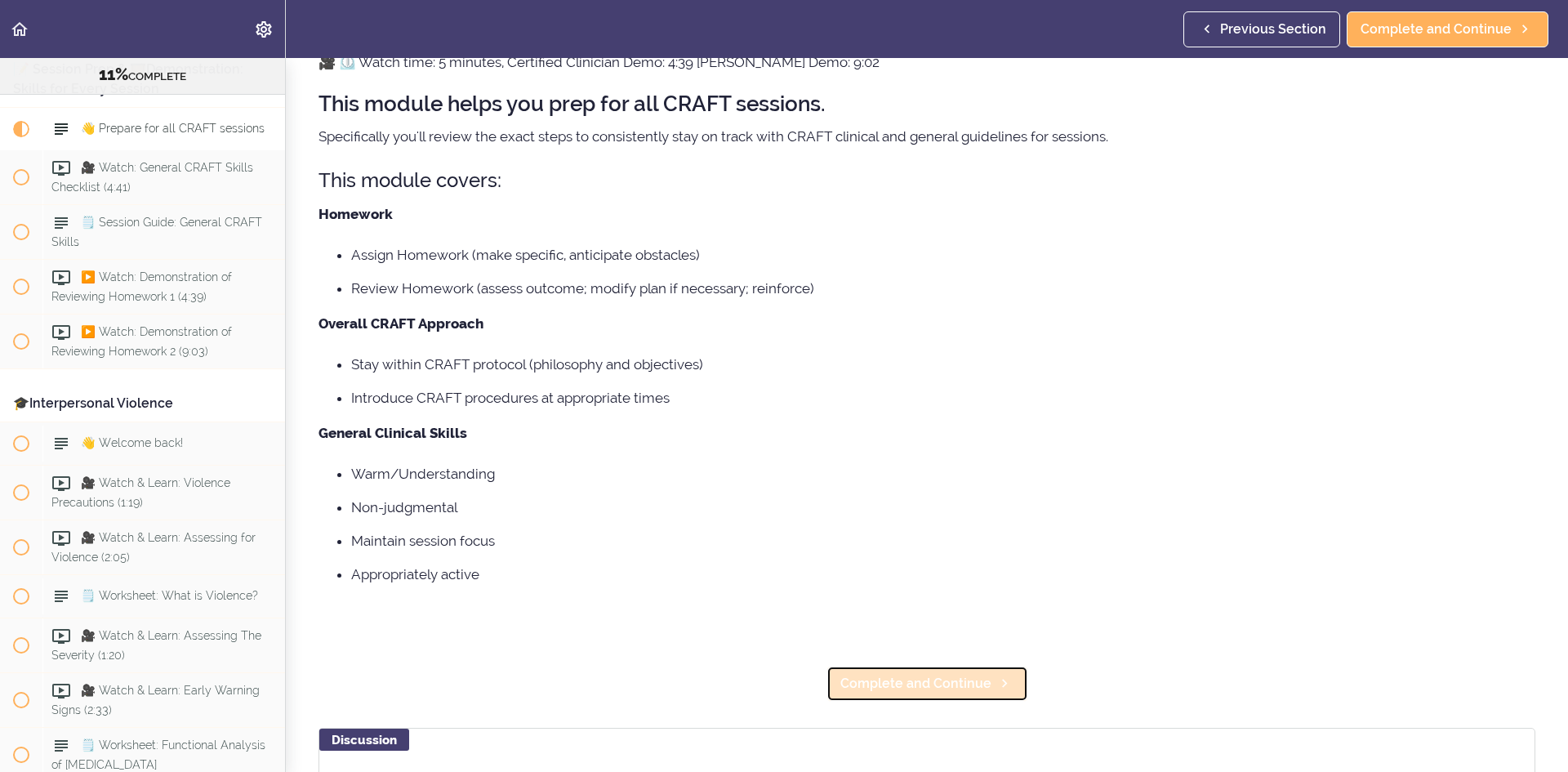
click at [980, 688] on span "Complete and Continue" at bounding box center [916, 683] width 151 height 20
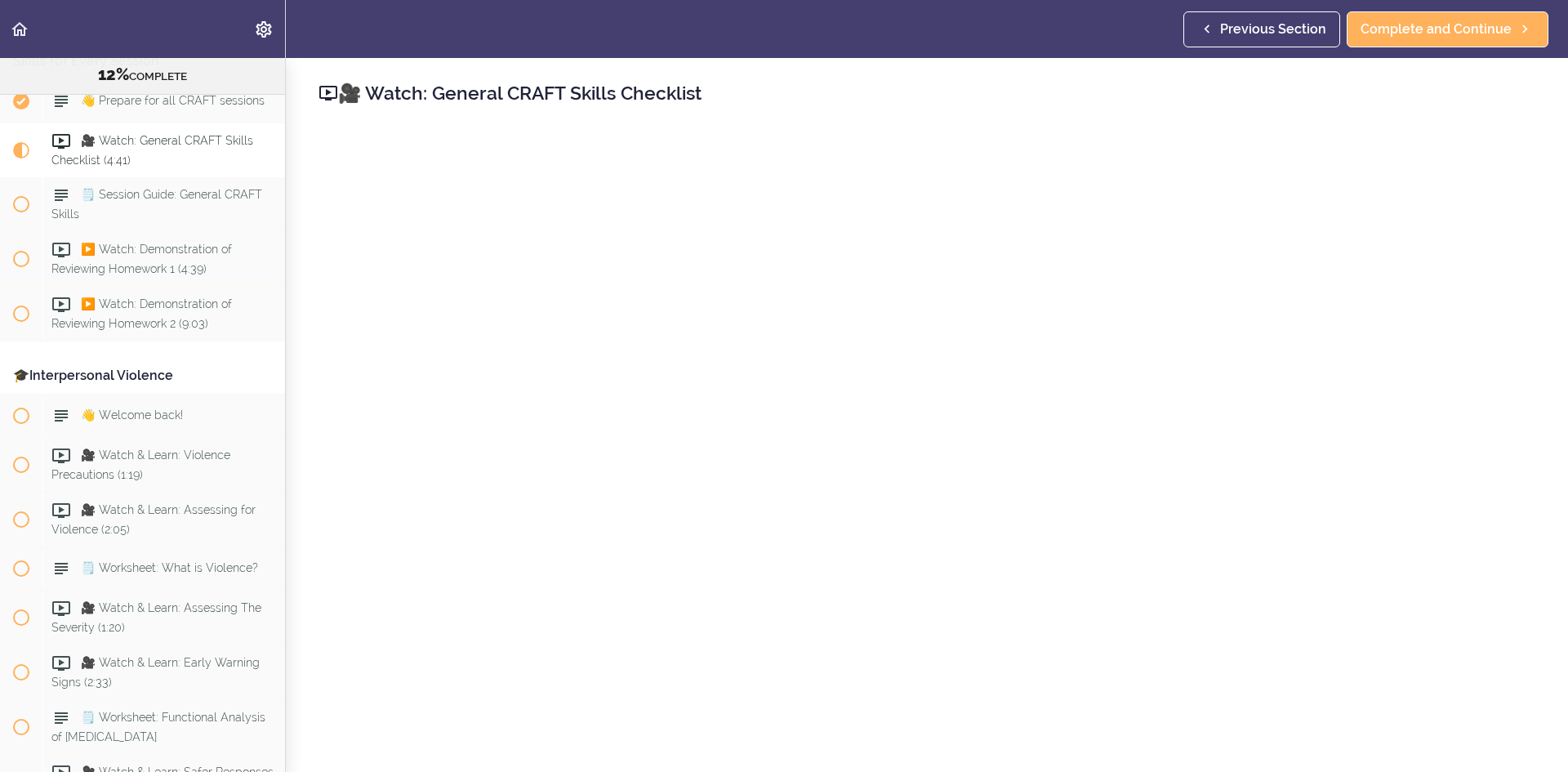
scroll to position [1722, 0]
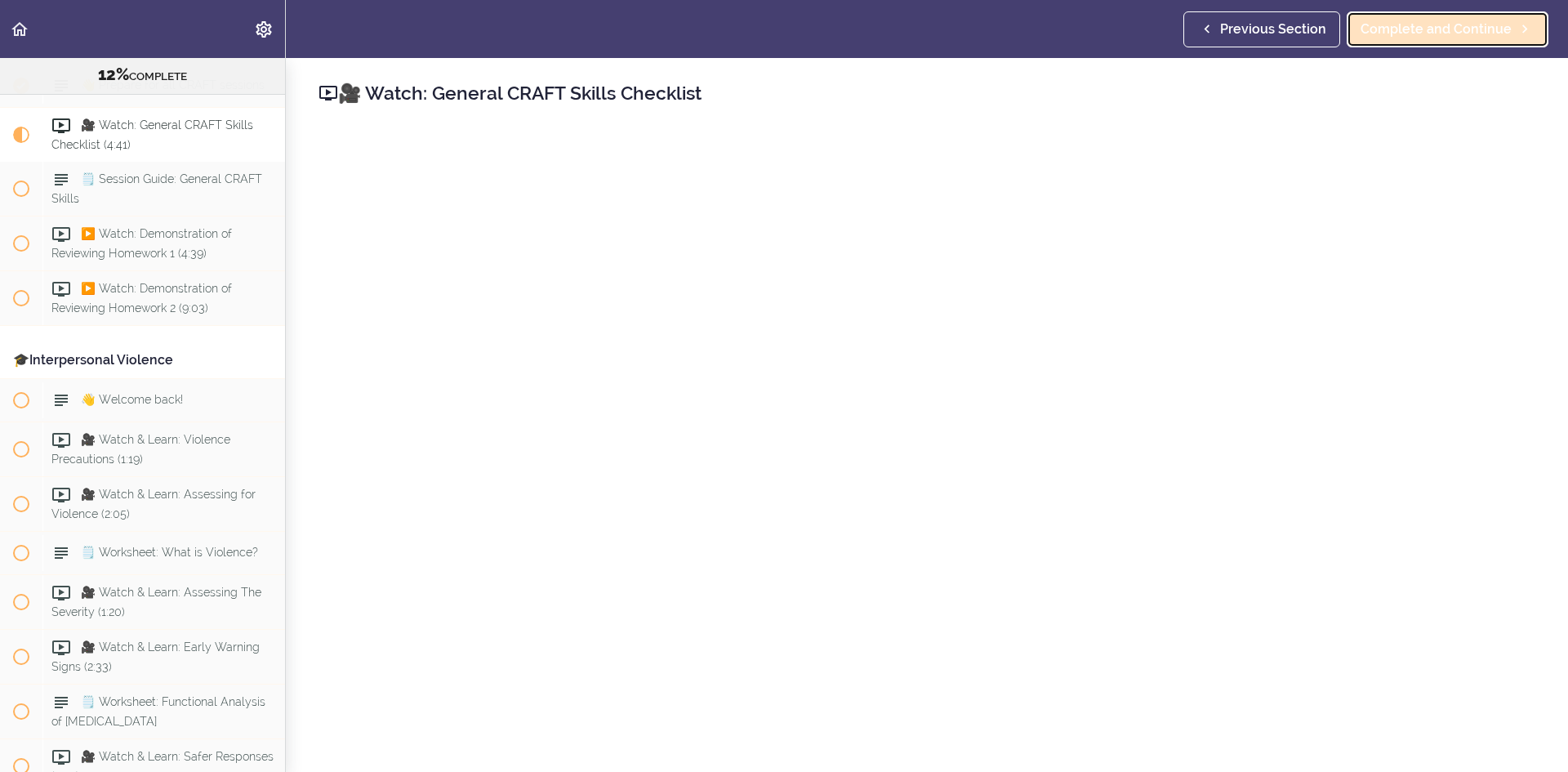
click at [1482, 25] on span "Complete and Continue" at bounding box center [1437, 29] width 151 height 20
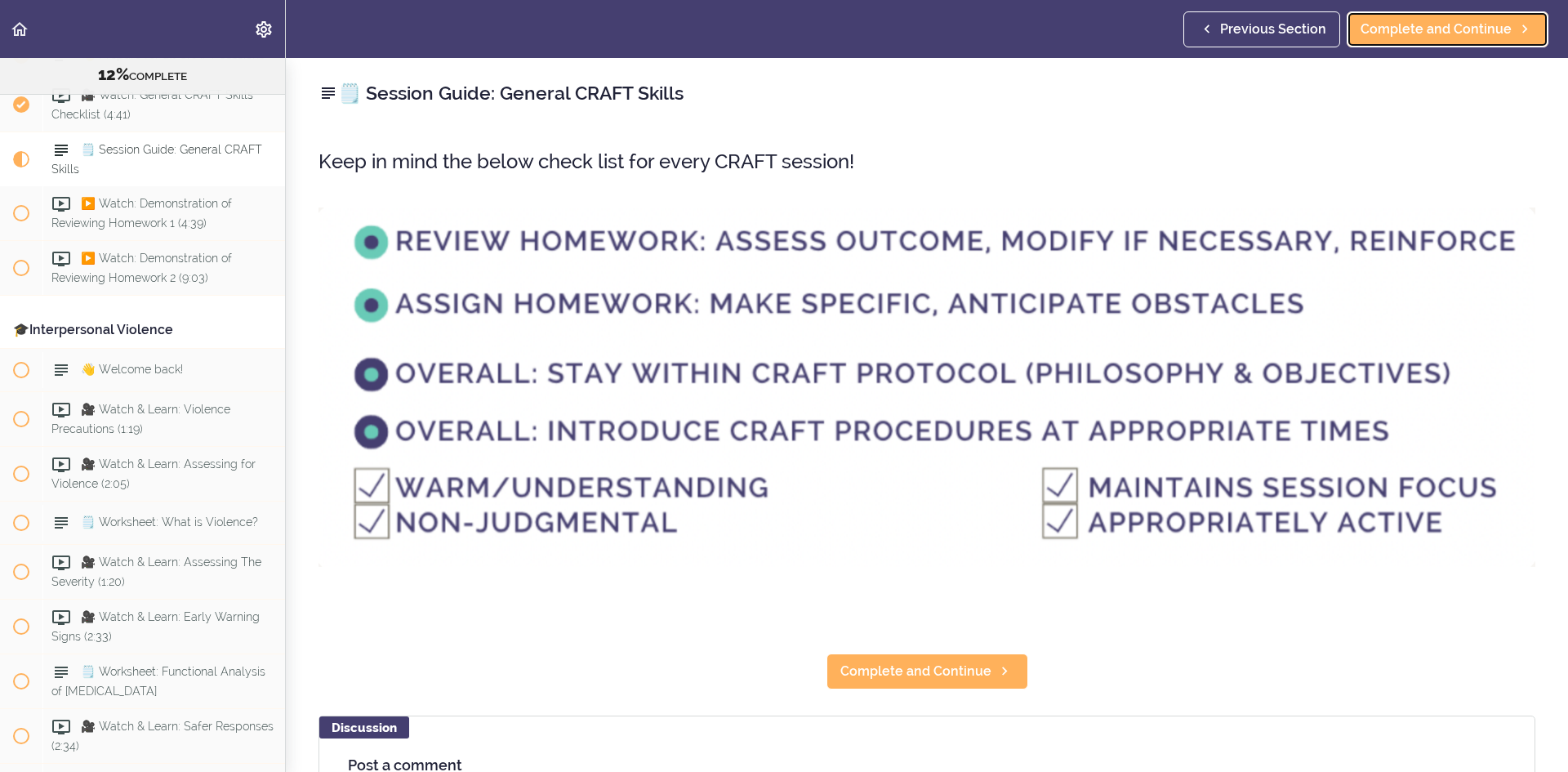
scroll to position [1776, 0]
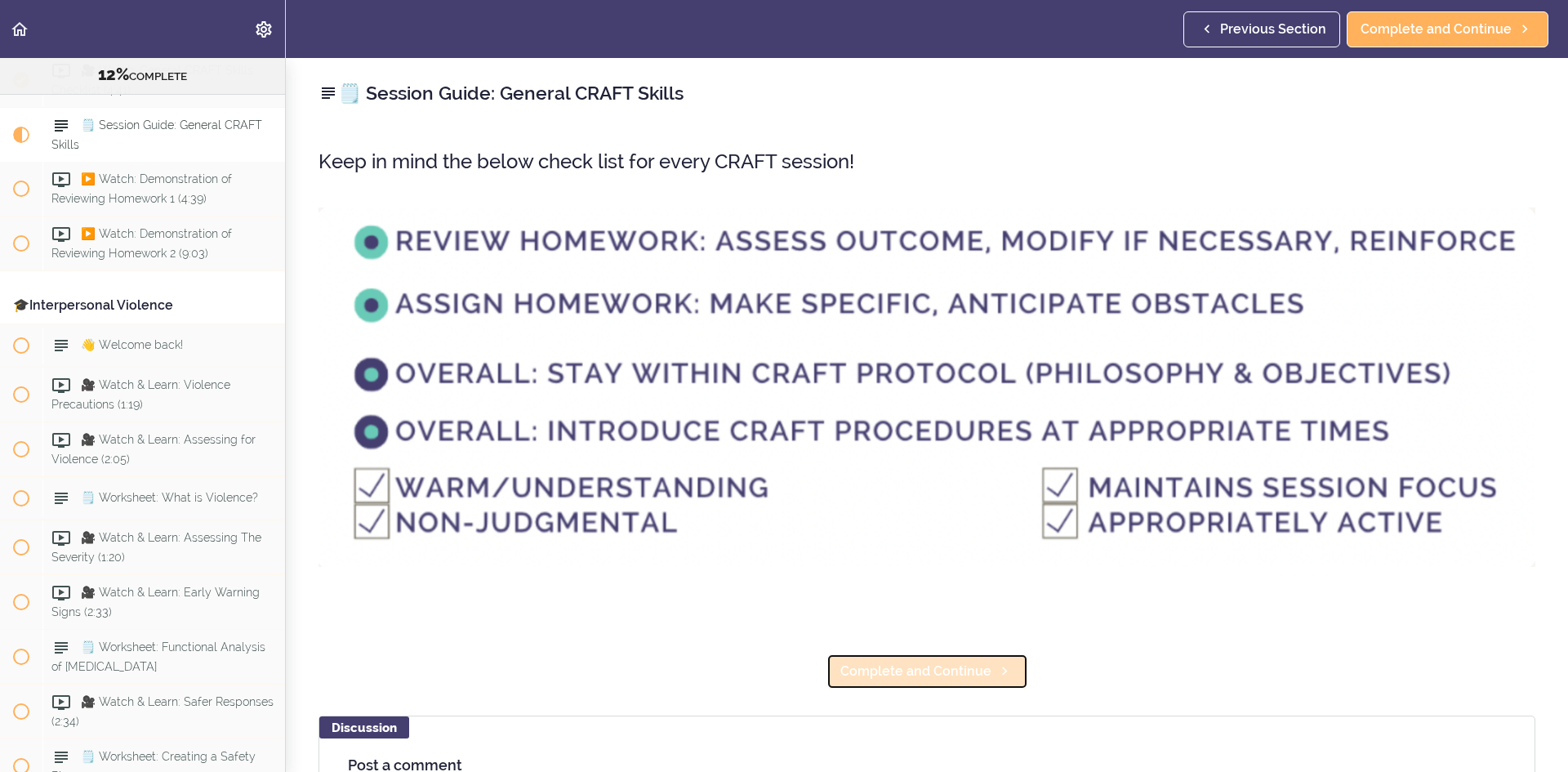
click at [918, 662] on span "Complete and Continue" at bounding box center [916, 671] width 151 height 20
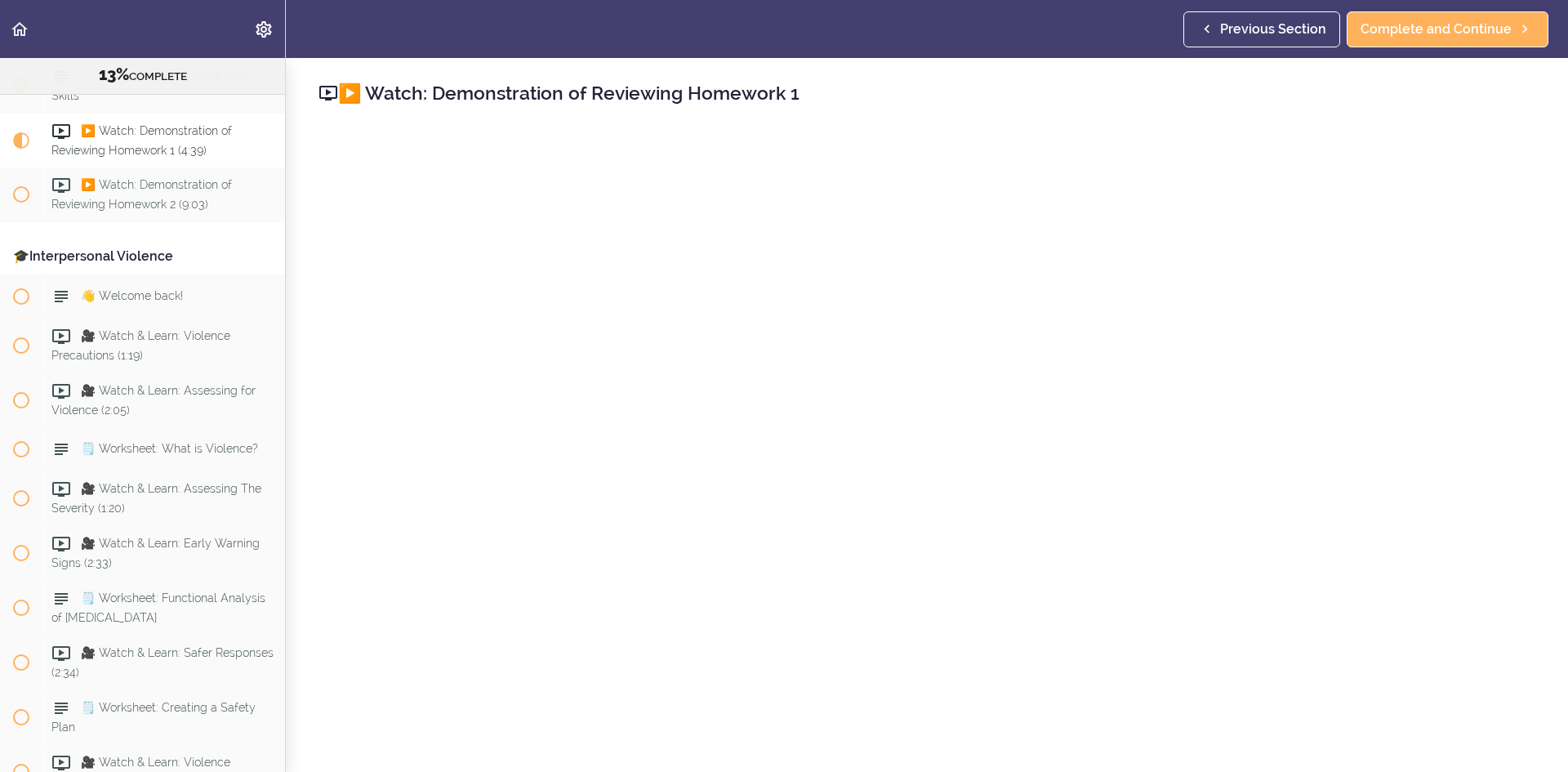
scroll to position [1831, 0]
click at [23, 29] on icon "Back to course curriculum" at bounding box center [19, 29] width 20 height 20
